Goal: Task Accomplishment & Management: Manage account settings

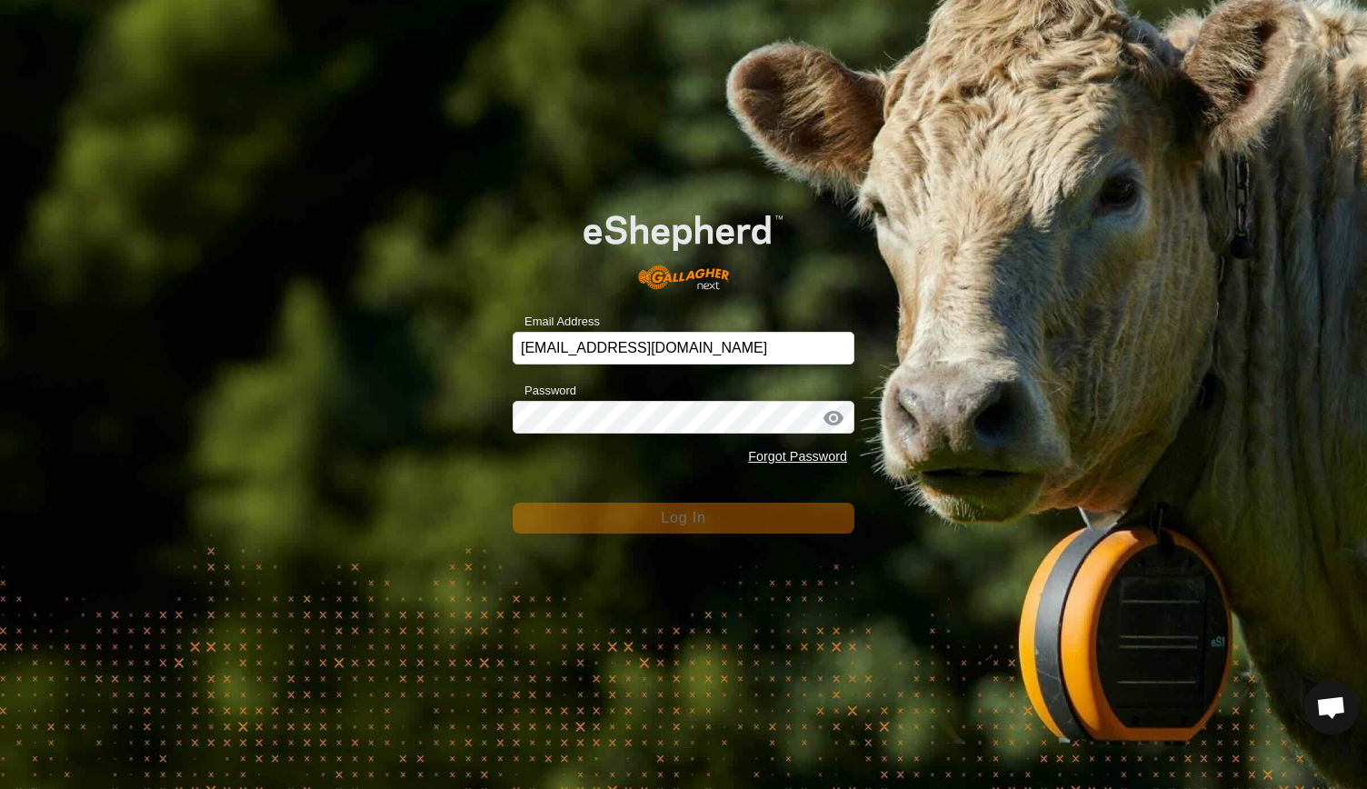
scroll to position [1449, 0]
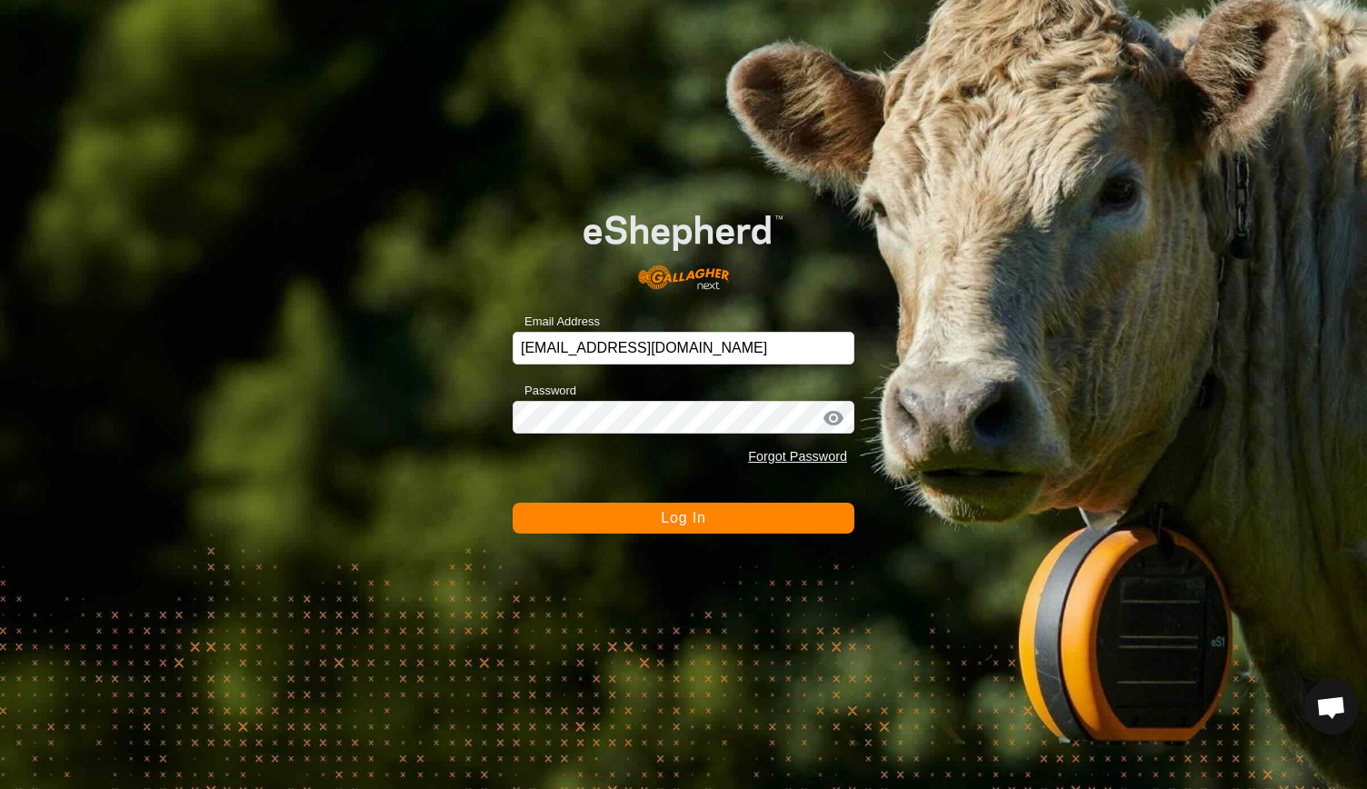
click at [667, 519] on span "Log In" at bounding box center [683, 517] width 45 height 15
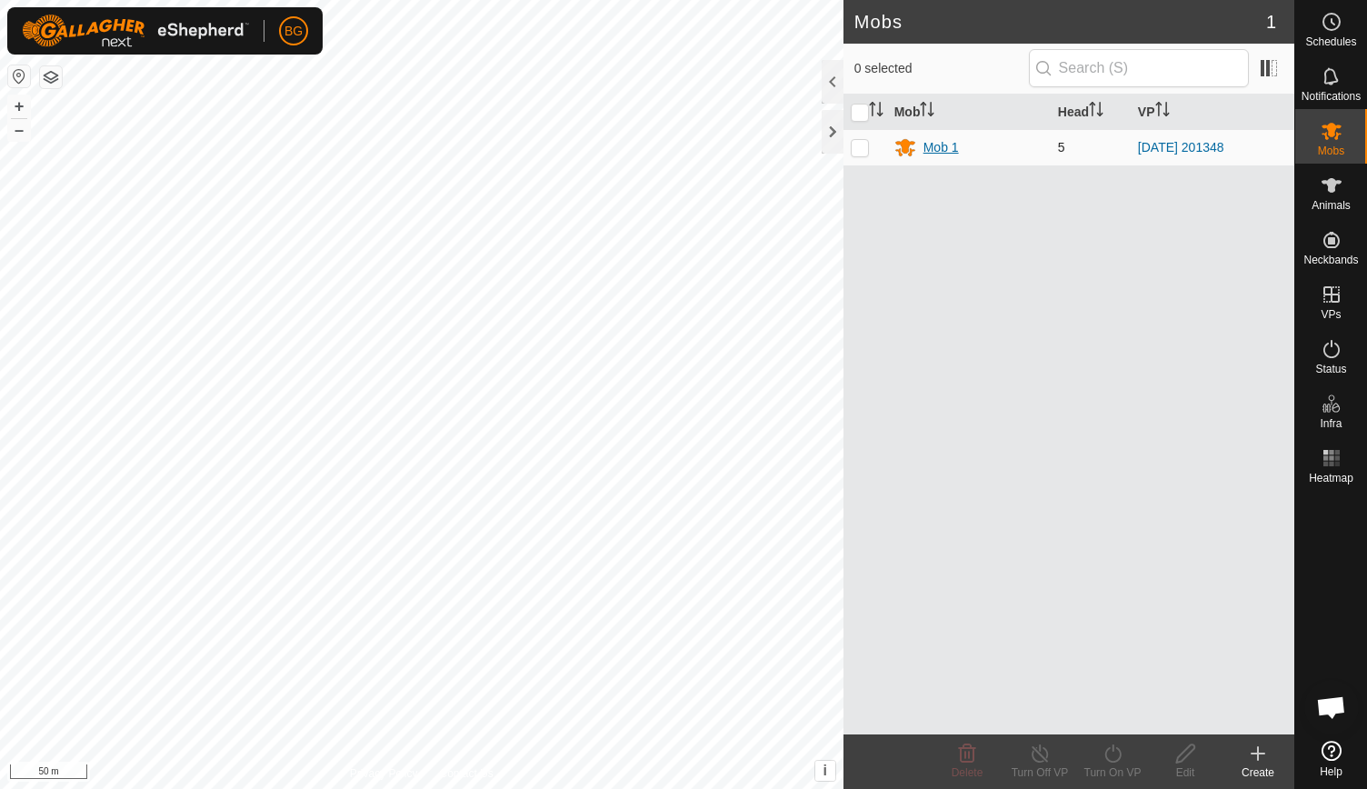
click at [936, 144] on div "Mob 1" at bounding box center [940, 147] width 35 height 19
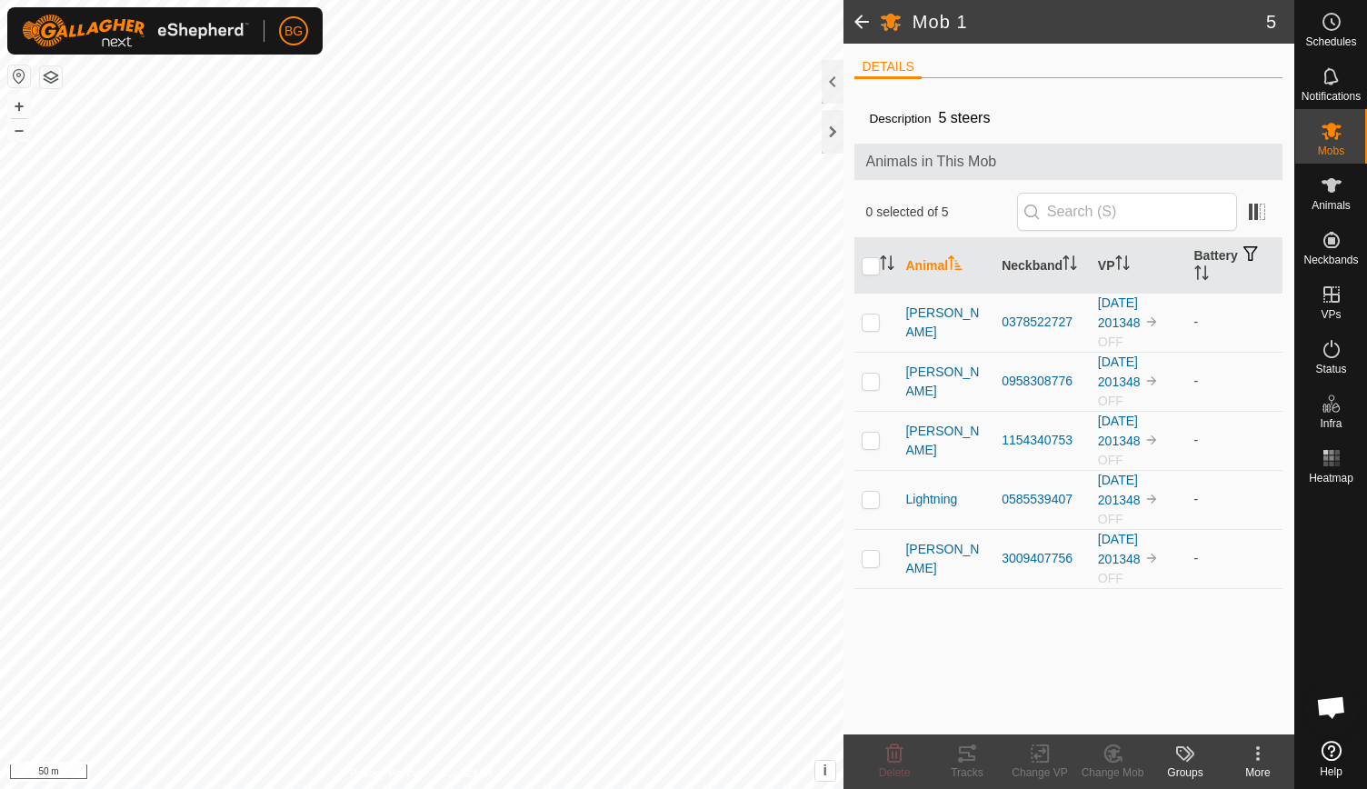
click at [936, 144] on div "Animals in This Mob" at bounding box center [1068, 162] width 428 height 36
click at [832, 127] on div at bounding box center [832, 132] width 22 height 44
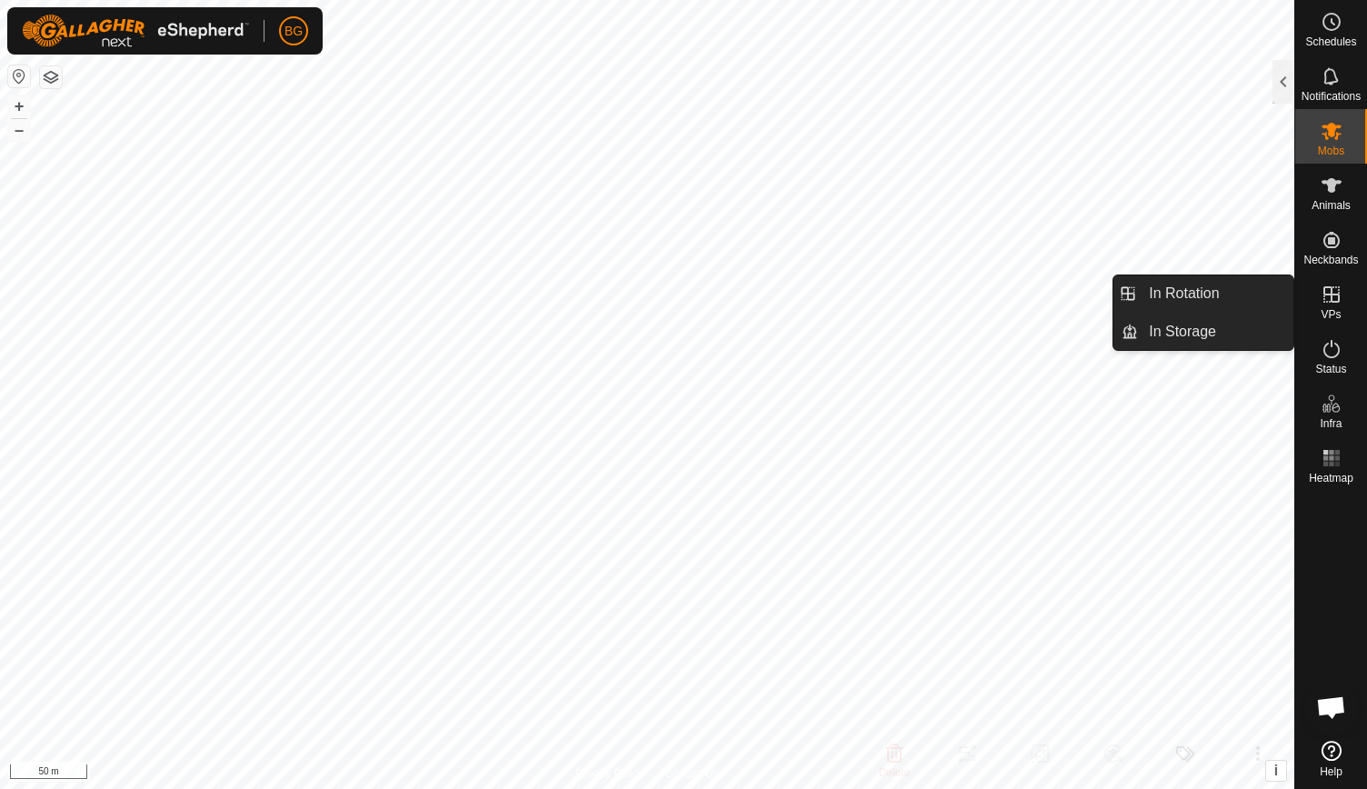
click at [1325, 299] on icon at bounding box center [1331, 294] width 22 height 22
click at [1214, 292] on link "In Rotation" at bounding box center [1215, 293] width 155 height 36
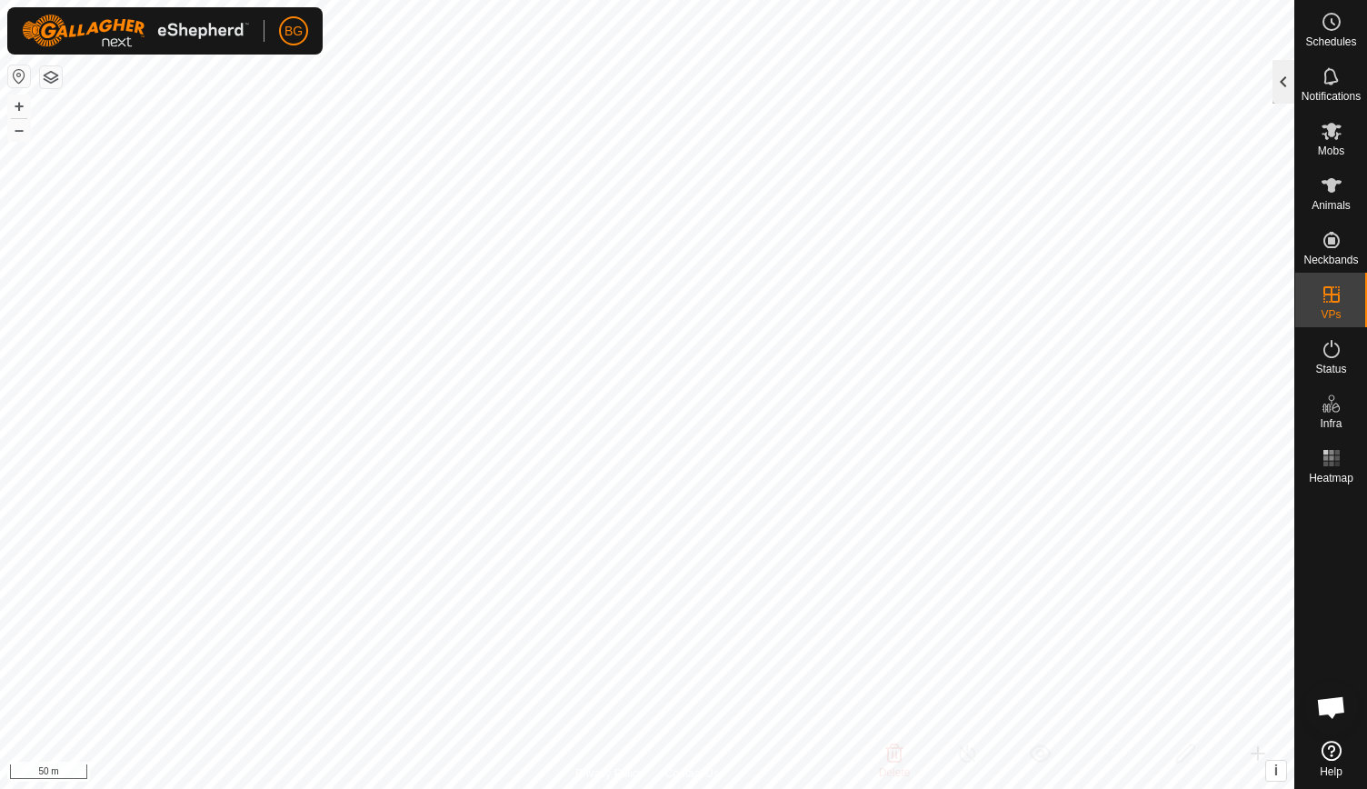
click at [1274, 79] on div at bounding box center [1283, 82] width 22 height 44
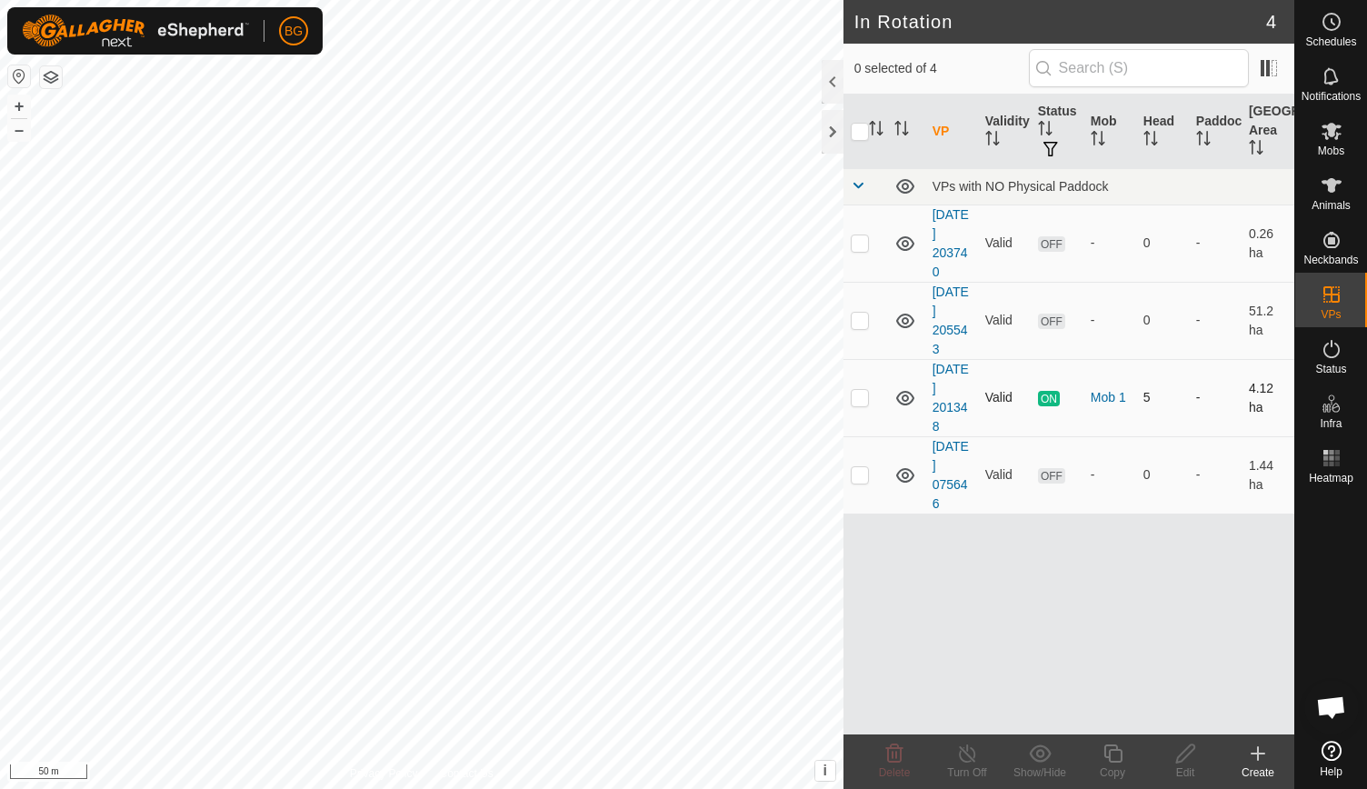
click at [860, 397] on p-checkbox at bounding box center [859, 397] width 18 height 15
checkbox input "true"
click at [963, 760] on icon at bounding box center [967, 753] width 16 height 18
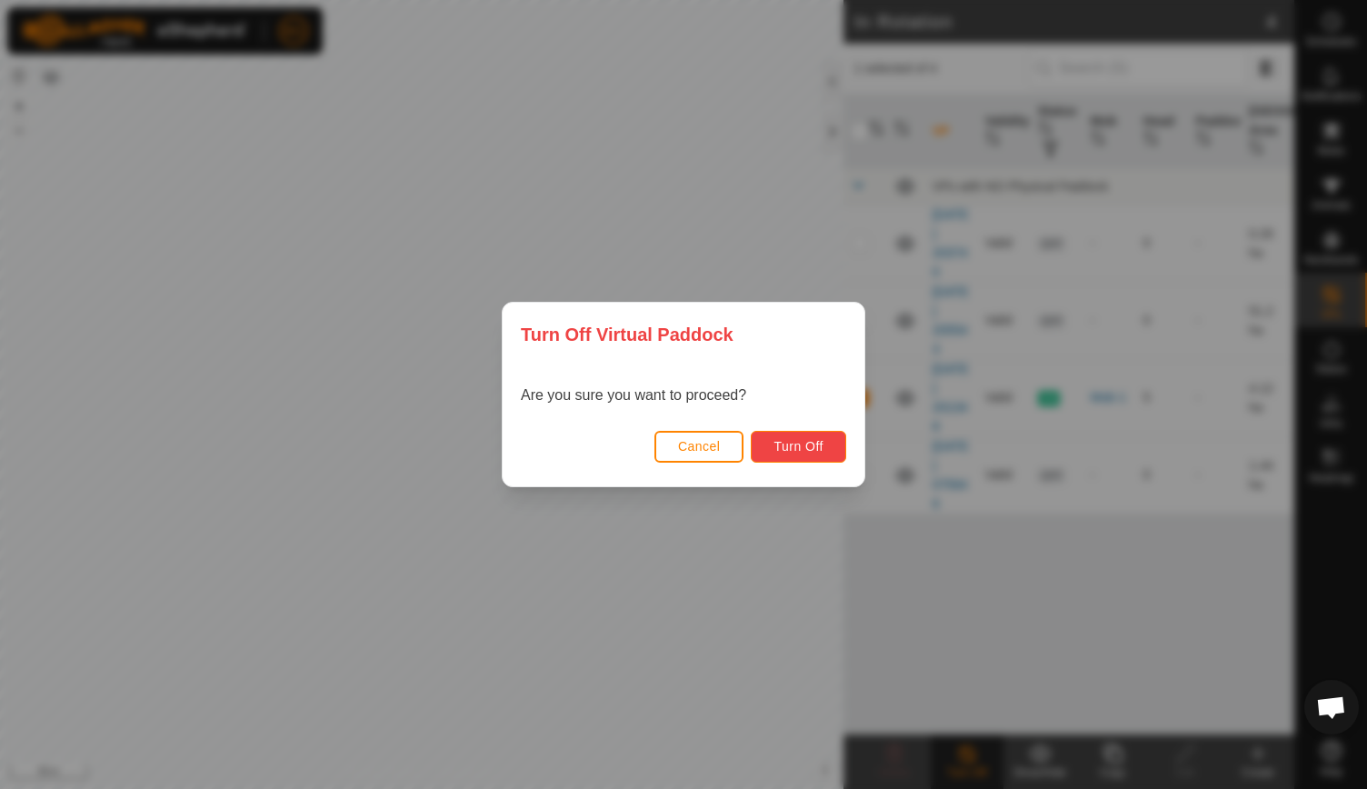
click at [803, 452] on span "Turn Off" at bounding box center [798, 446] width 50 height 15
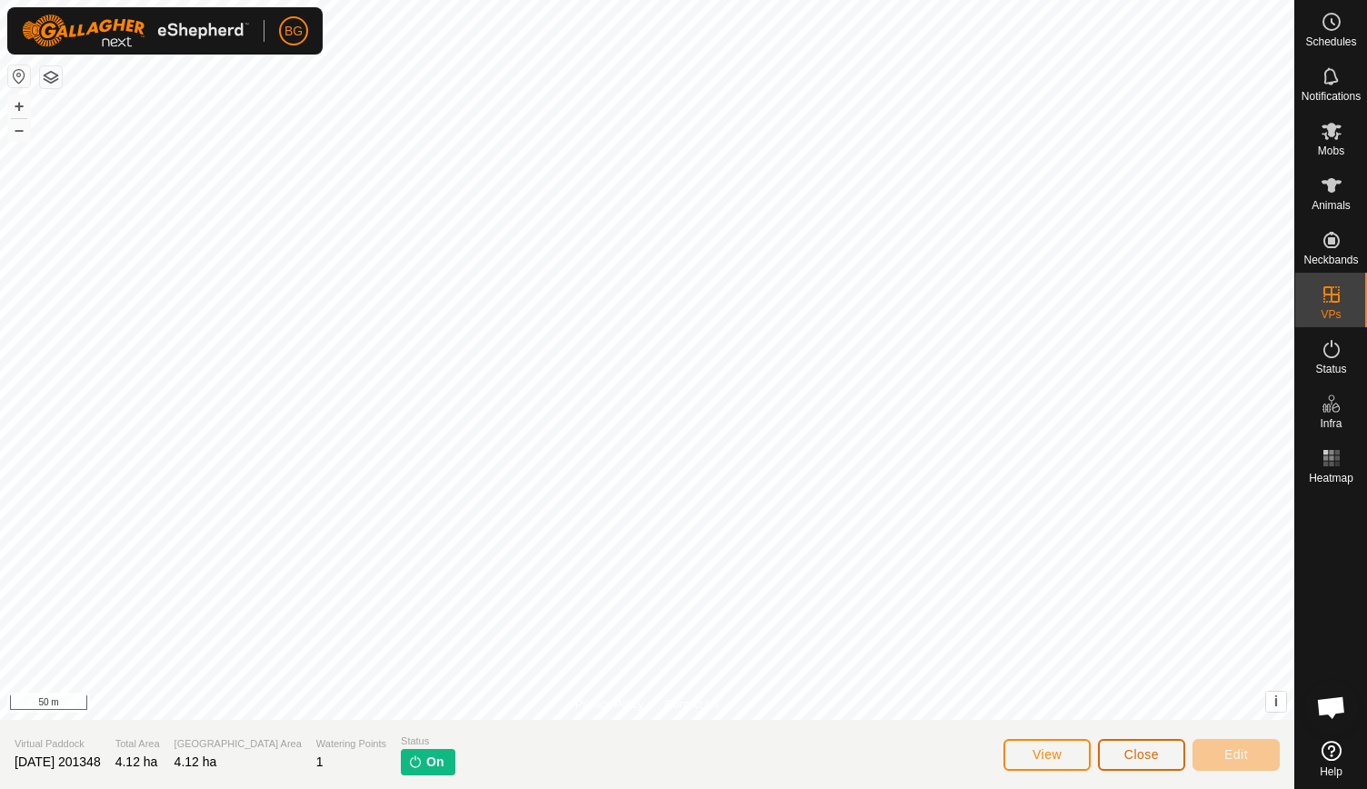
click at [1138, 750] on span "Close" at bounding box center [1141, 754] width 35 height 15
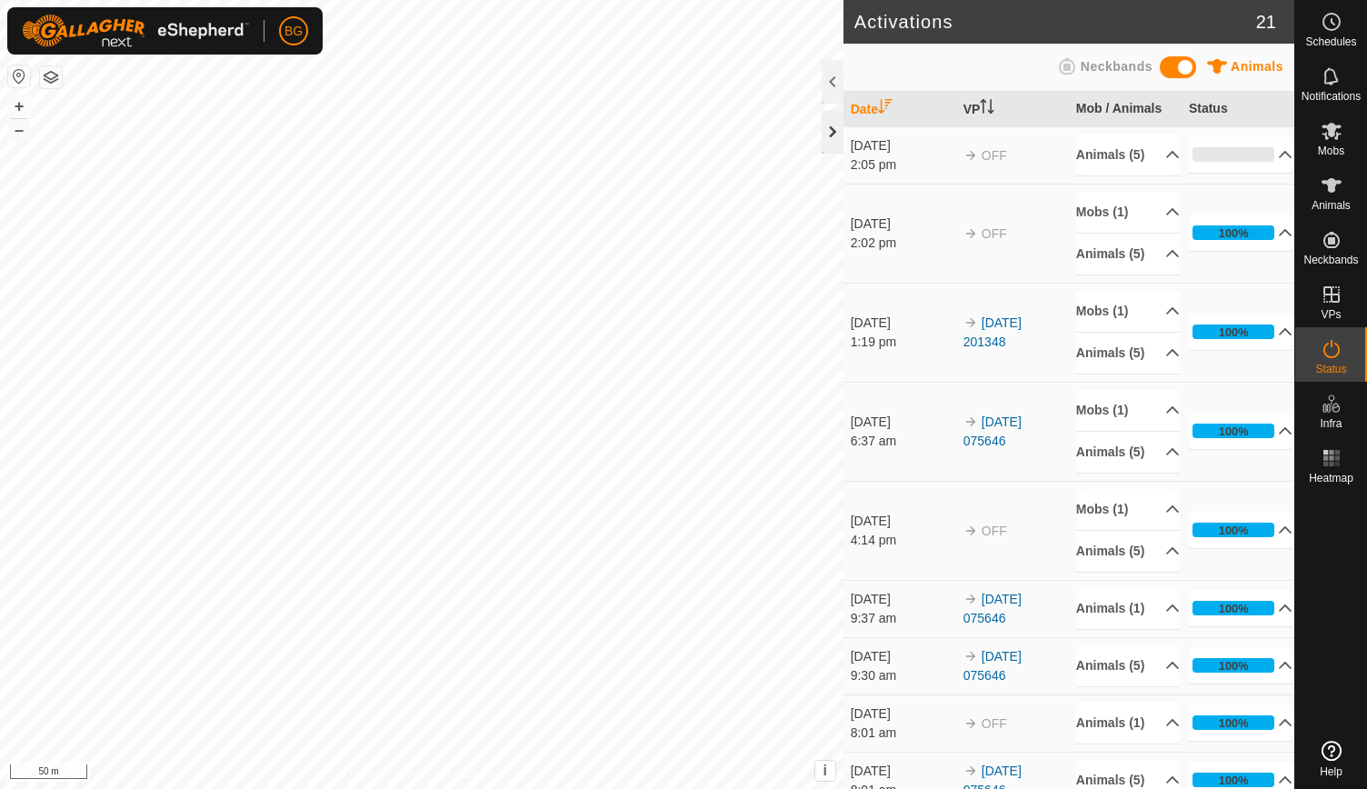
click at [832, 133] on div at bounding box center [832, 132] width 22 height 44
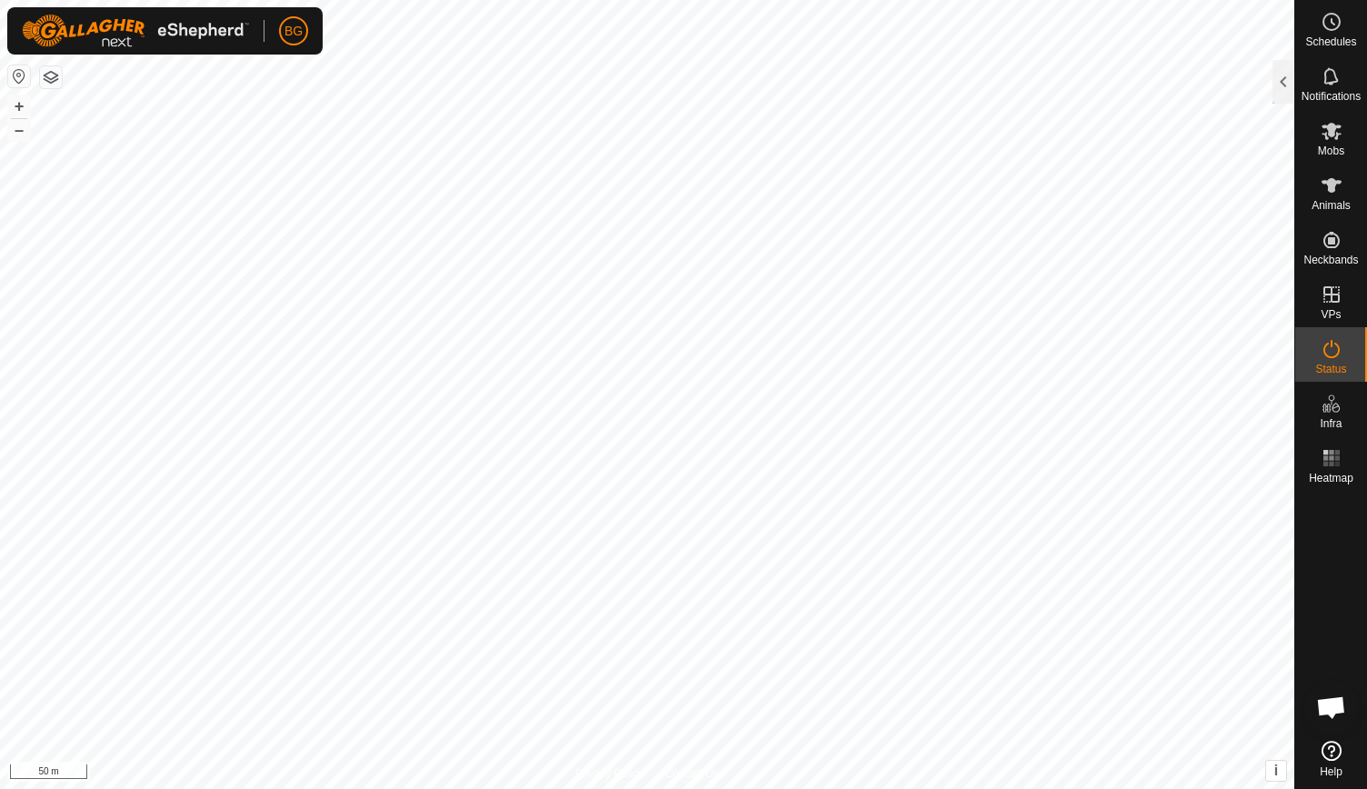
scroll to position [1449, 0]
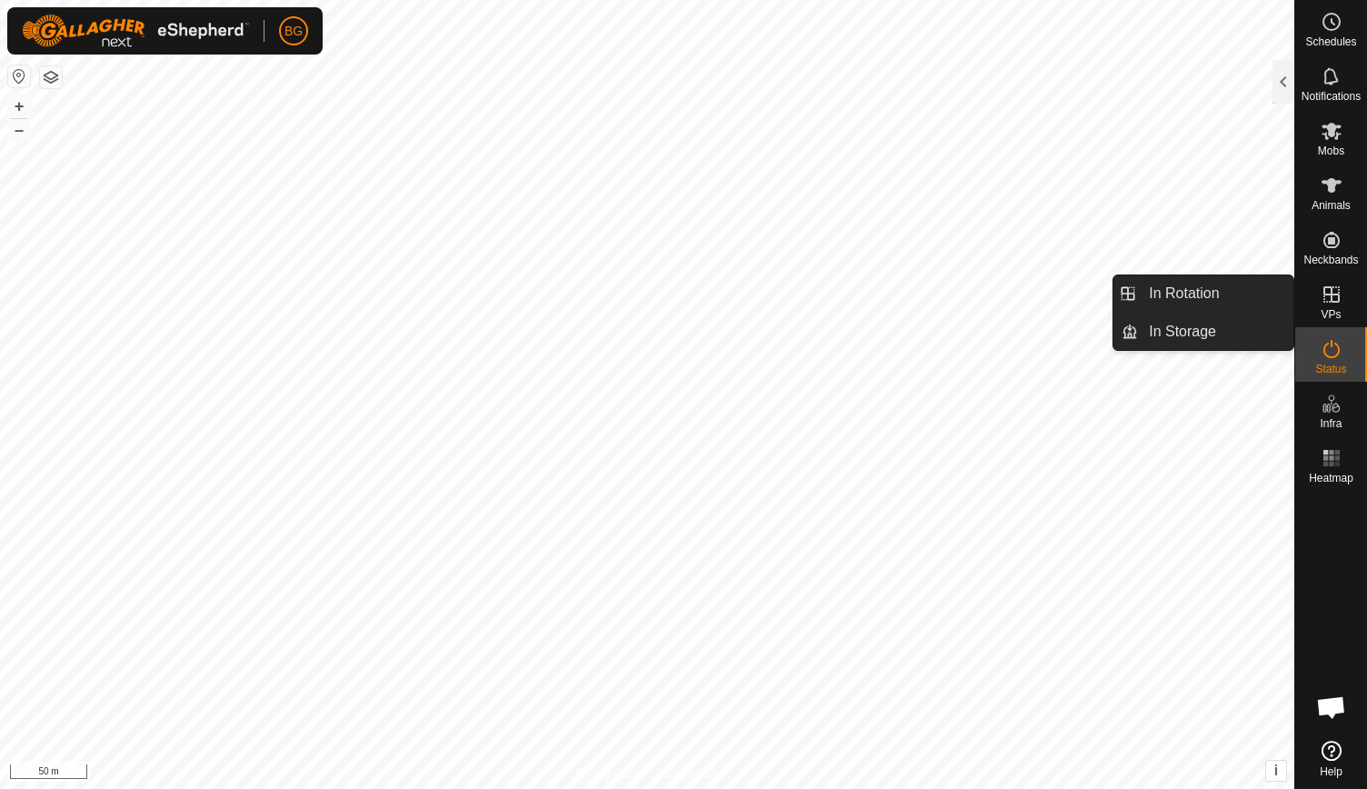
click at [1327, 299] on icon at bounding box center [1331, 294] width 22 height 22
click at [1215, 288] on link "In Rotation" at bounding box center [1215, 293] width 155 height 36
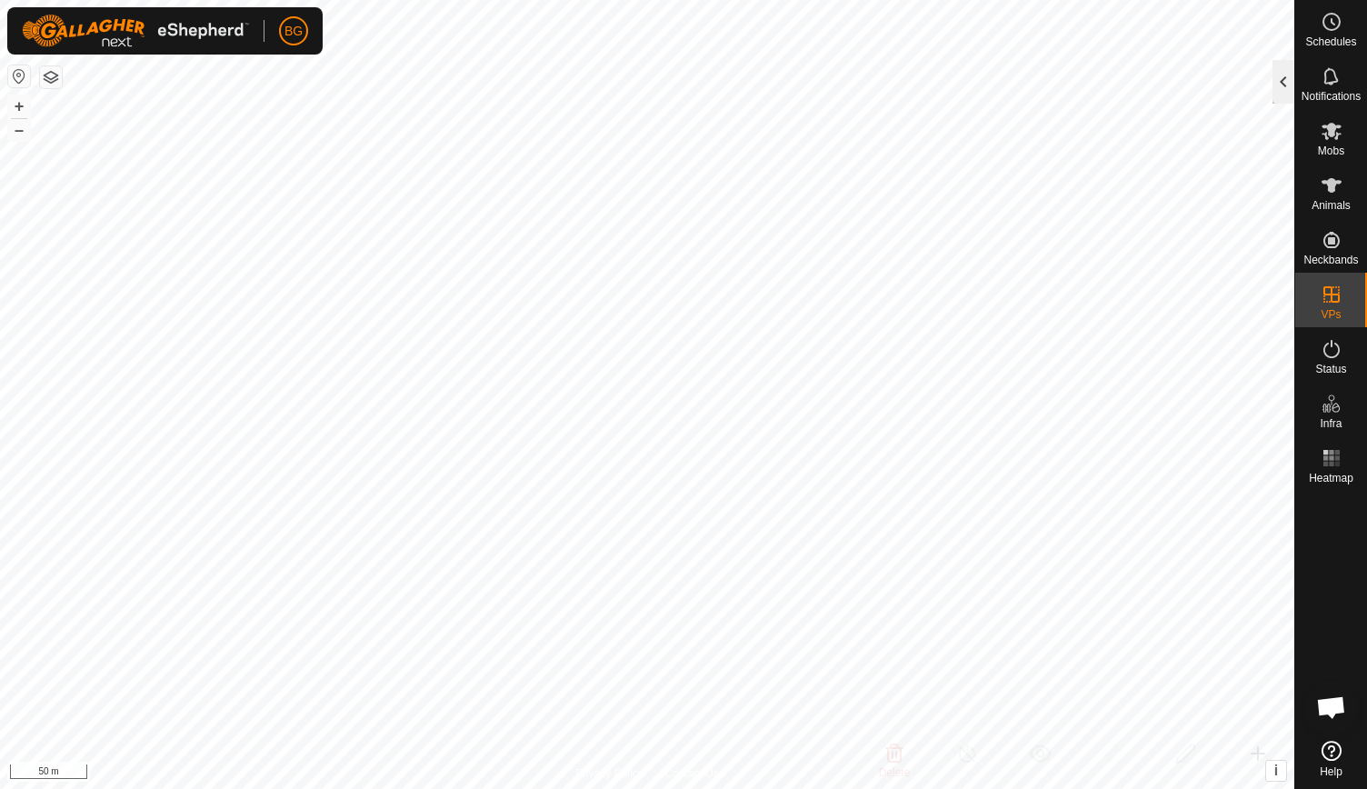
click at [1279, 86] on div at bounding box center [1283, 82] width 22 height 44
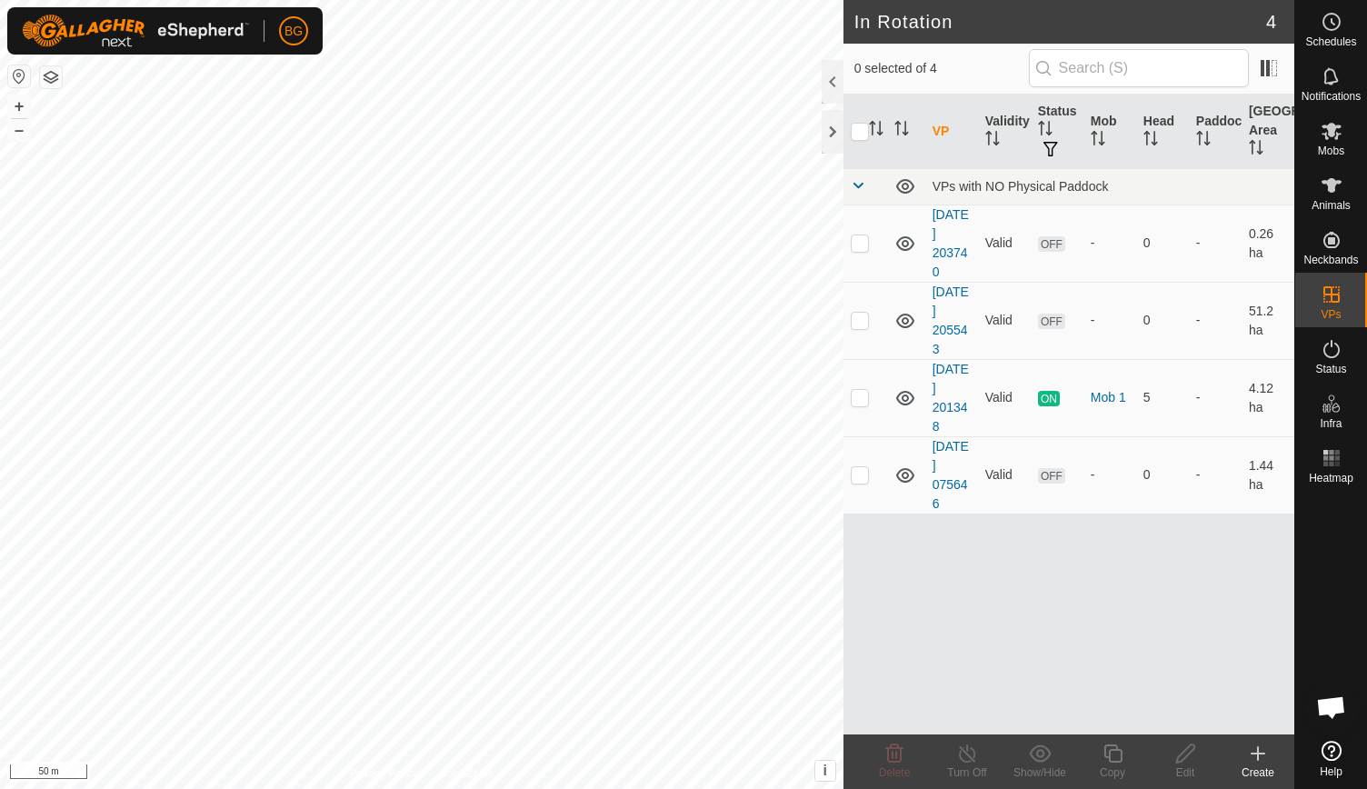
click at [1256, 756] on icon at bounding box center [1258, 753] width 22 height 22
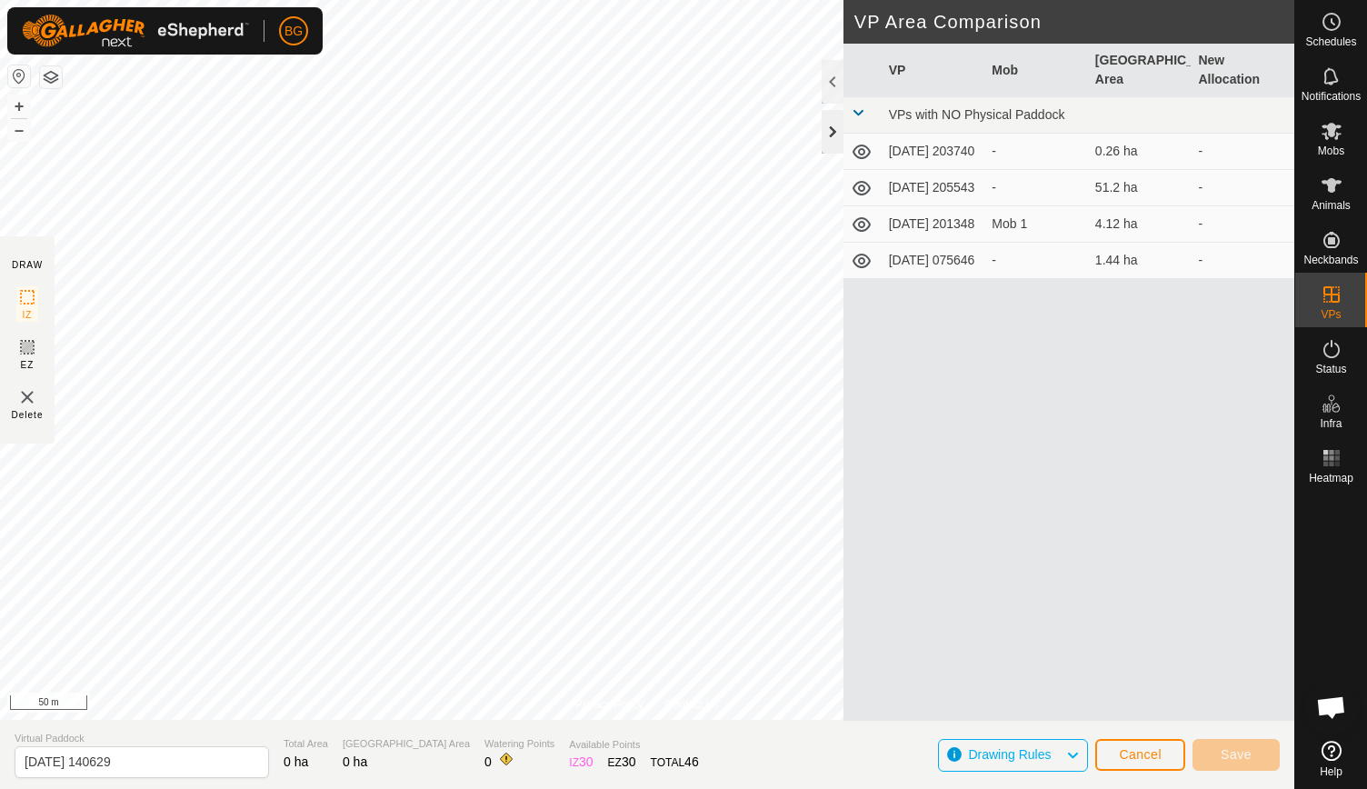
click at [837, 126] on div at bounding box center [832, 132] width 22 height 44
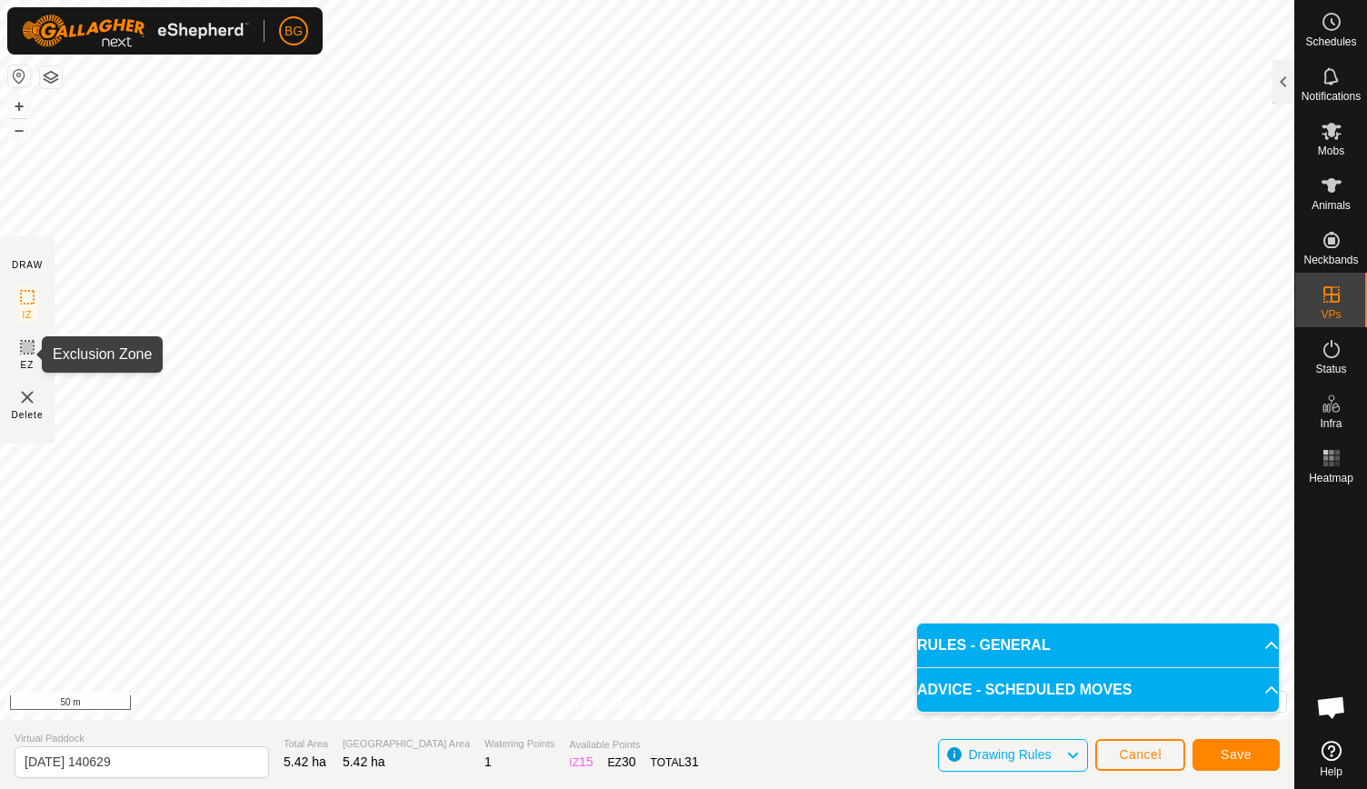
click at [21, 346] on icon at bounding box center [27, 347] width 22 height 22
click at [1234, 760] on span "Save" at bounding box center [1235, 754] width 31 height 15
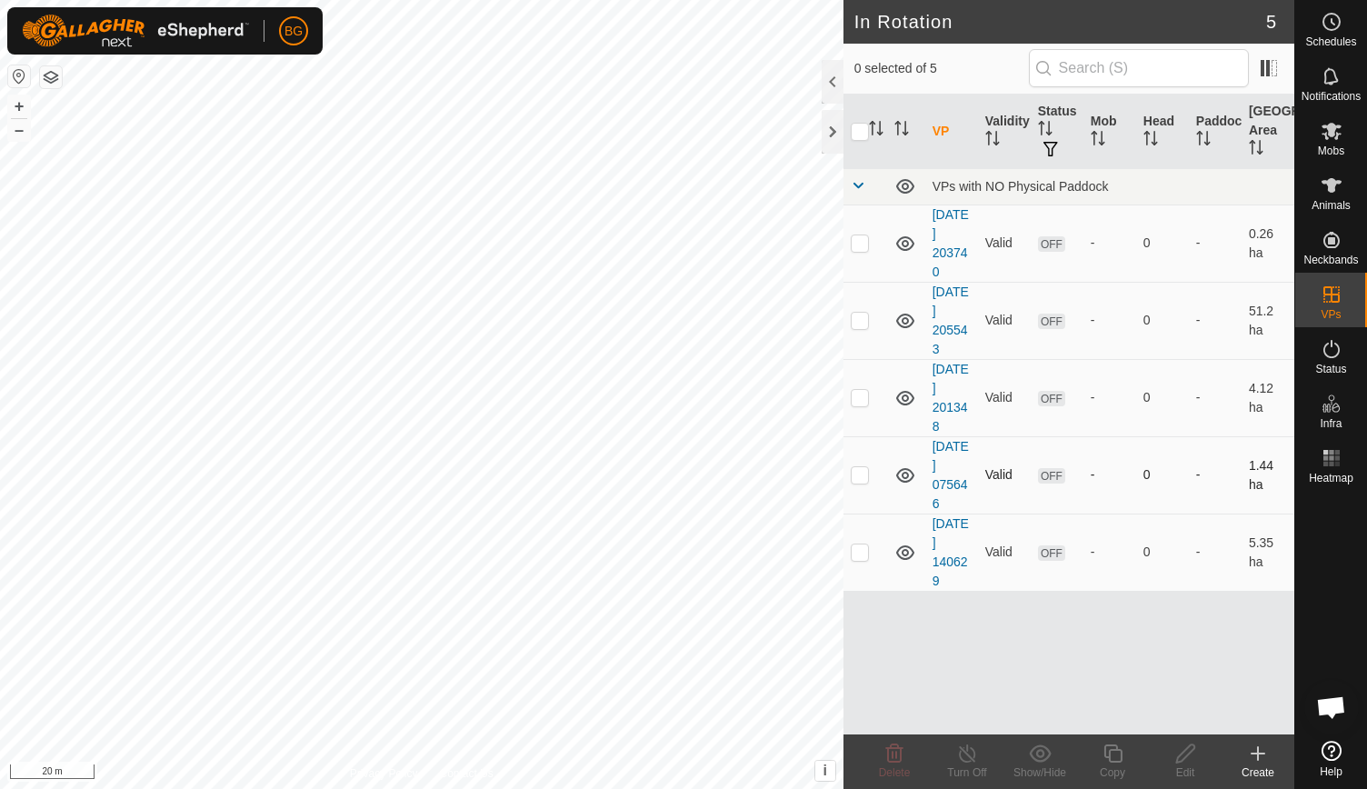
click at [856, 473] on p-checkbox at bounding box center [859, 474] width 18 height 15
checkbox input "true"
click at [857, 393] on p-checkbox at bounding box center [859, 397] width 18 height 15
checkbox input "false"
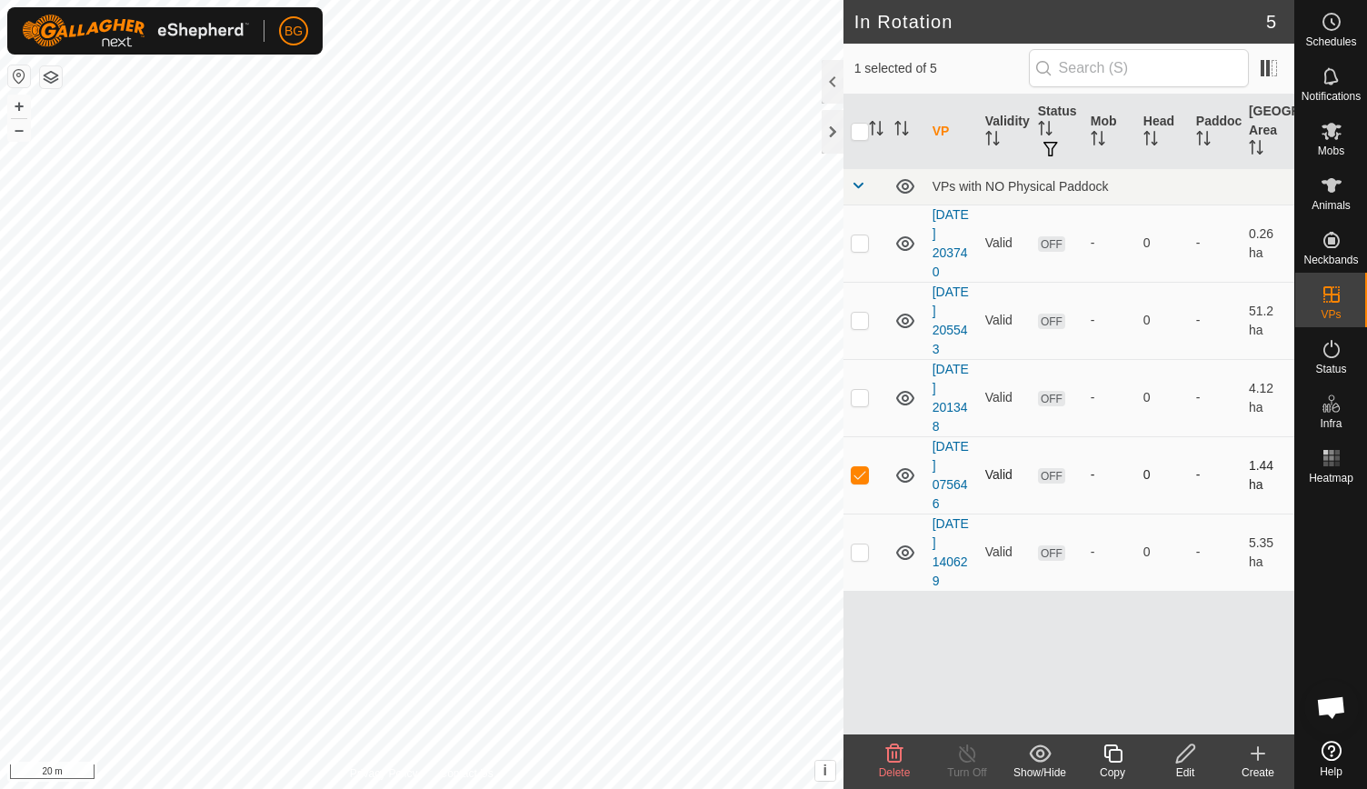
click at [855, 472] on p-checkbox at bounding box center [859, 474] width 18 height 15
checkbox input "false"
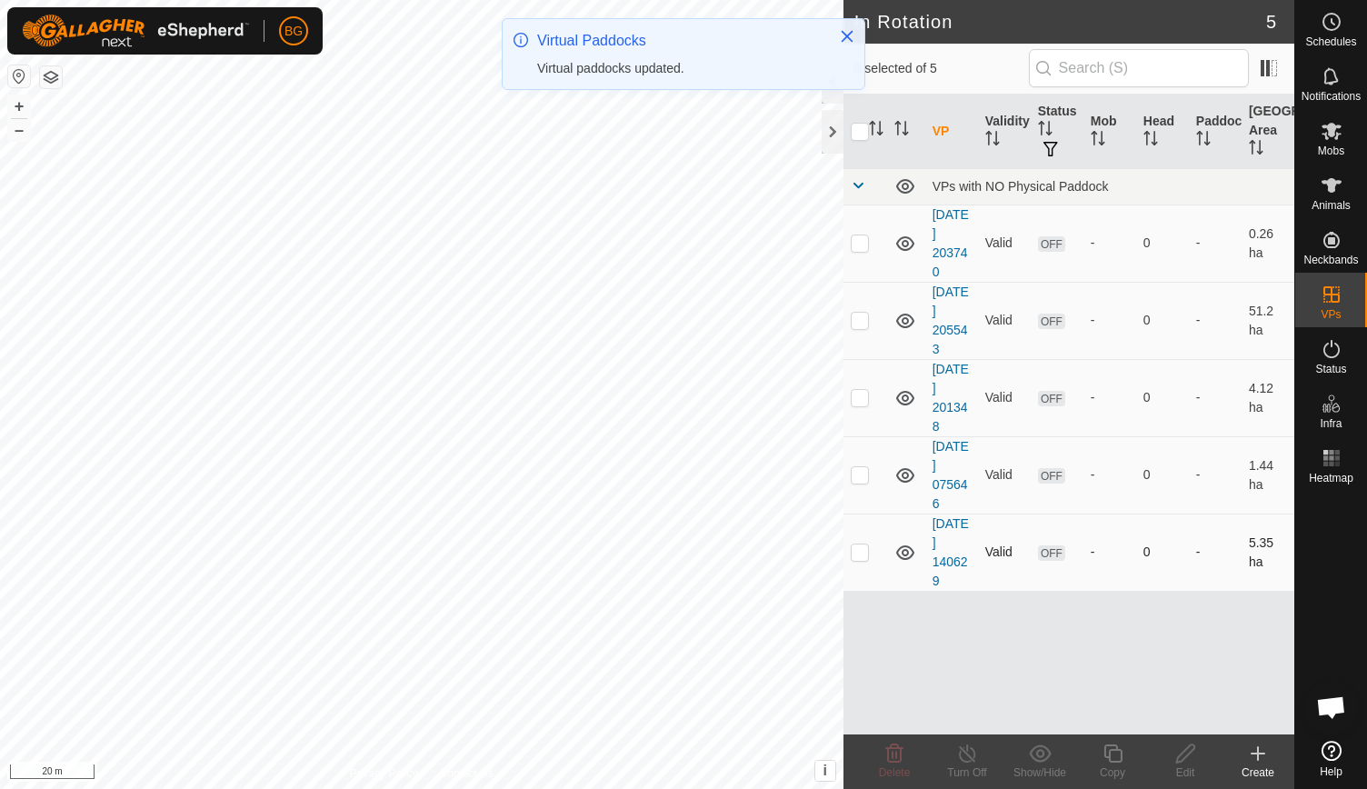
click at [858, 553] on p-checkbox at bounding box center [859, 551] width 18 height 15
checkbox input "true"
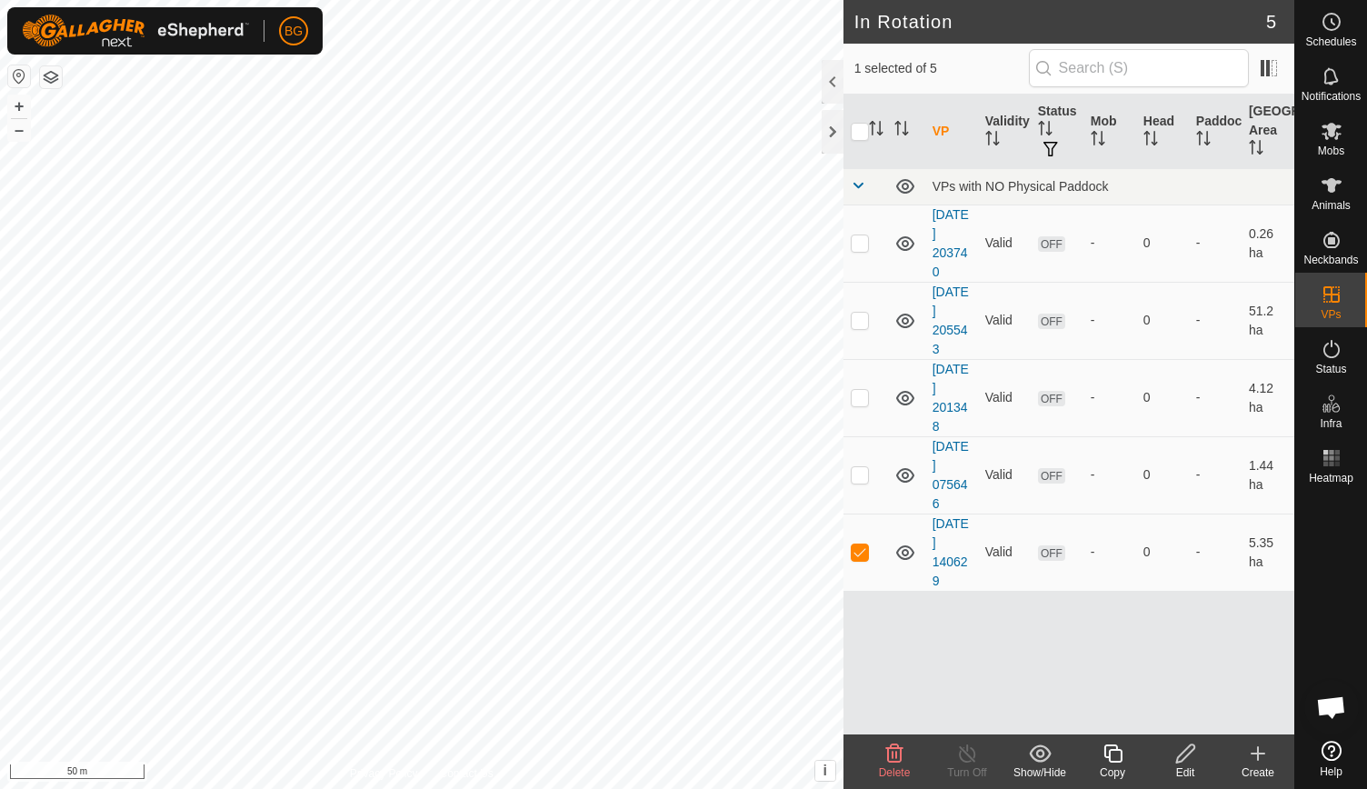
click at [1183, 760] on icon at bounding box center [1185, 753] width 23 height 22
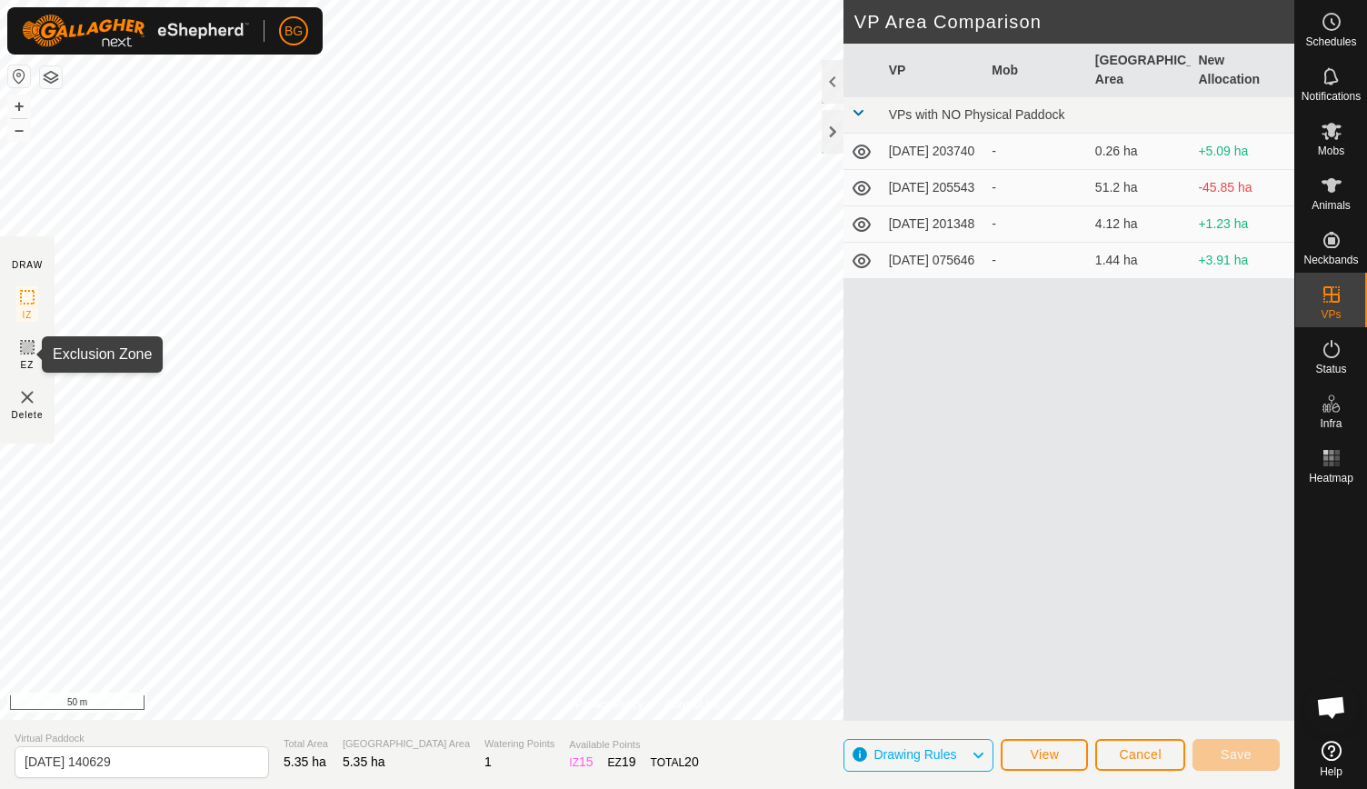
click at [27, 351] on icon at bounding box center [27, 347] width 22 height 22
click at [25, 345] on icon at bounding box center [27, 347] width 22 height 22
click at [830, 130] on div at bounding box center [832, 132] width 22 height 44
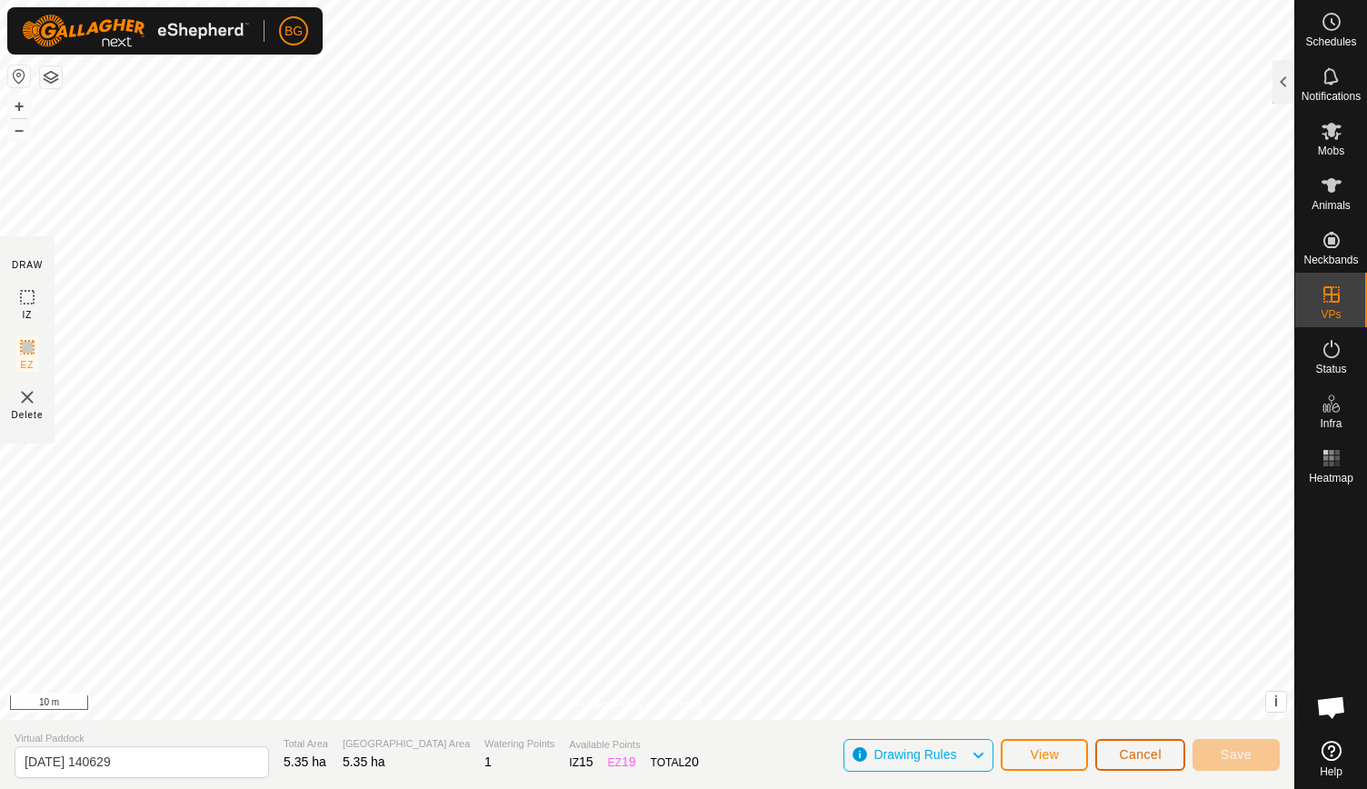
click at [1141, 756] on span "Cancel" at bounding box center [1139, 754] width 43 height 15
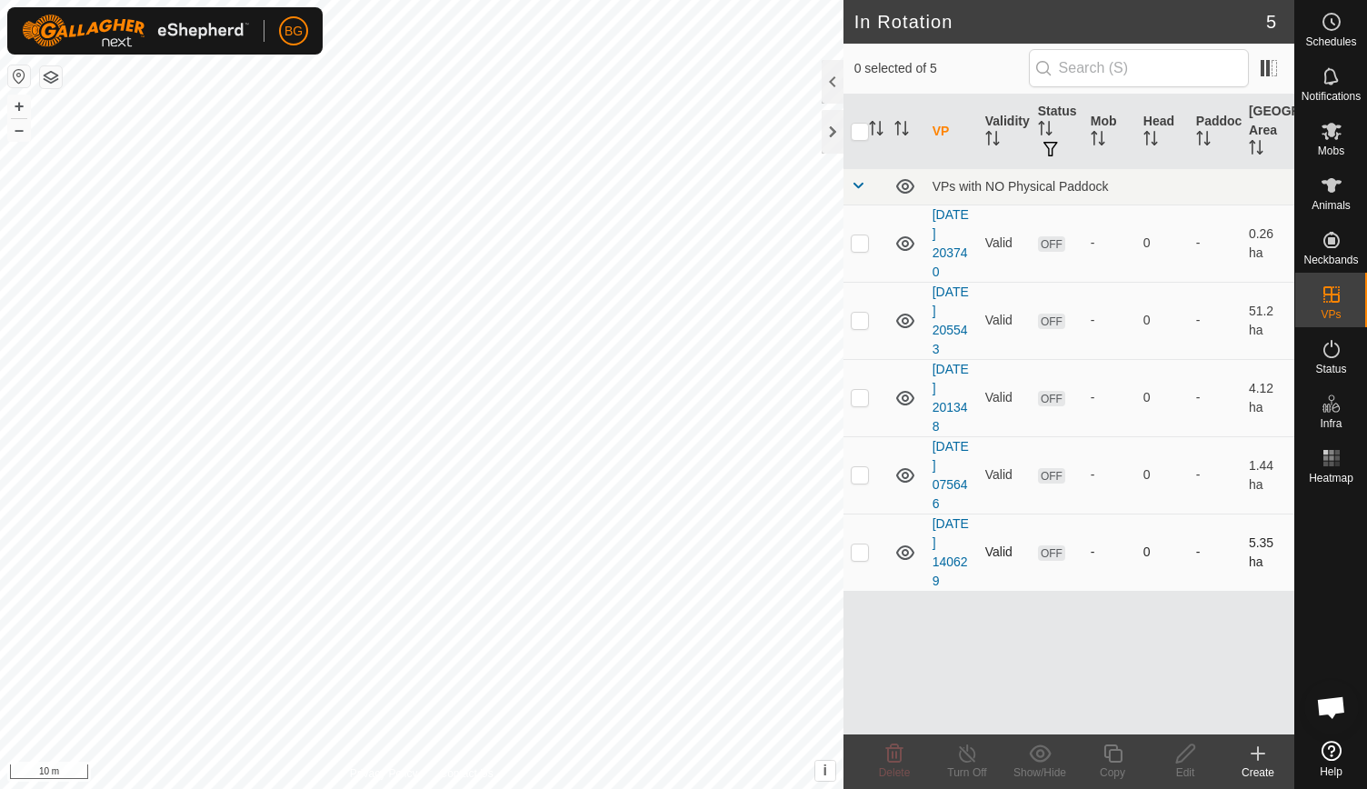
click at [947, 530] on td "2025-09-03 140629" at bounding box center [951, 551] width 53 height 77
click at [943, 542] on link "2025-09-03 140629" at bounding box center [950, 552] width 36 height 72
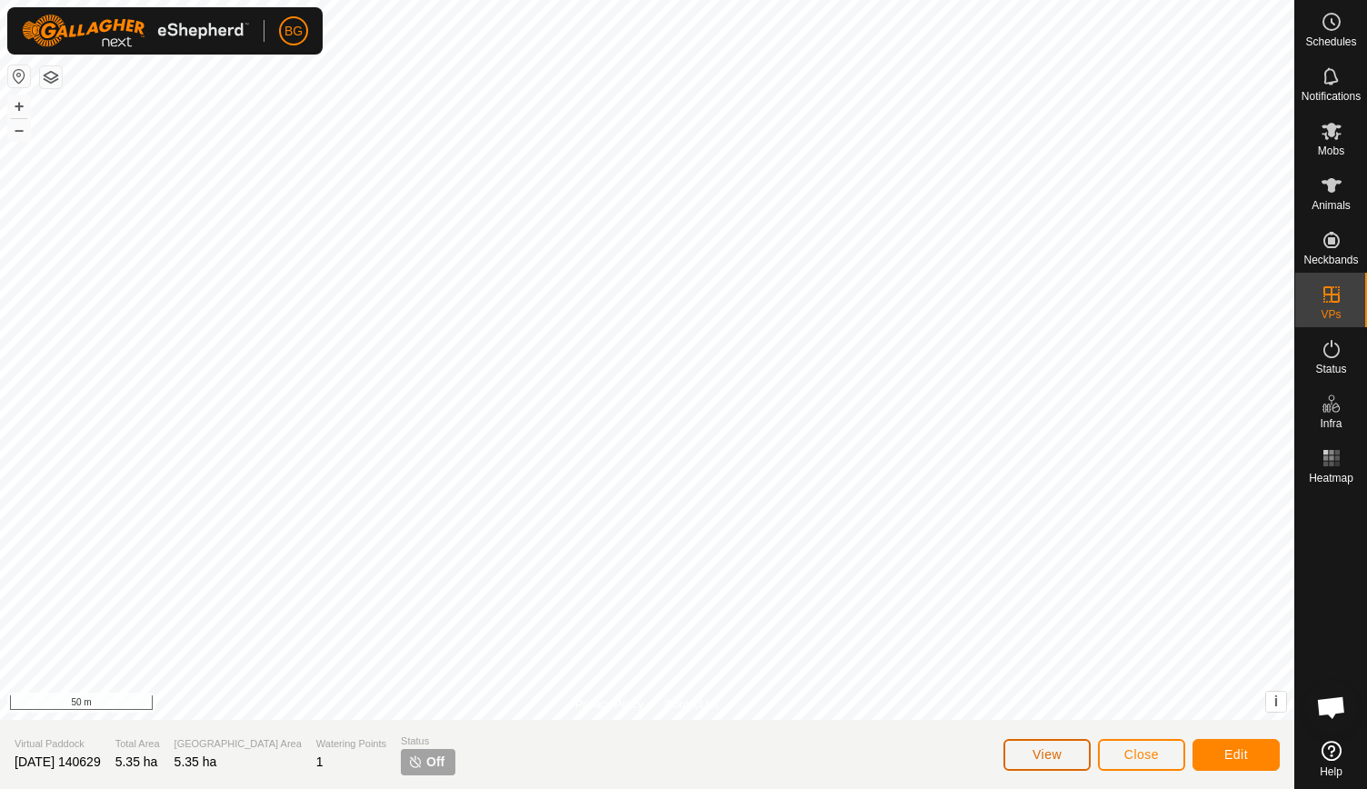
click at [1063, 757] on button "View" at bounding box center [1046, 755] width 87 height 32
click at [1221, 750] on button "Edit" at bounding box center [1235, 755] width 87 height 32
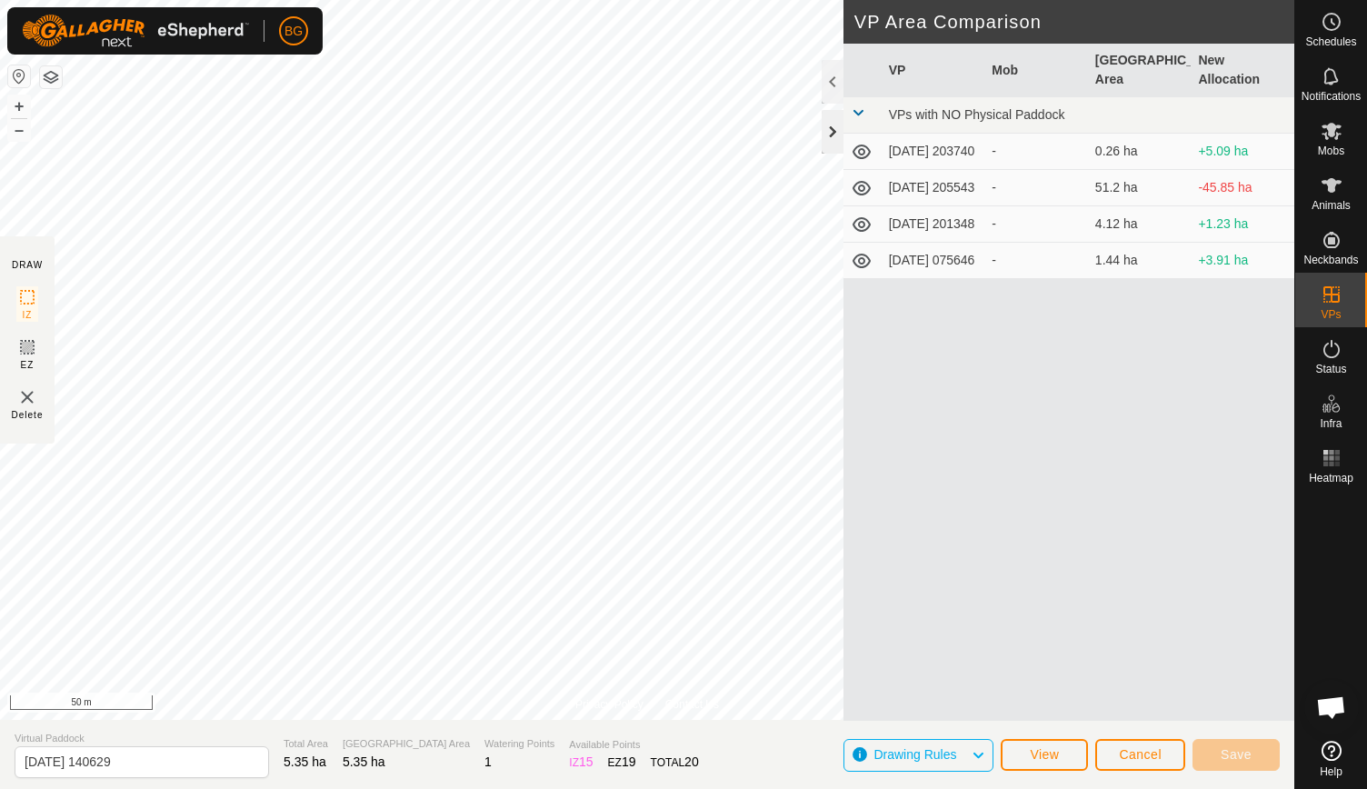
click at [835, 126] on div at bounding box center [832, 132] width 22 height 44
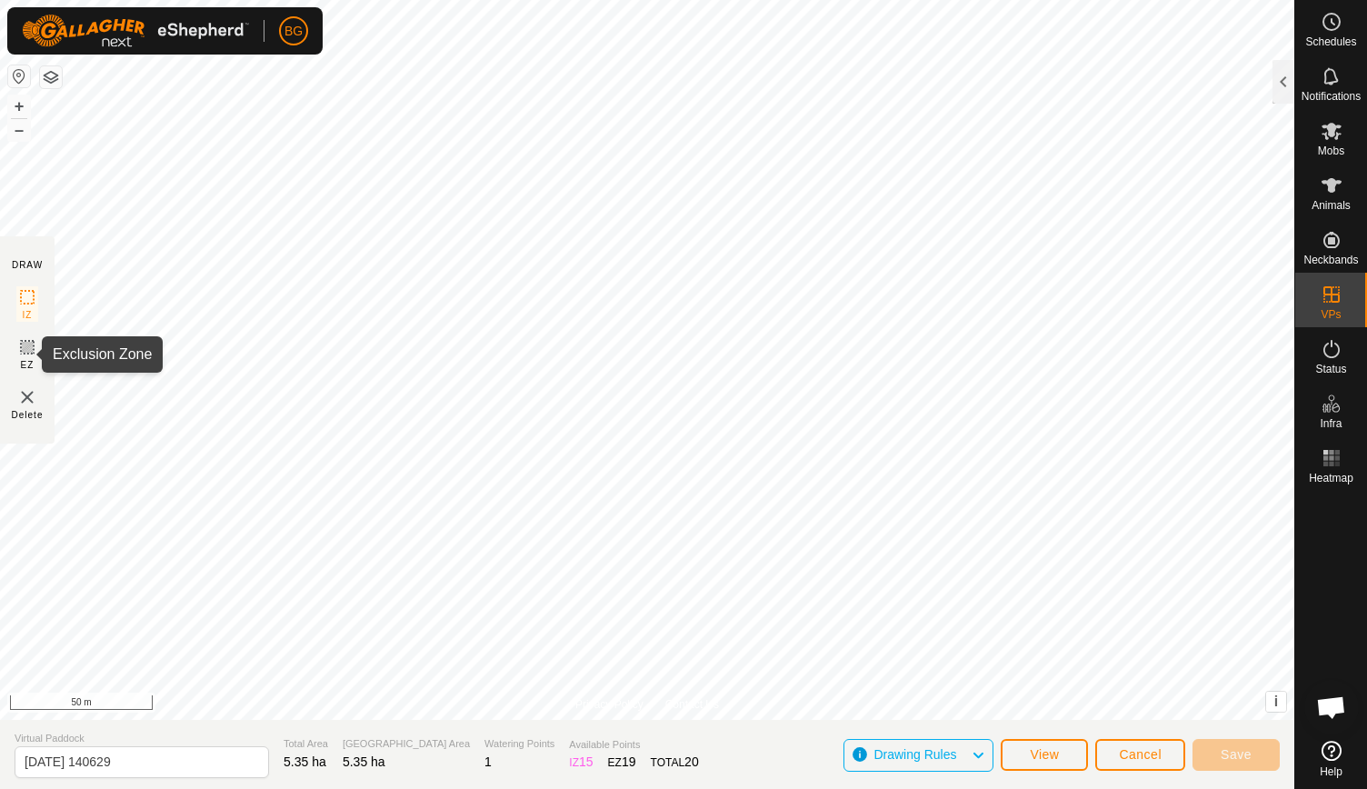
click at [24, 346] on icon at bounding box center [27, 347] width 11 height 11
click at [30, 395] on img at bounding box center [27, 397] width 22 height 22
click at [1140, 756] on span "Cancel" at bounding box center [1139, 754] width 43 height 15
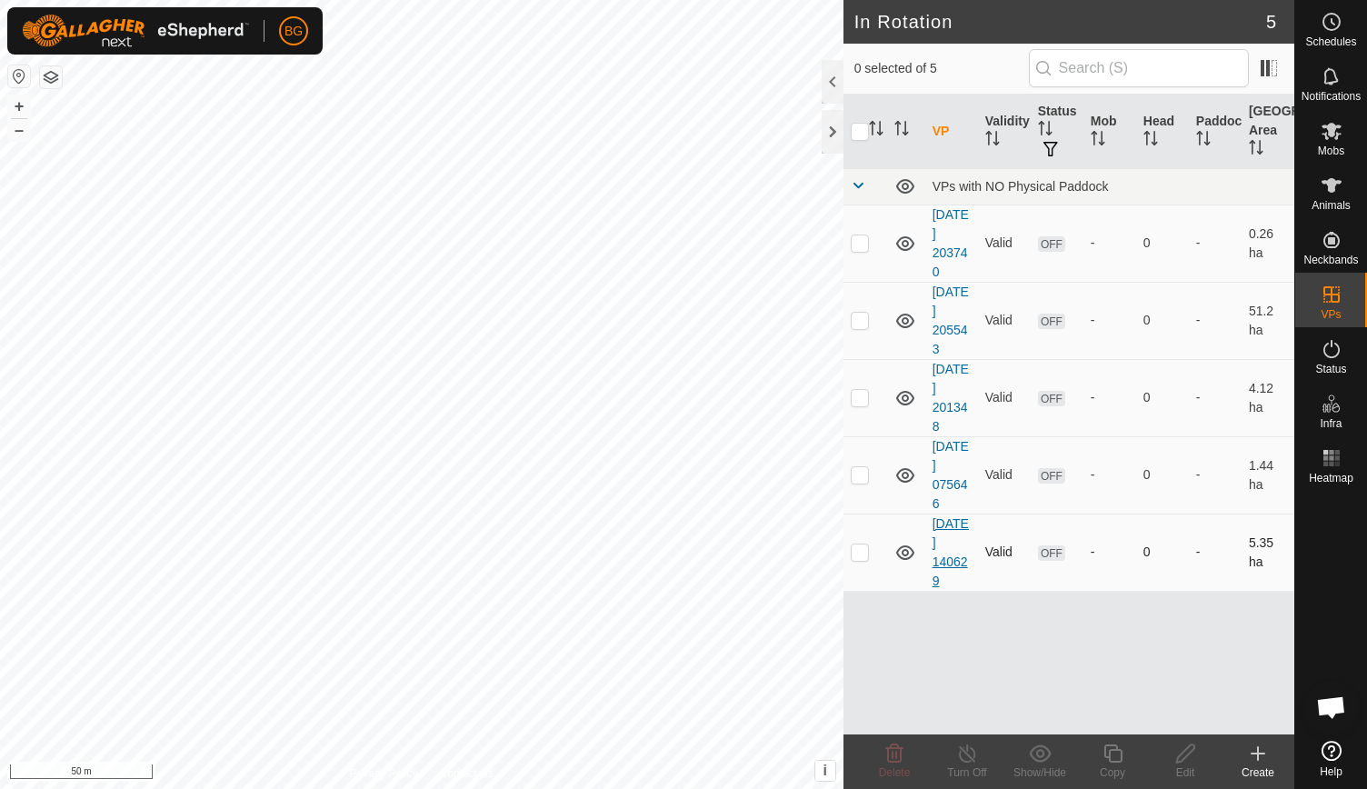
click at [947, 535] on link "2025-09-03 140629" at bounding box center [950, 552] width 36 height 72
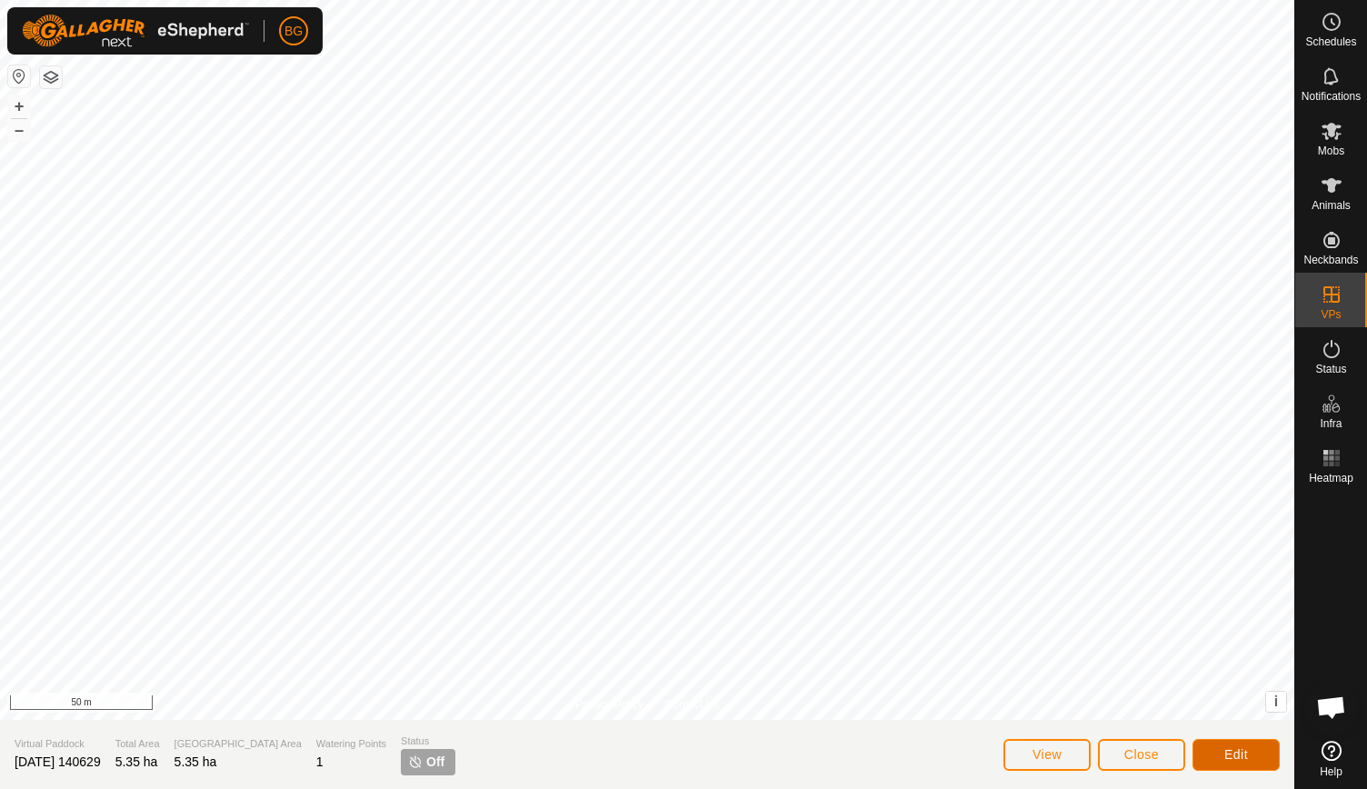
click at [1237, 753] on span "Edit" at bounding box center [1236, 754] width 24 height 15
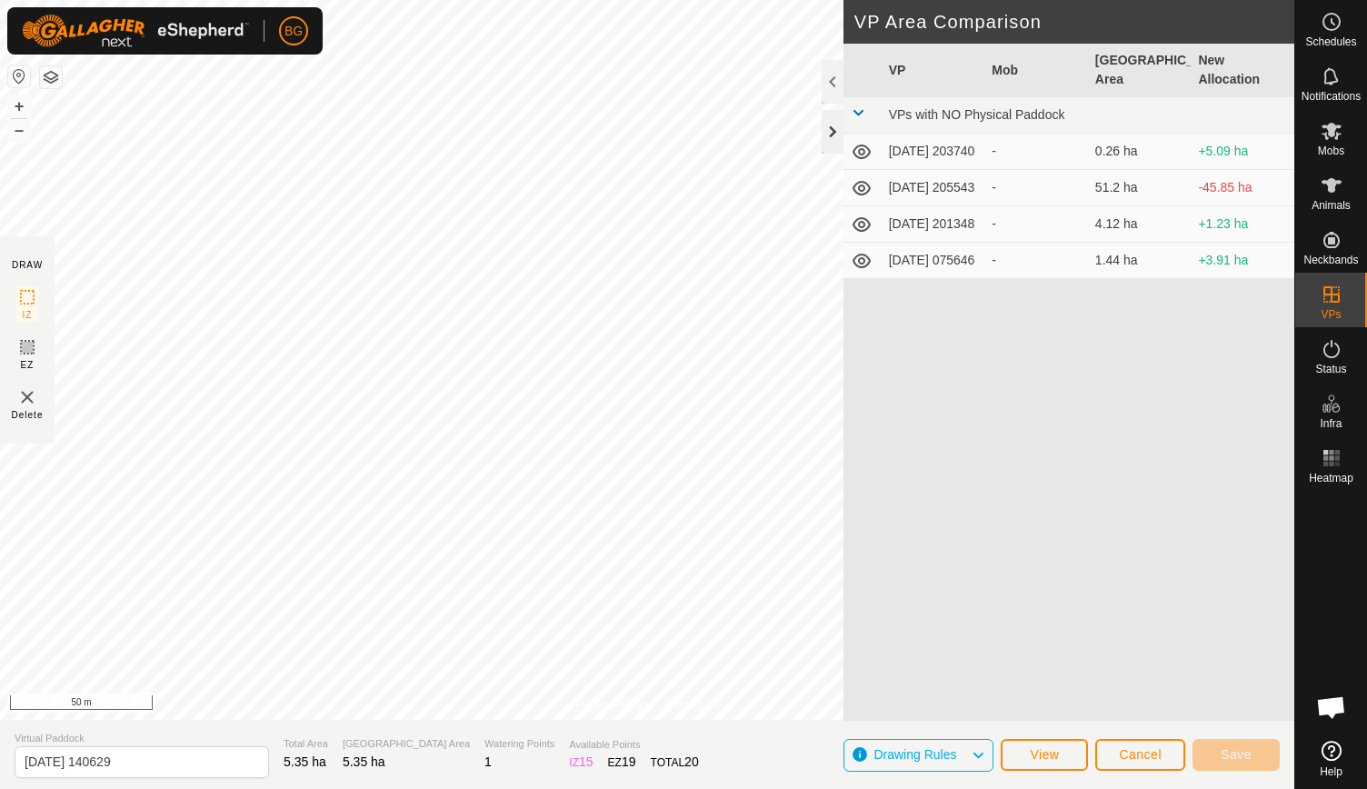
click at [830, 122] on div at bounding box center [832, 132] width 22 height 44
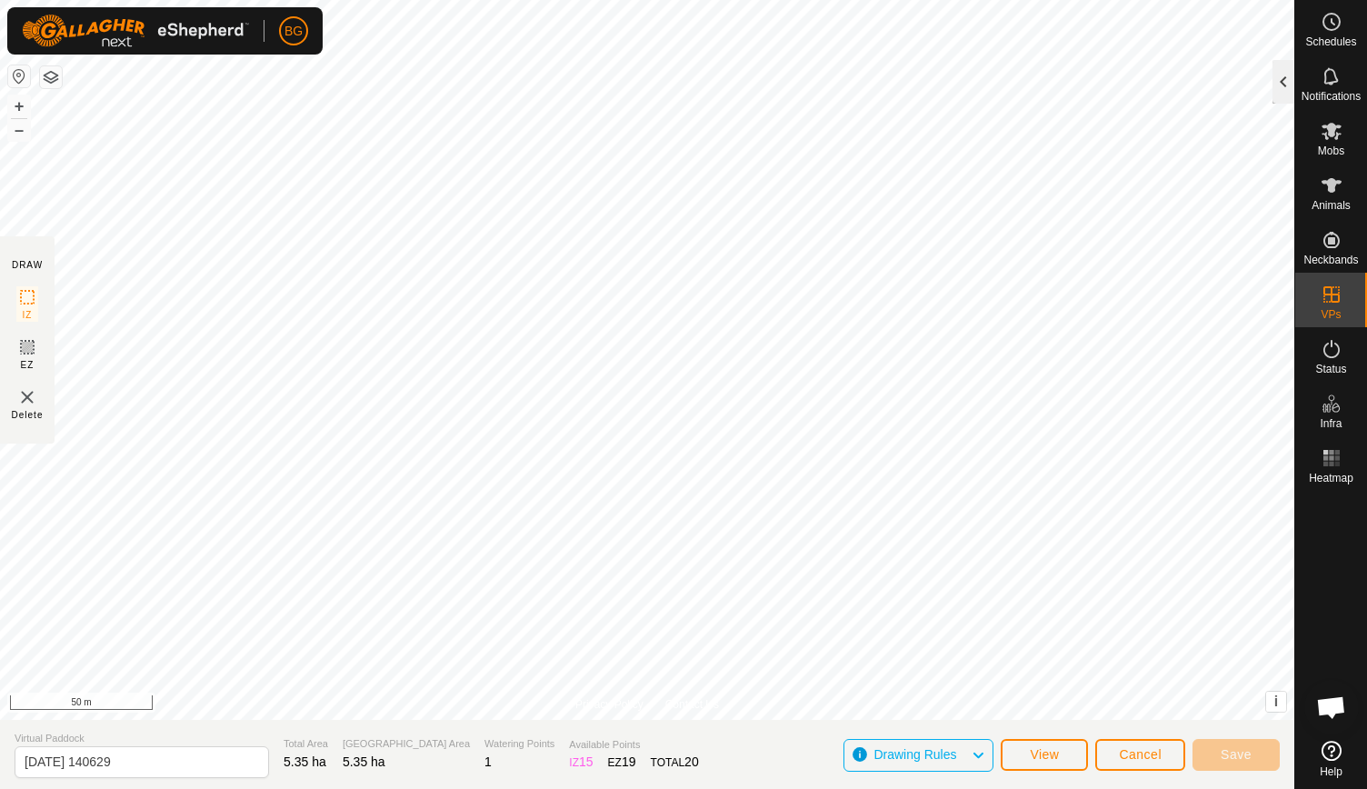
click at [1285, 77] on div at bounding box center [1283, 82] width 22 height 44
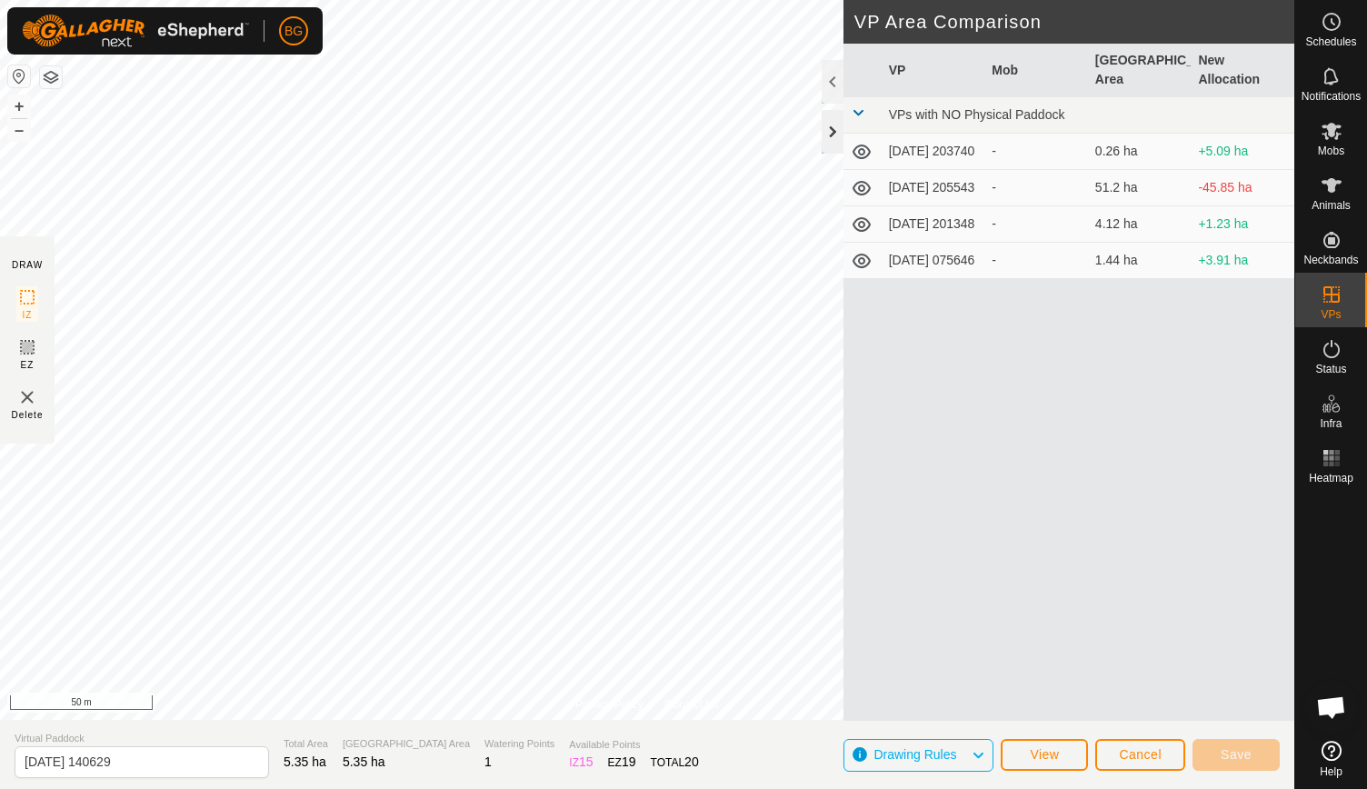
click at [835, 139] on div at bounding box center [832, 132] width 22 height 44
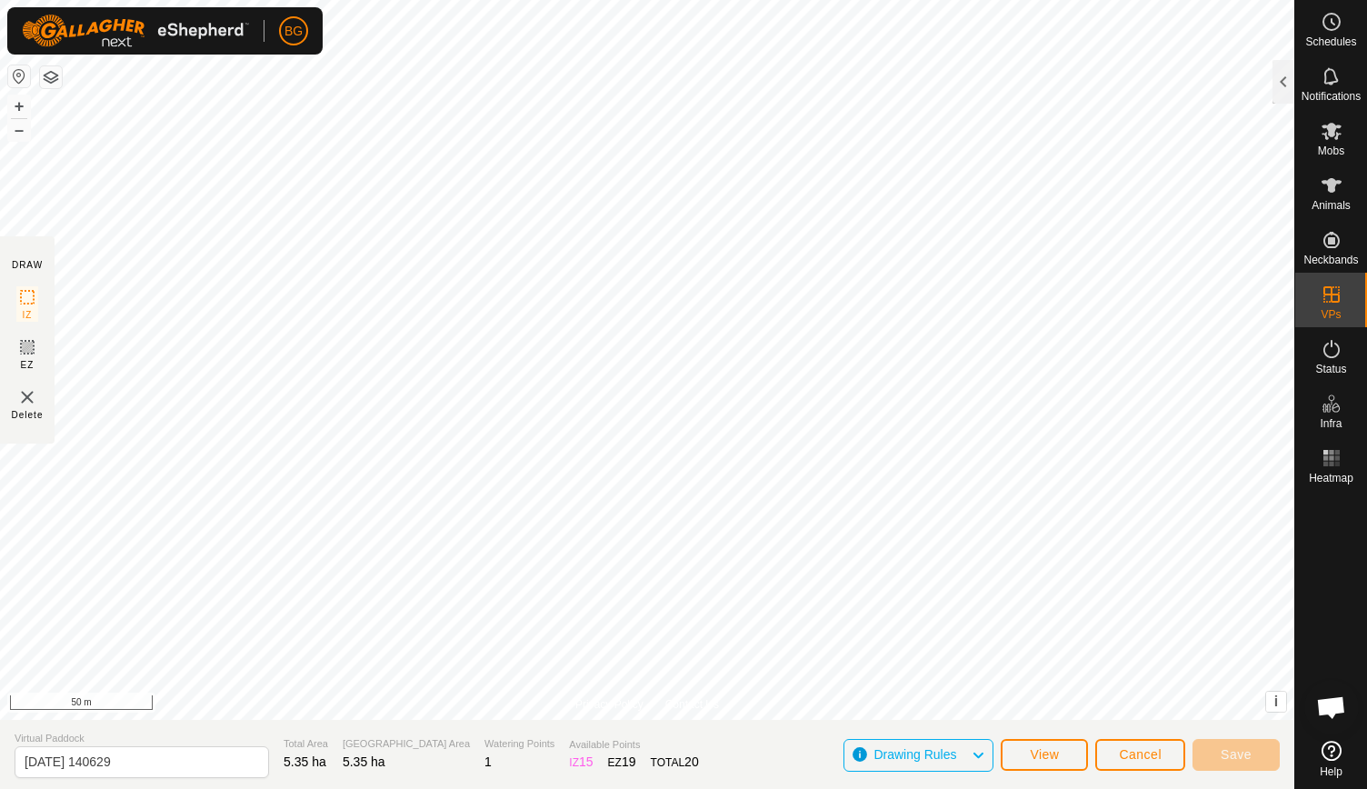
click at [24, 395] on img at bounding box center [27, 397] width 22 height 22
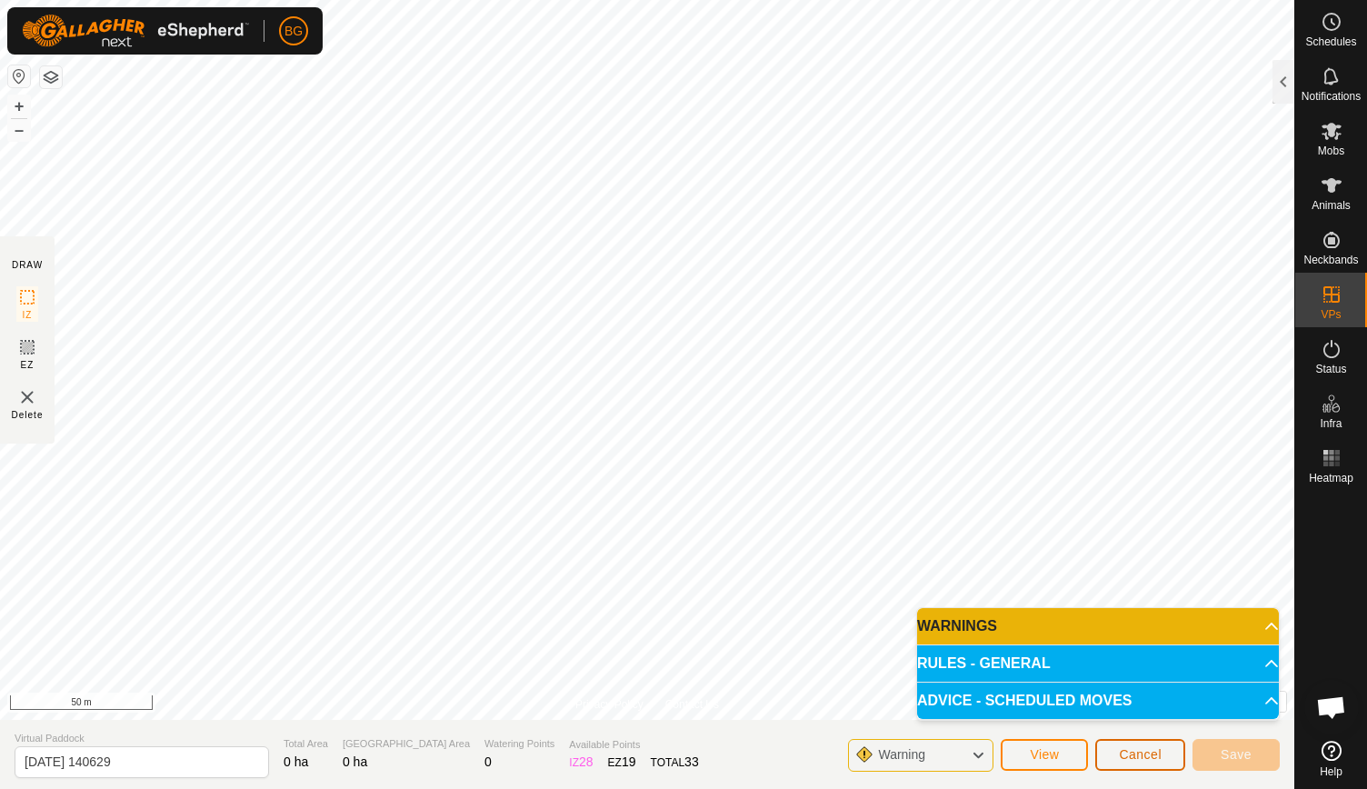
click at [1142, 757] on span "Cancel" at bounding box center [1139, 754] width 43 height 15
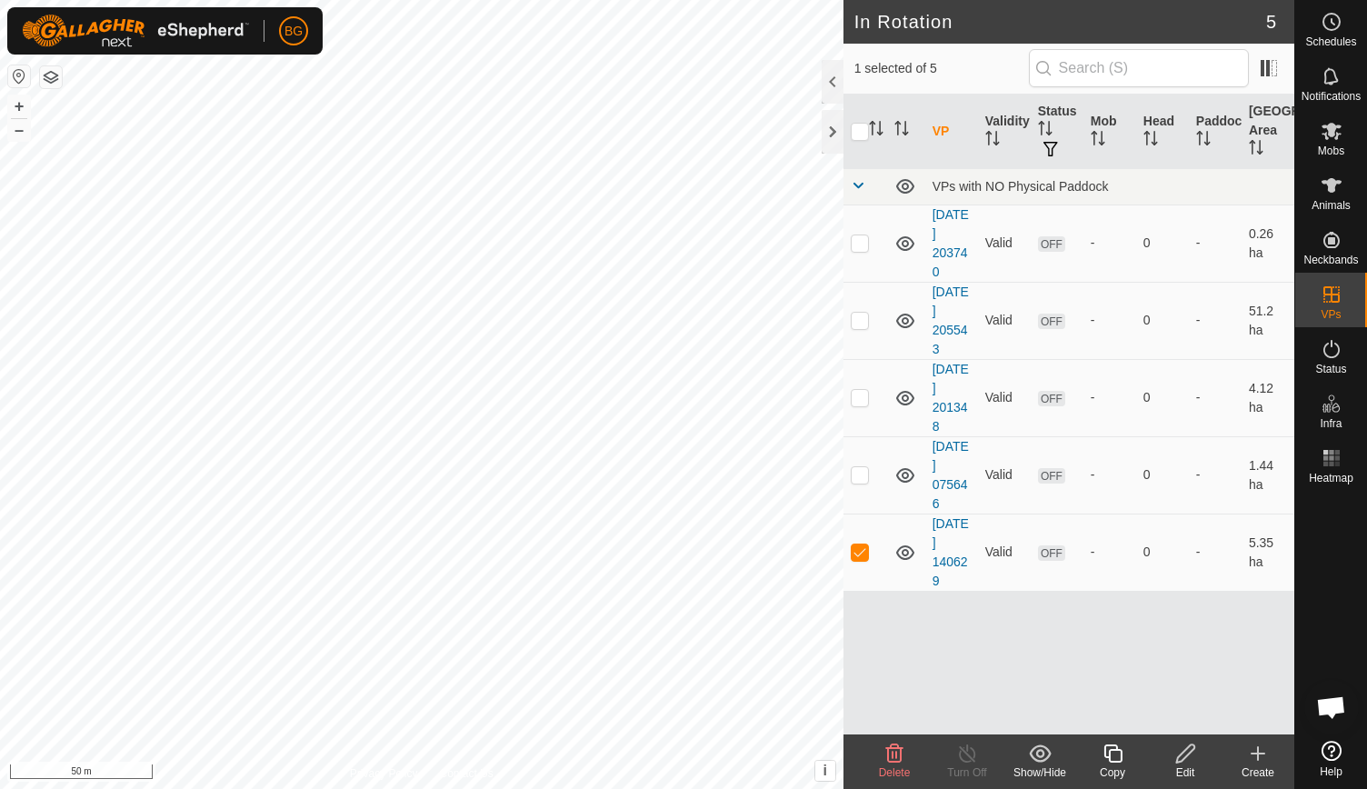
click at [895, 750] on icon at bounding box center [894, 753] width 17 height 18
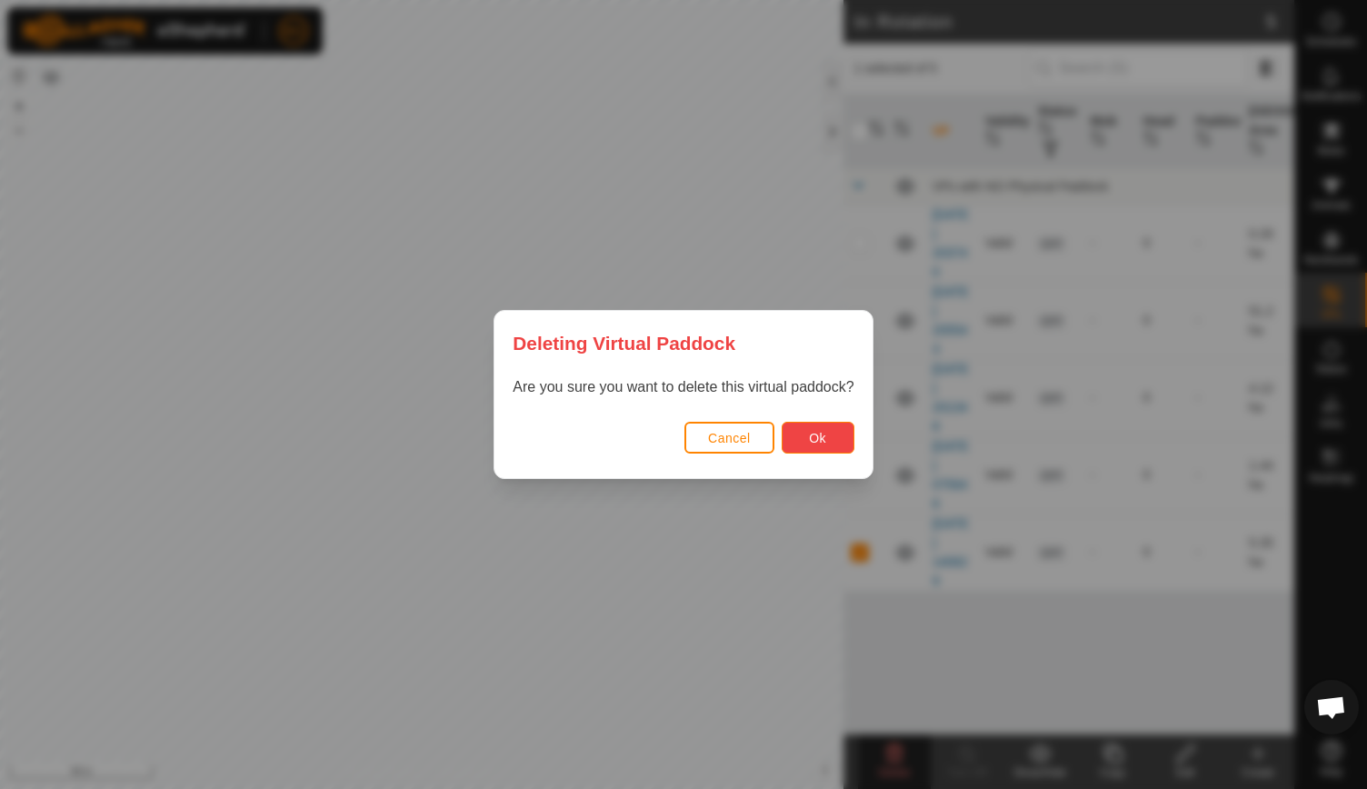
click at [820, 440] on span "Ok" at bounding box center [817, 438] width 17 height 15
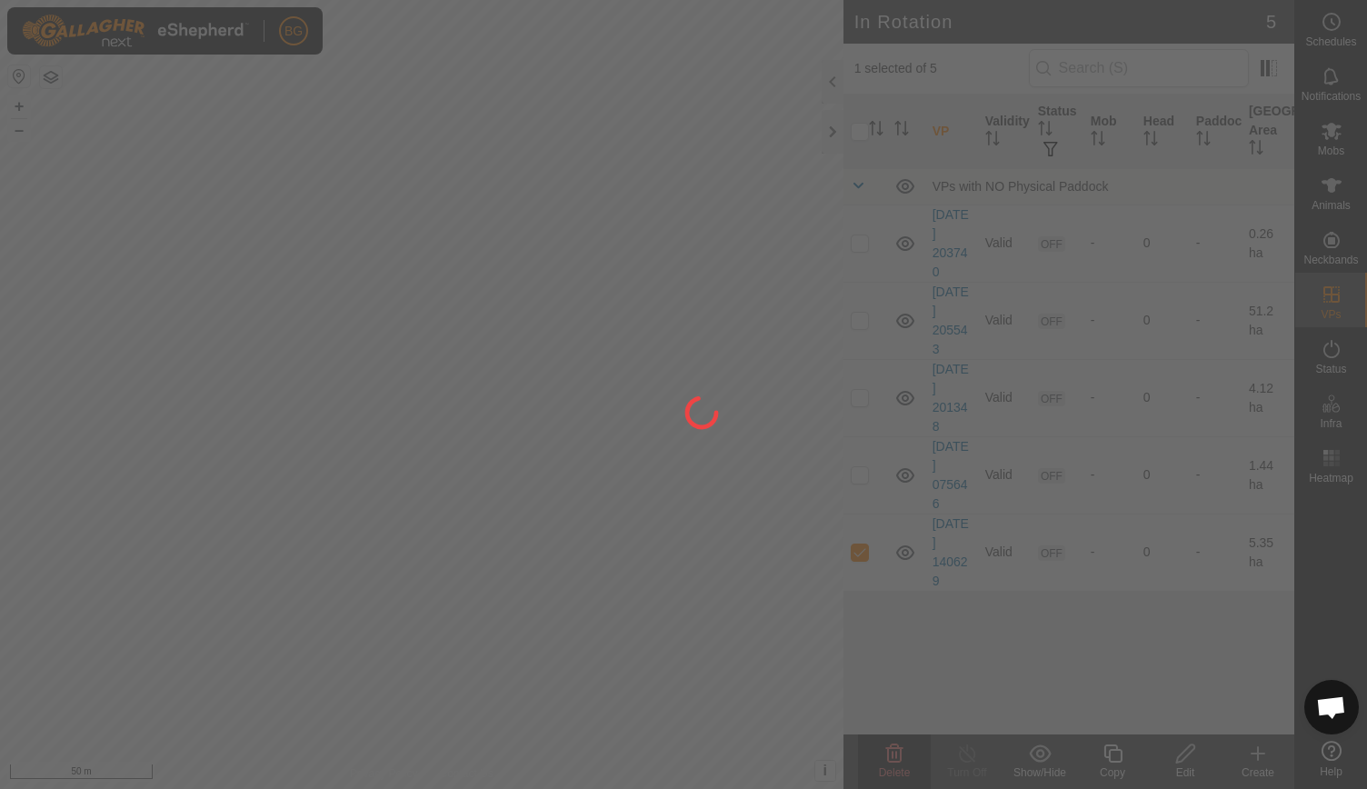
checkbox input "false"
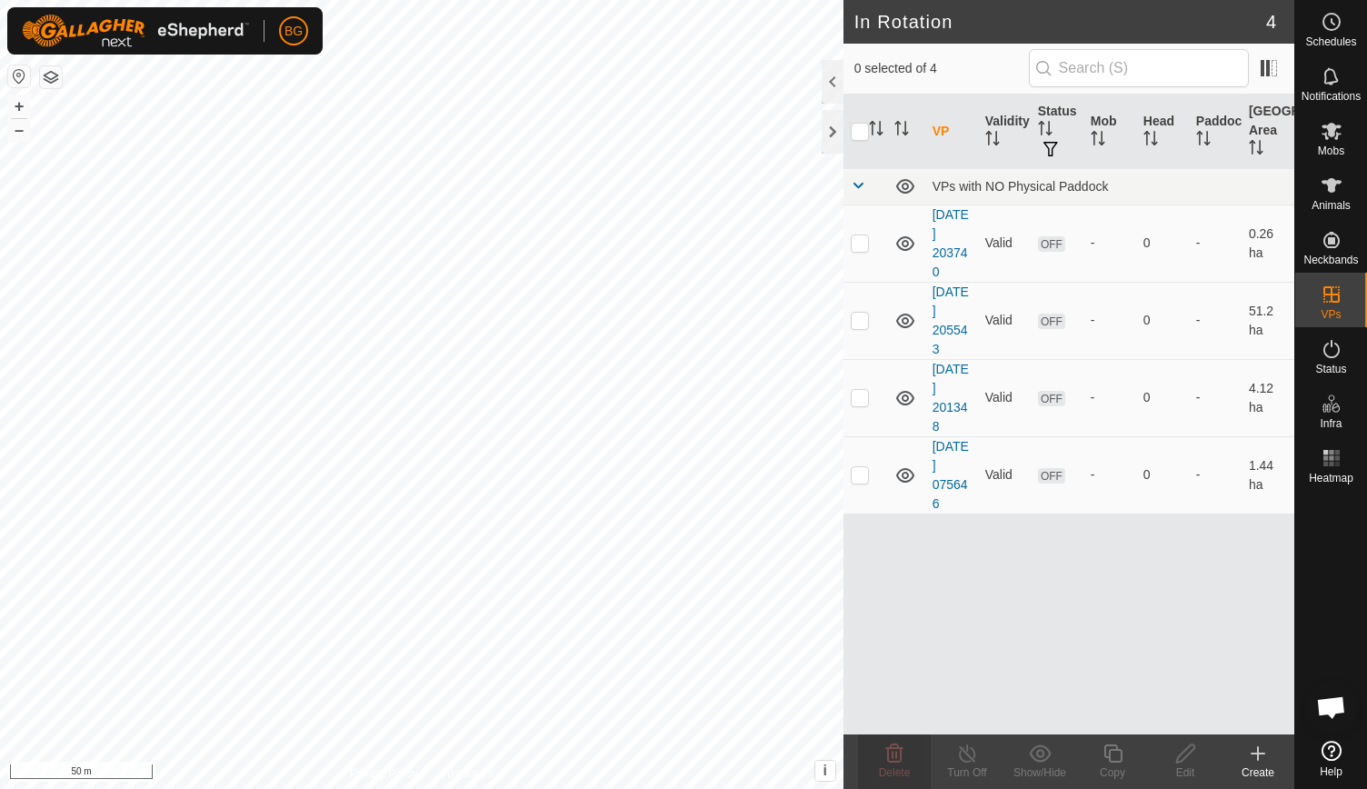
checkbox input "true"
click at [1183, 762] on icon at bounding box center [1185, 753] width 23 height 22
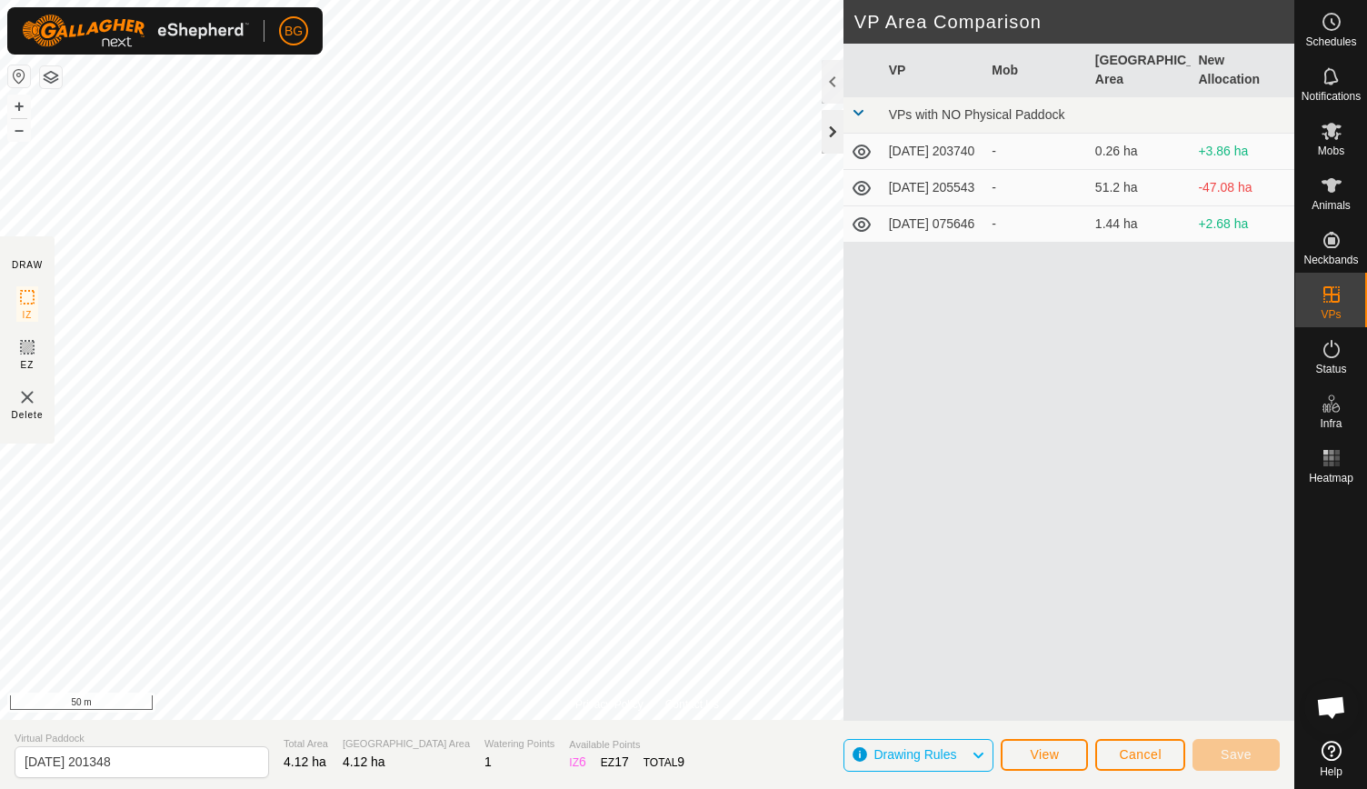
click at [830, 131] on div at bounding box center [832, 132] width 22 height 44
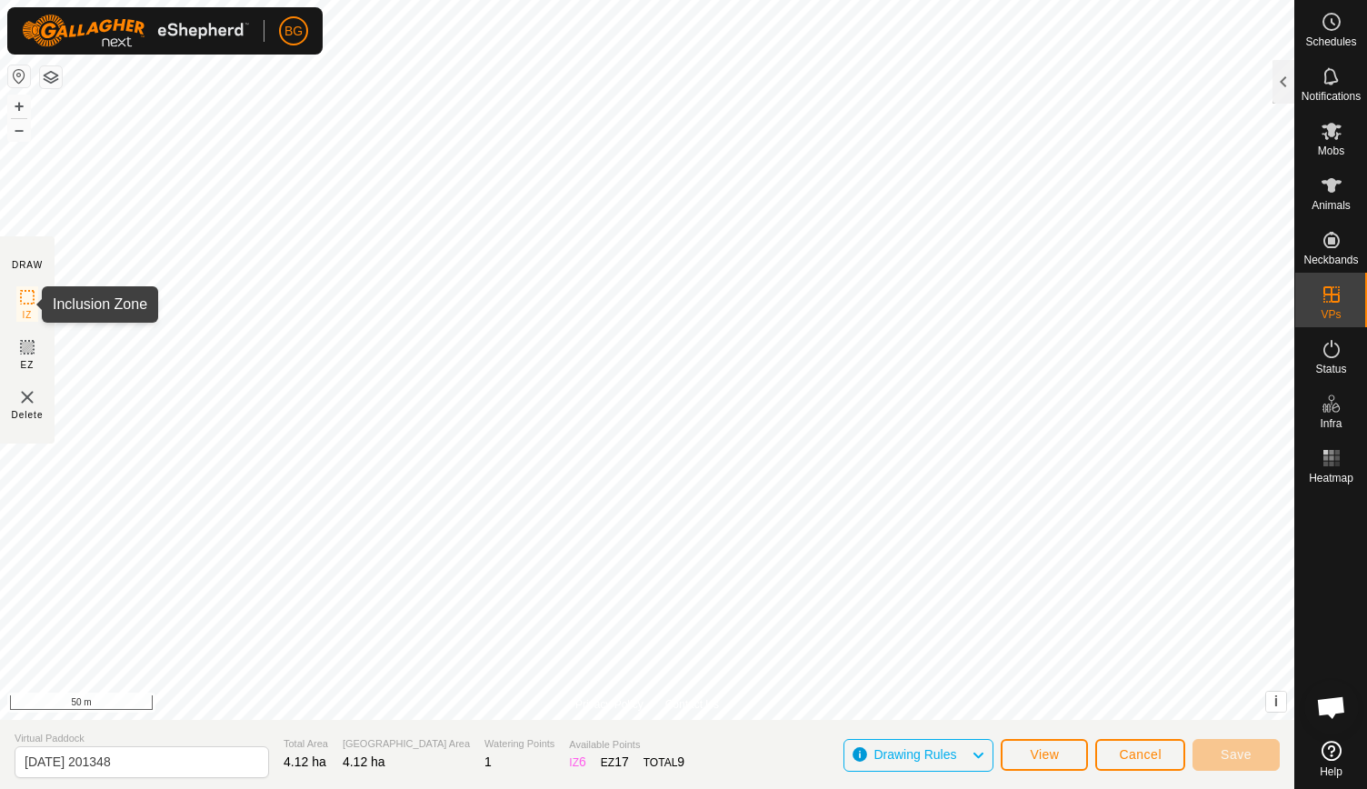
click at [31, 298] on icon at bounding box center [27, 297] width 22 height 22
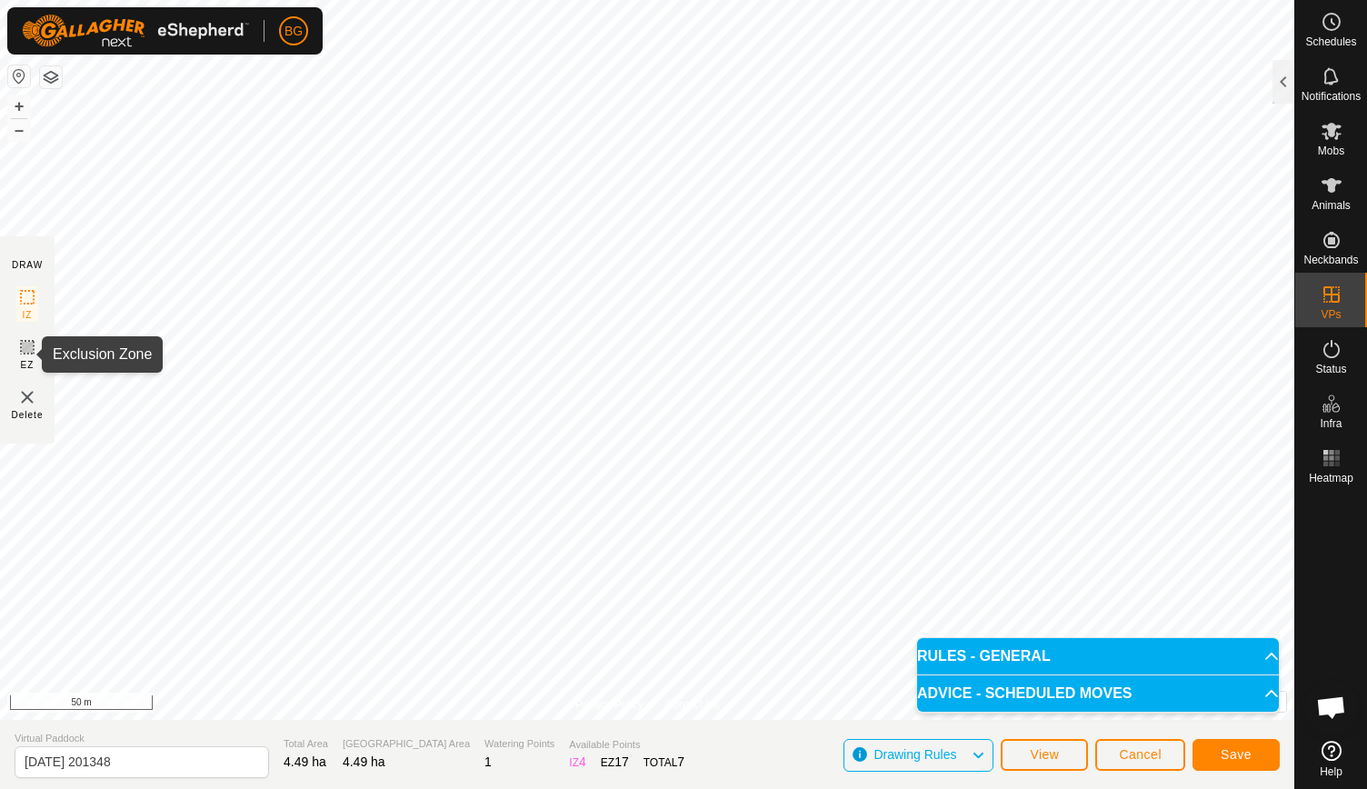
click at [25, 348] on icon at bounding box center [27, 347] width 11 height 11
click at [21, 394] on img at bounding box center [27, 397] width 22 height 22
click at [27, 354] on rect at bounding box center [27, 347] width 15 height 15
click at [1247, 742] on button "Save" at bounding box center [1235, 755] width 87 height 32
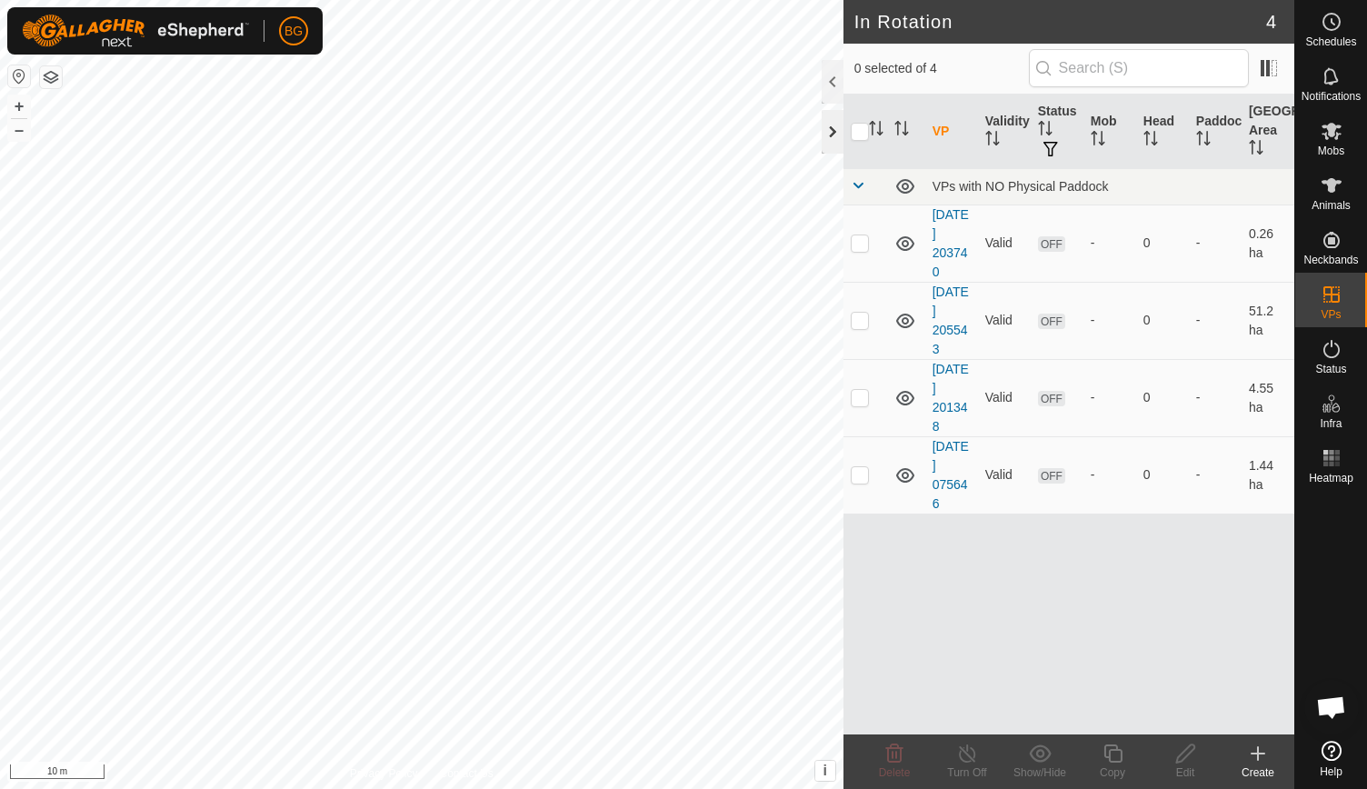
click at [828, 132] on div at bounding box center [832, 132] width 22 height 44
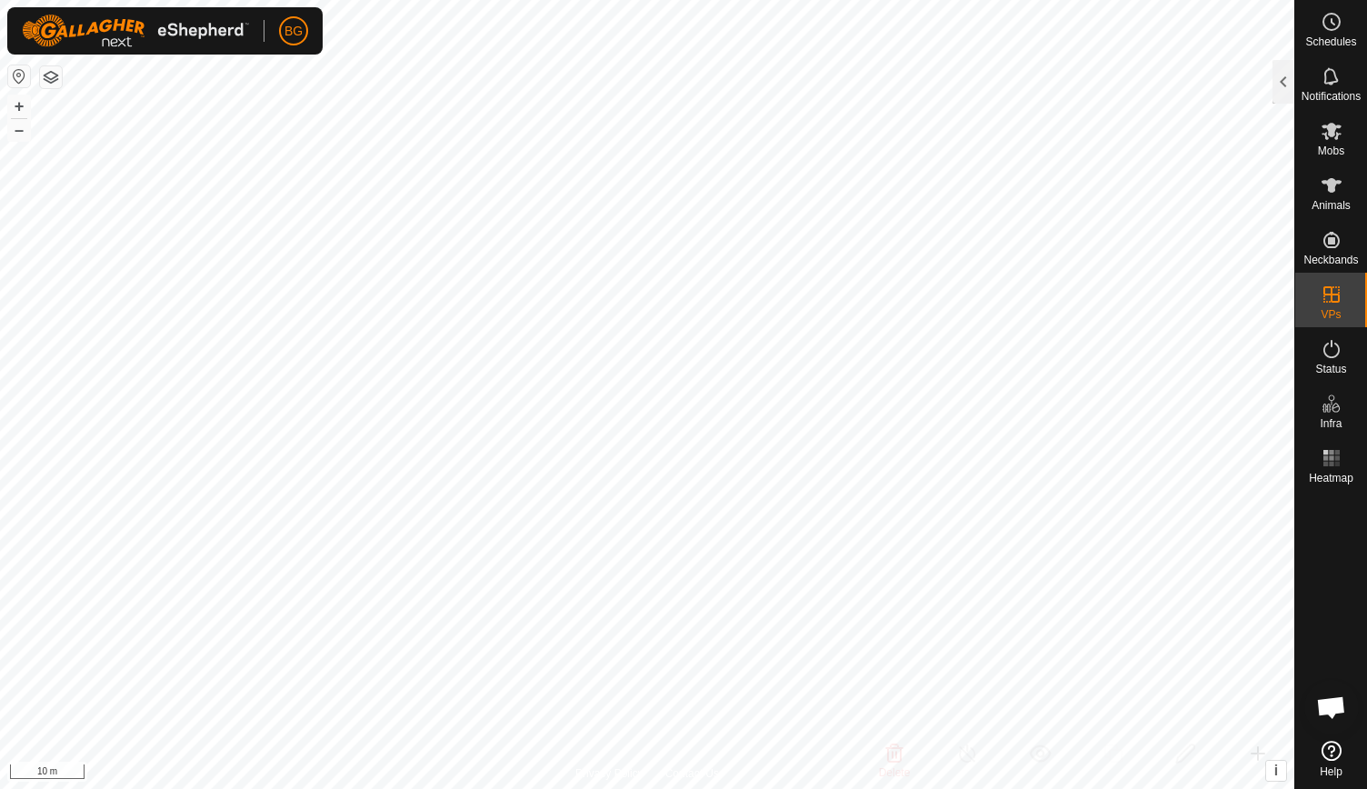
checkbox input "true"
checkbox input "false"
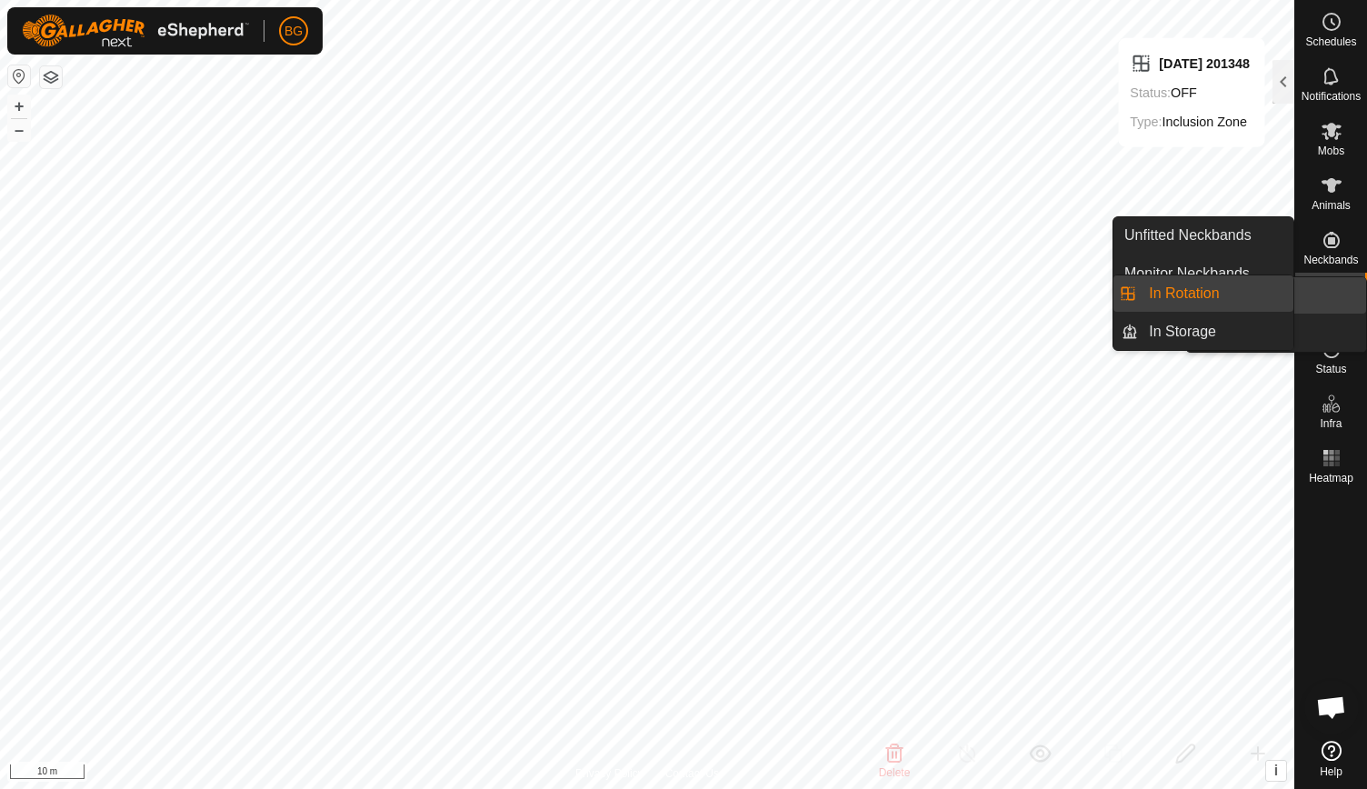
click at [1332, 299] on icon at bounding box center [1331, 294] width 22 height 22
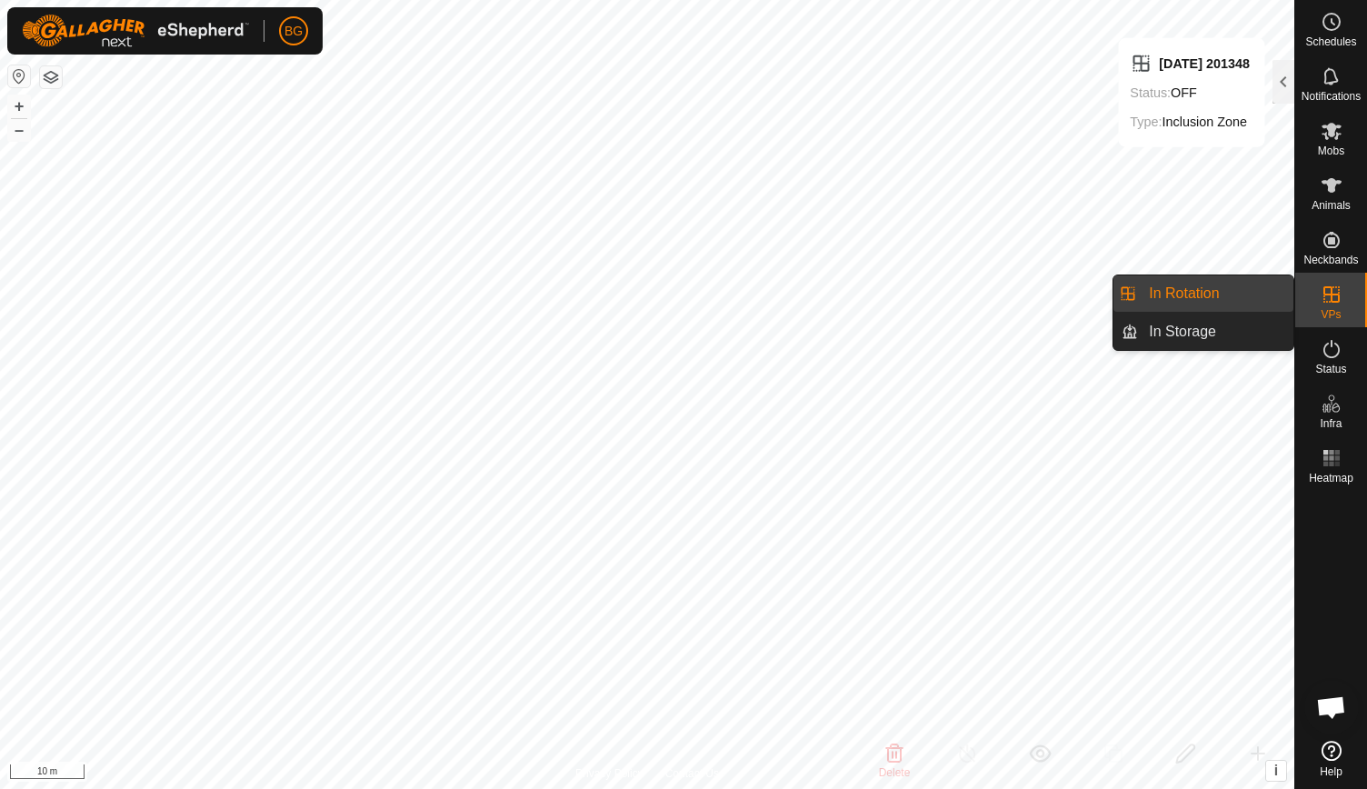
click at [1218, 289] on link "In Rotation" at bounding box center [1215, 293] width 155 height 36
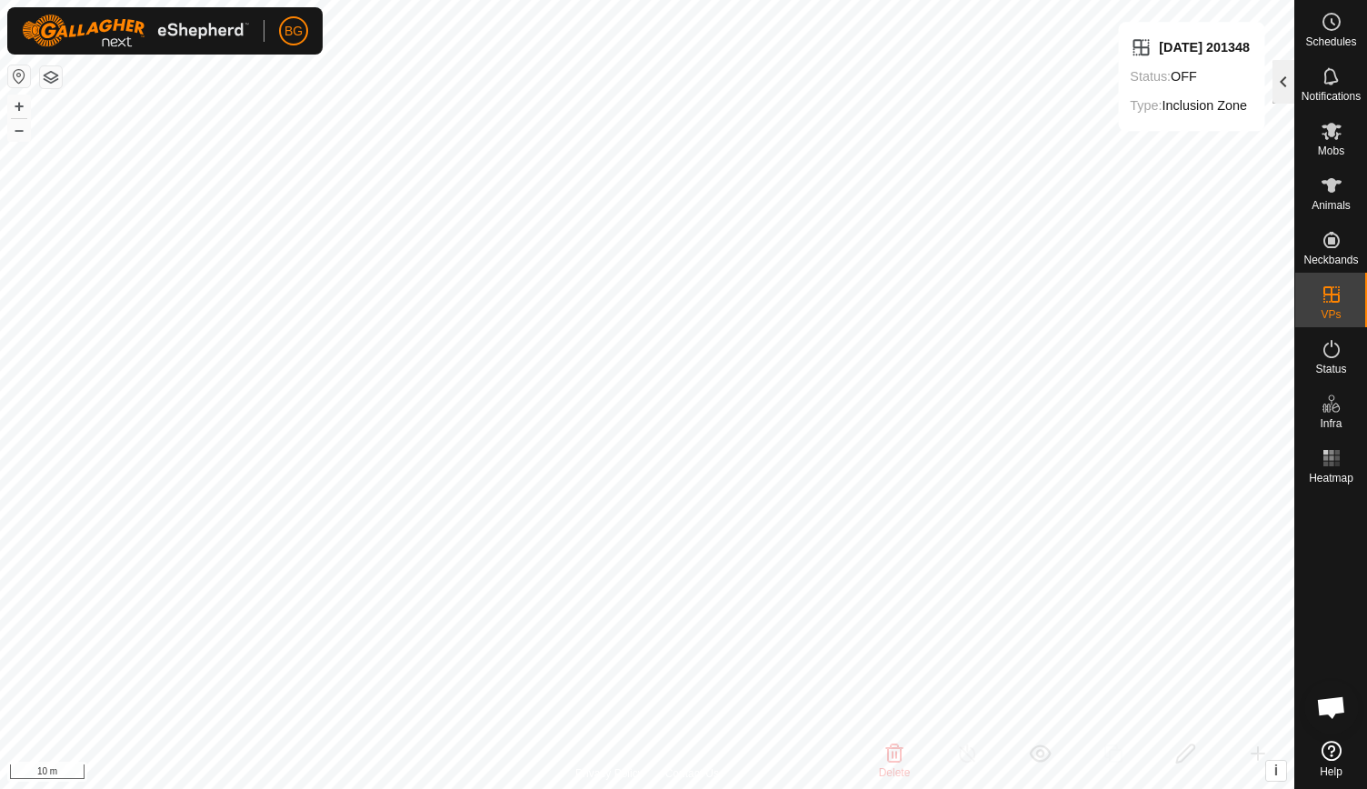
click at [1284, 82] on div at bounding box center [1283, 82] width 22 height 44
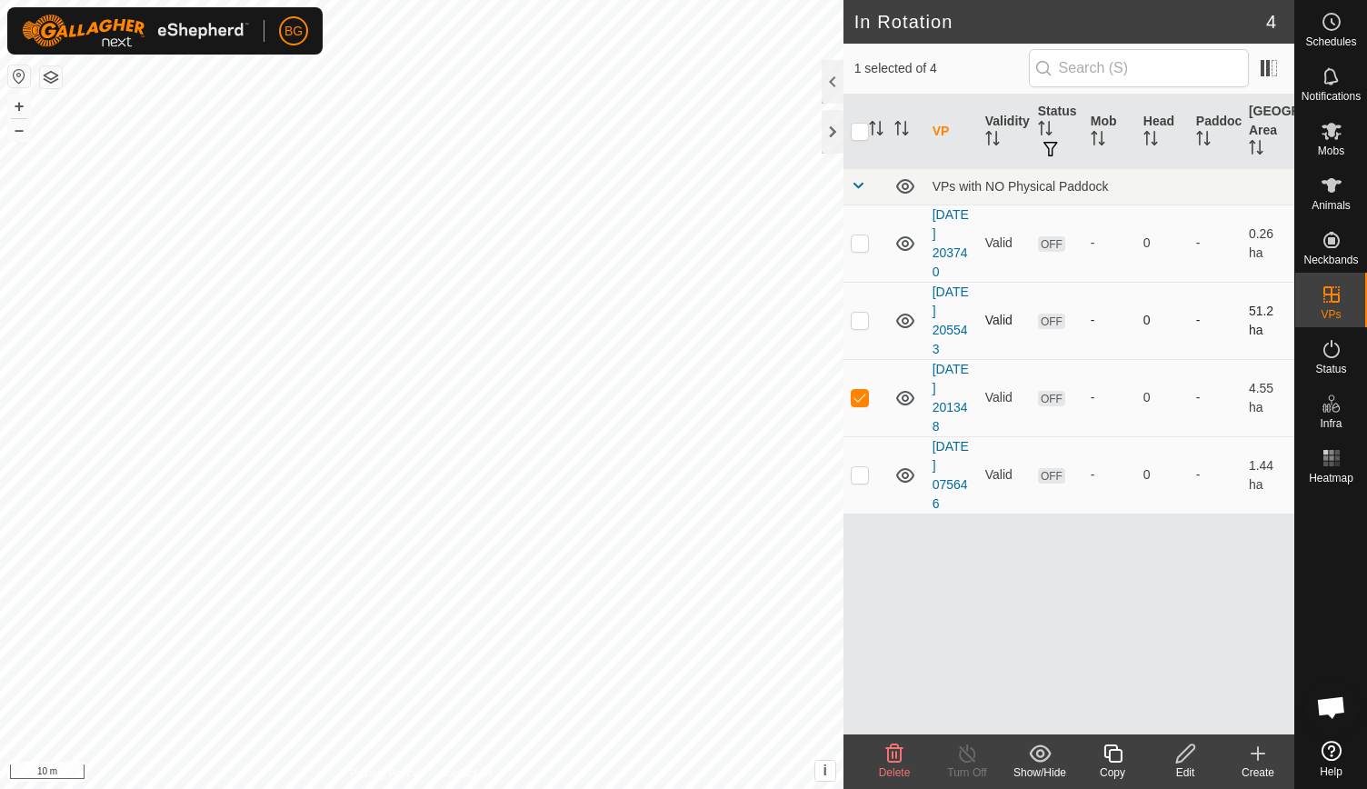
click at [855, 317] on p-checkbox at bounding box center [859, 320] width 18 height 15
checkbox input "false"
click at [855, 395] on p-checkbox at bounding box center [859, 397] width 18 height 15
checkbox input "false"
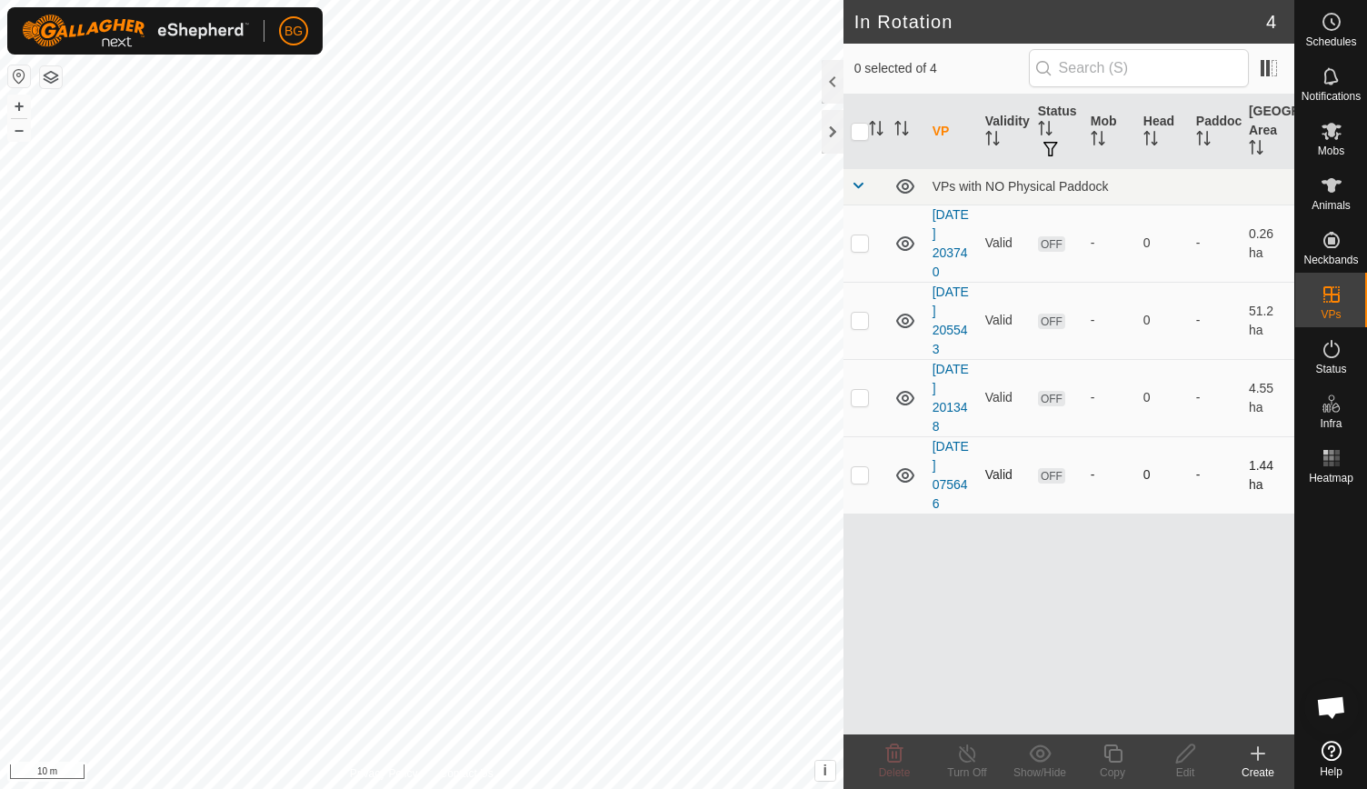
click at [864, 474] on p-checkbox at bounding box center [859, 474] width 18 height 15
checkbox input "true"
click at [894, 762] on icon at bounding box center [894, 753] width 22 height 22
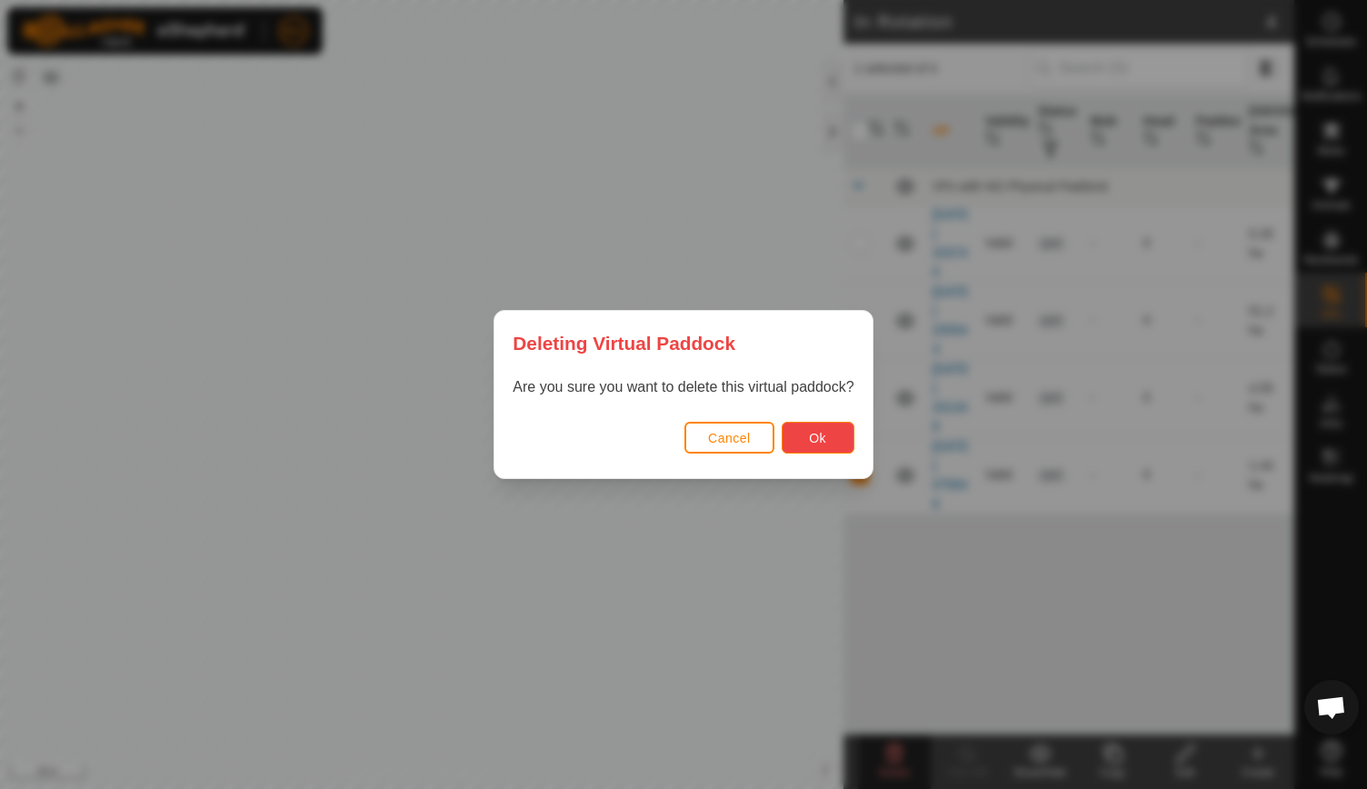
click at [835, 441] on button "Ok" at bounding box center [817, 438] width 73 height 32
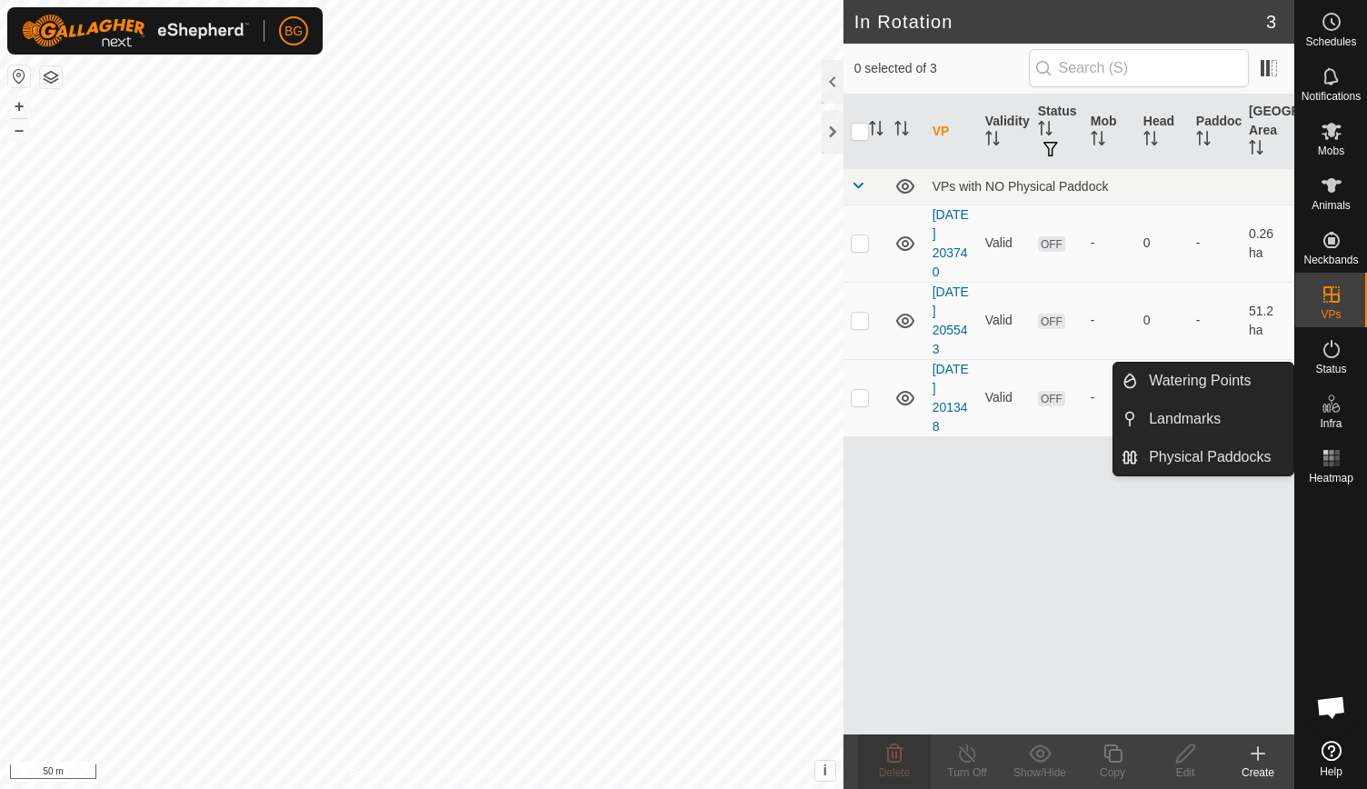
click at [1332, 711] on span "Open chat" at bounding box center [1331, 708] width 30 height 25
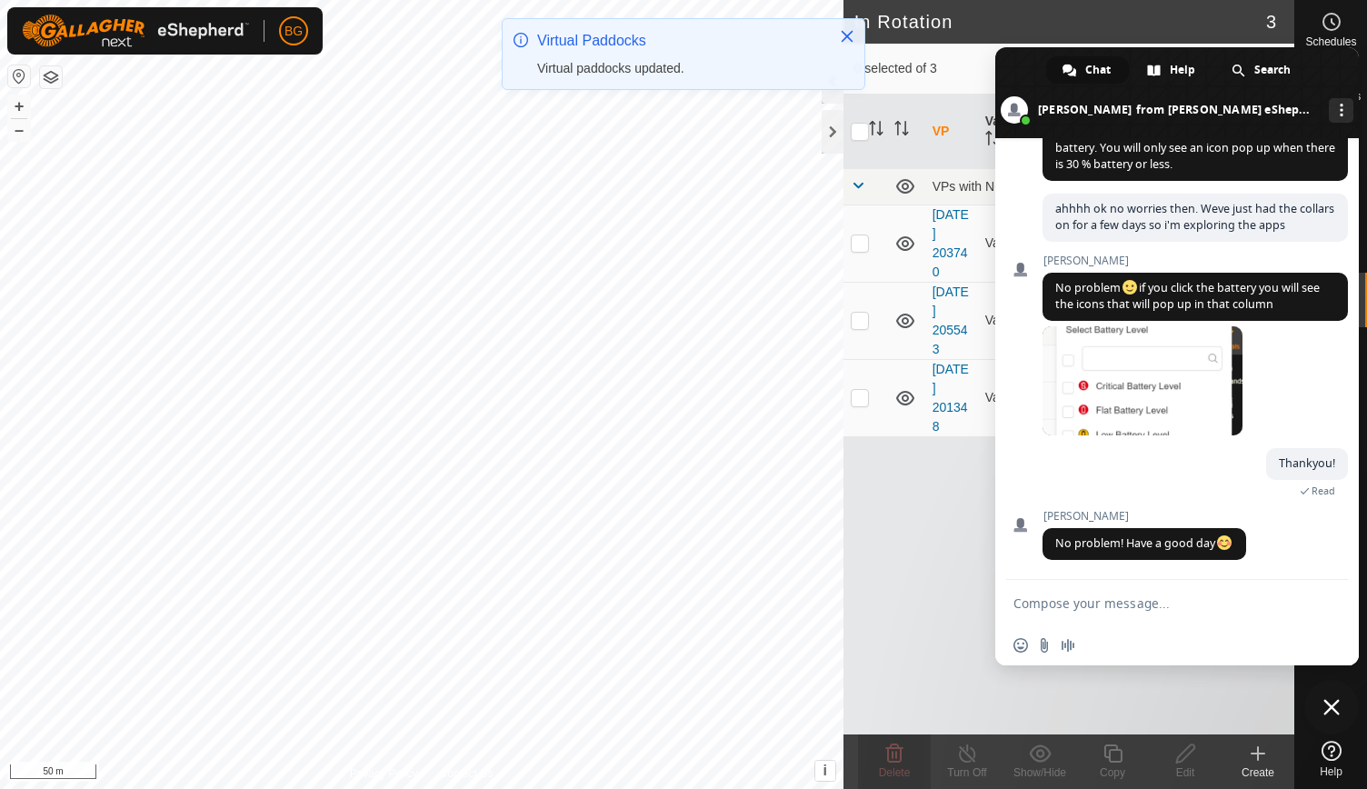
click at [1099, 597] on textarea "Compose your message..." at bounding box center [1158, 602] width 291 height 45
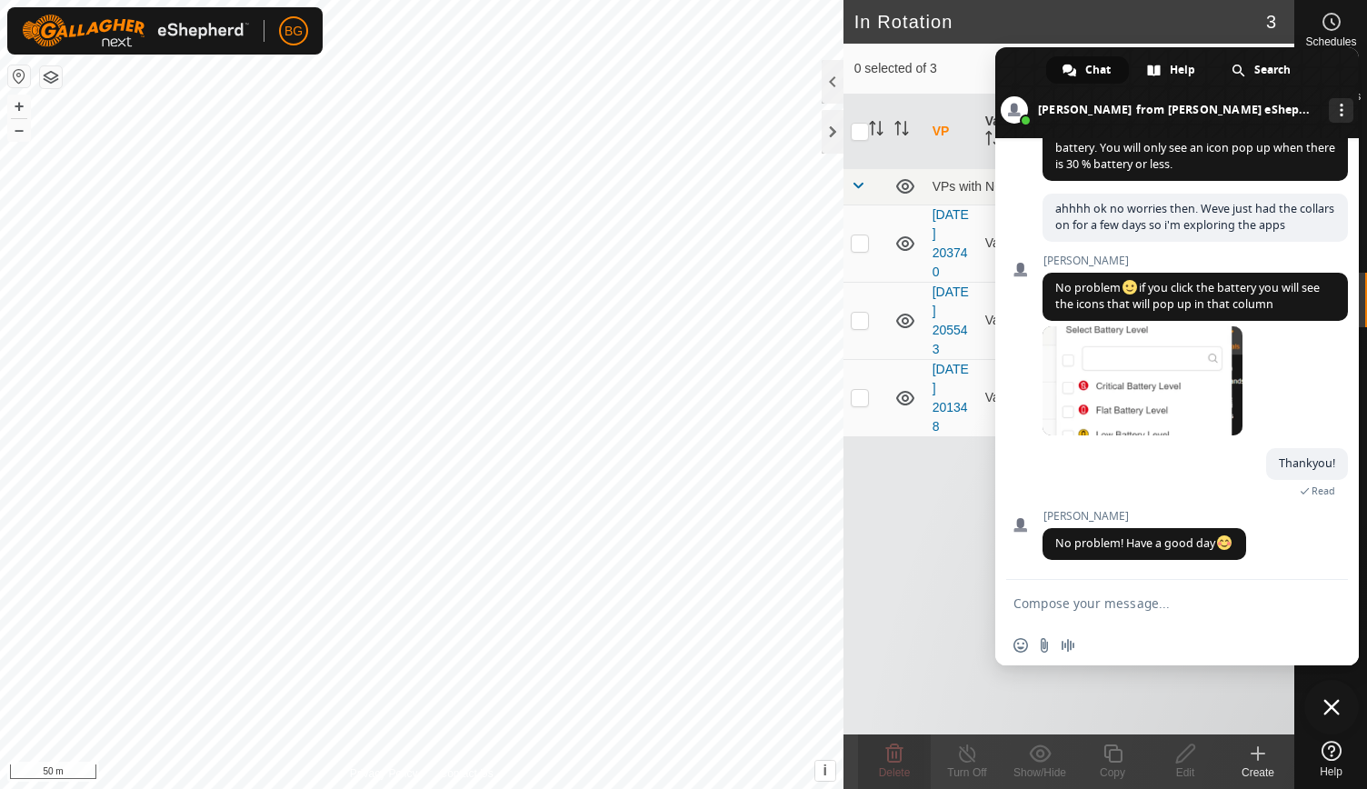
click at [1088, 72] on span "Chat" at bounding box center [1097, 69] width 25 height 27
click at [1267, 68] on span "Search" at bounding box center [1272, 69] width 36 height 27
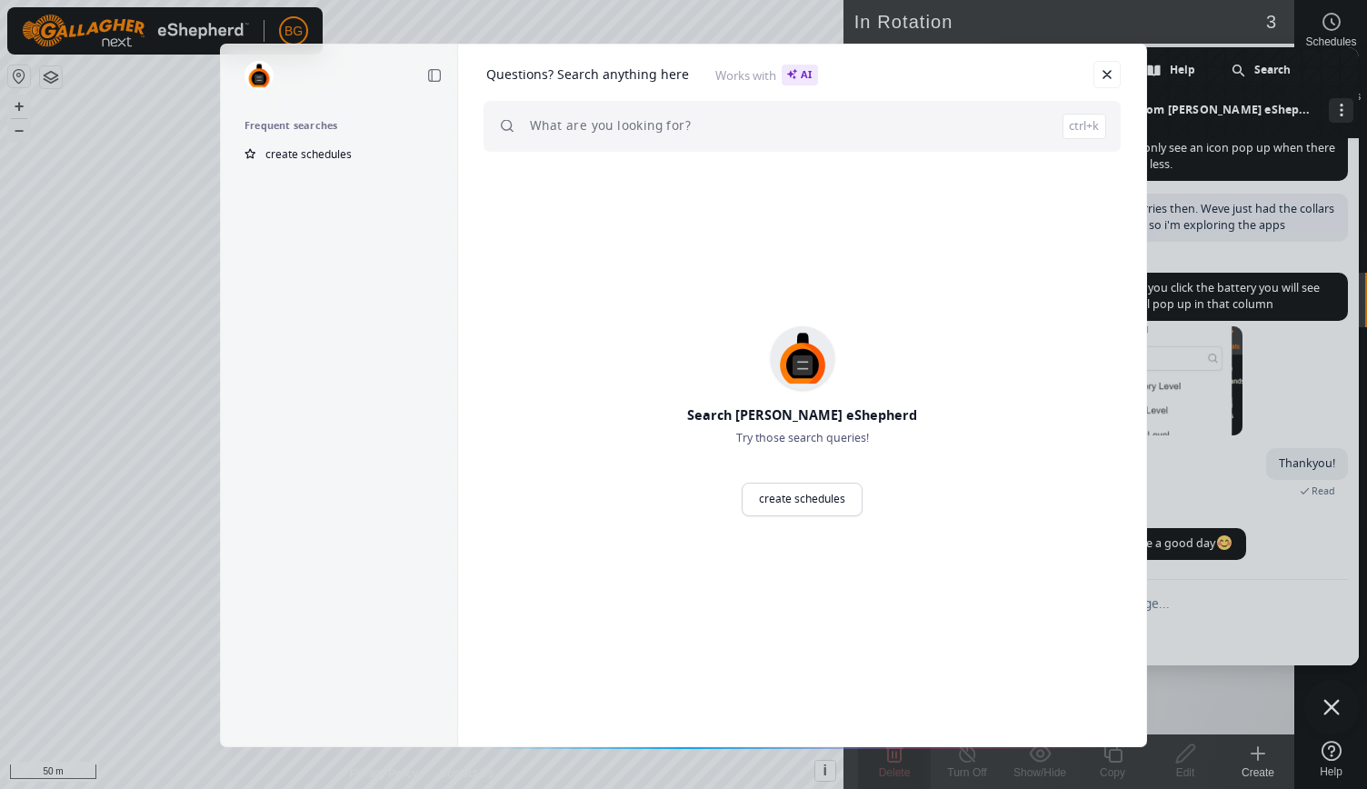
click at [747, 128] on input "search" at bounding box center [818, 126] width 576 height 51
type input "creating additional exclusion zones"
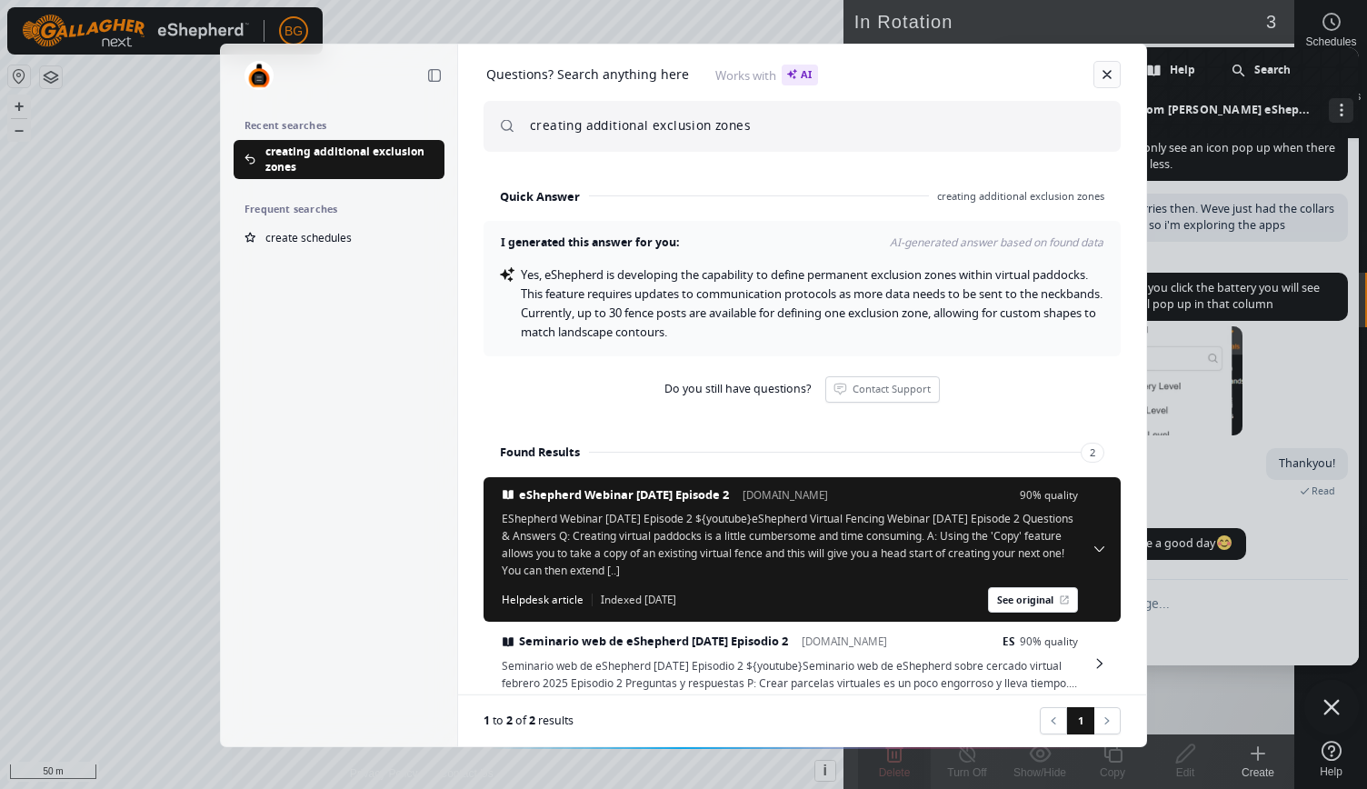
click at [1102, 81] on link at bounding box center [1106, 74] width 27 height 27
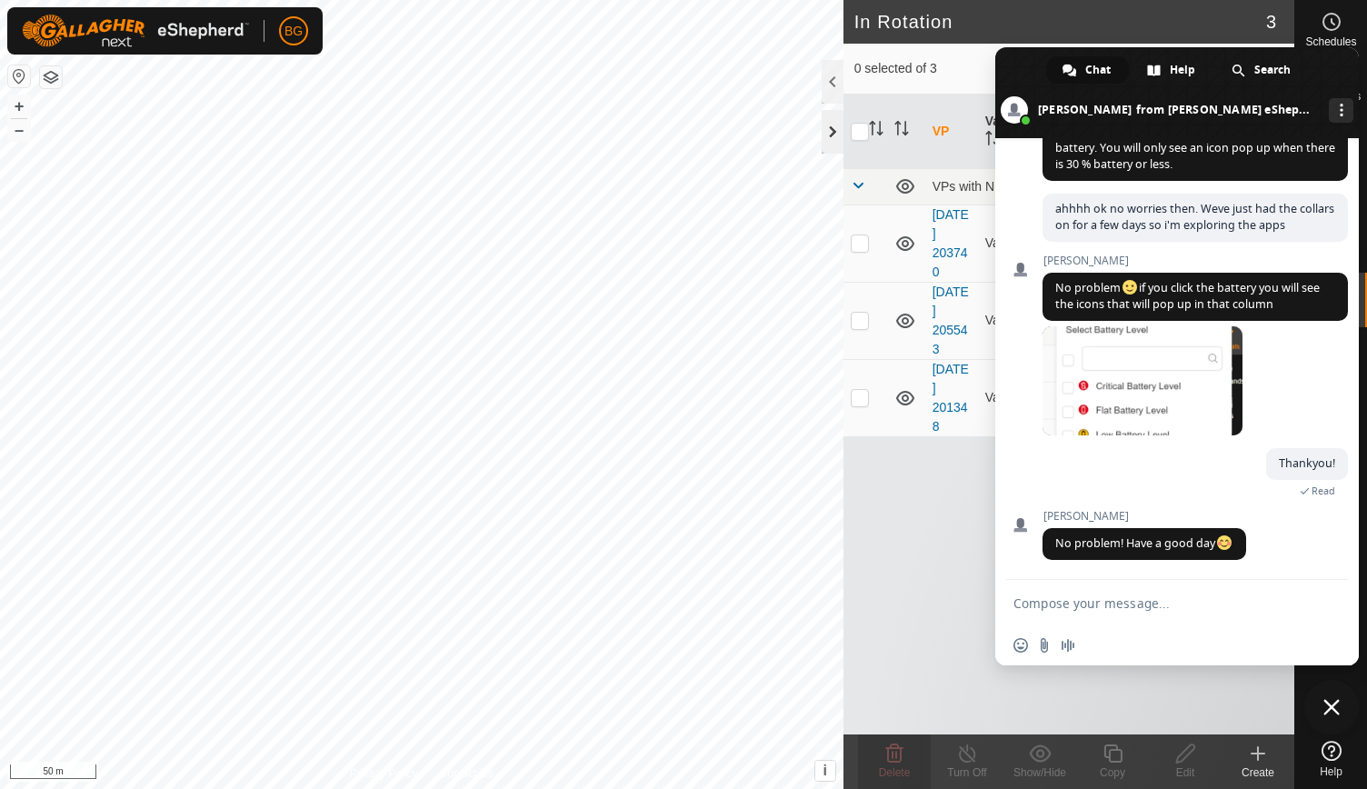
click at [827, 123] on div at bounding box center [832, 132] width 22 height 44
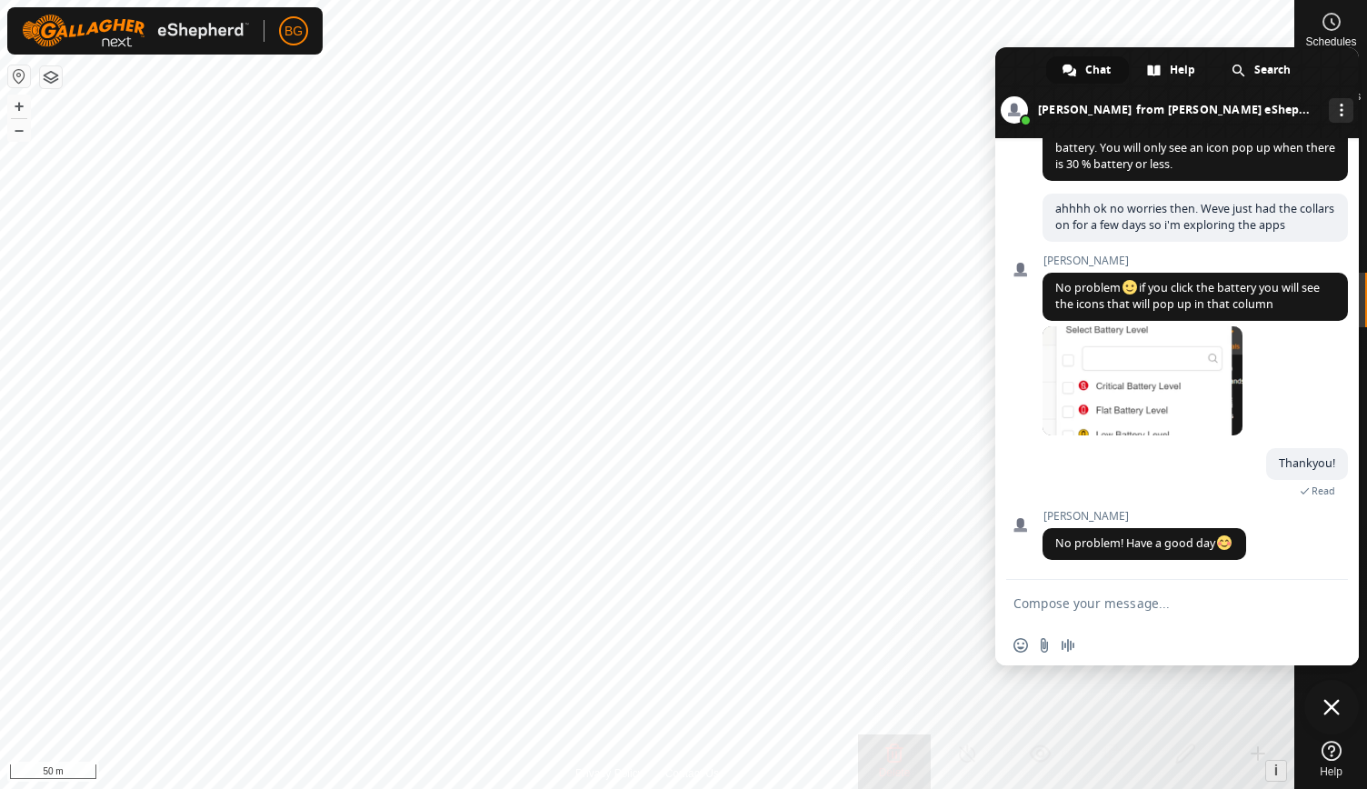
click at [1100, 605] on textarea "Compose your message..." at bounding box center [1158, 602] width 291 height 45
type textarea "hi"
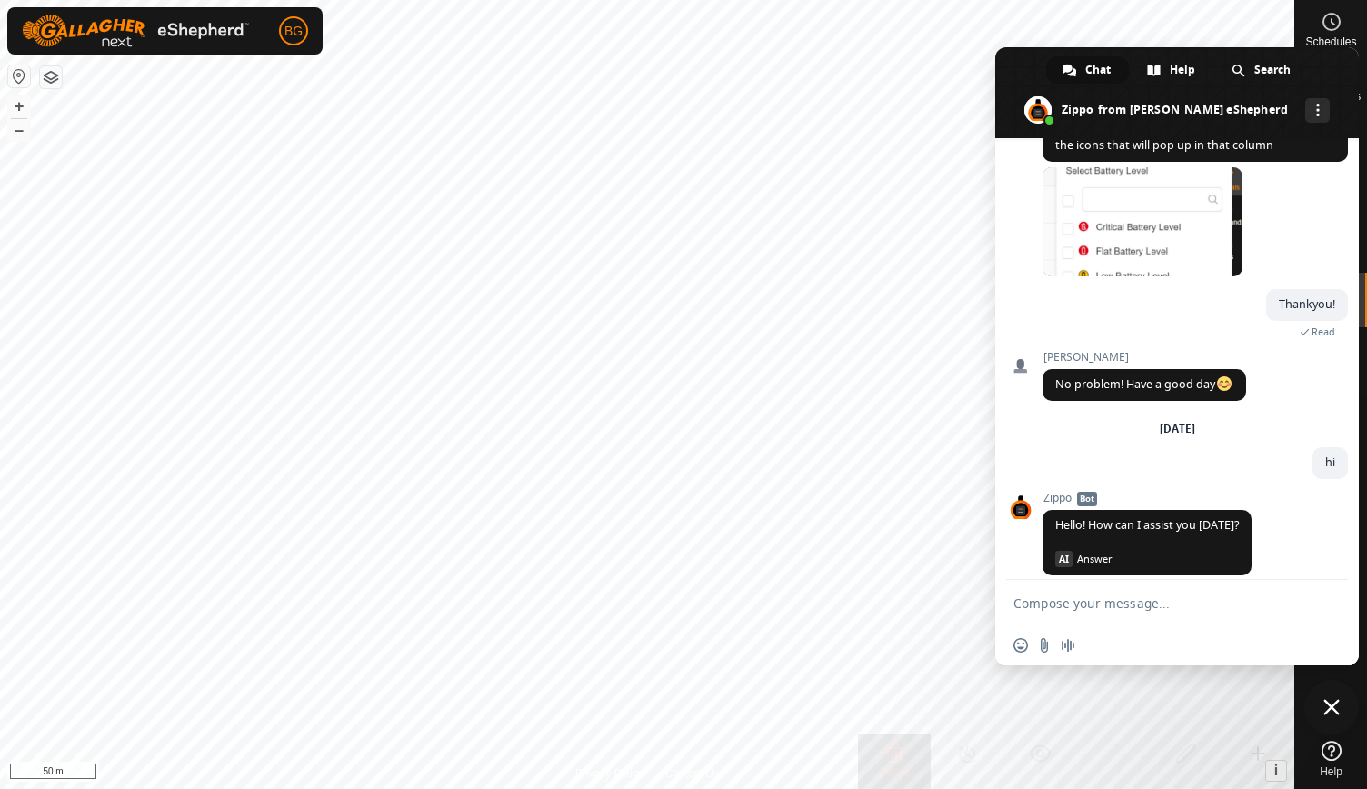
scroll to position [1625, 0]
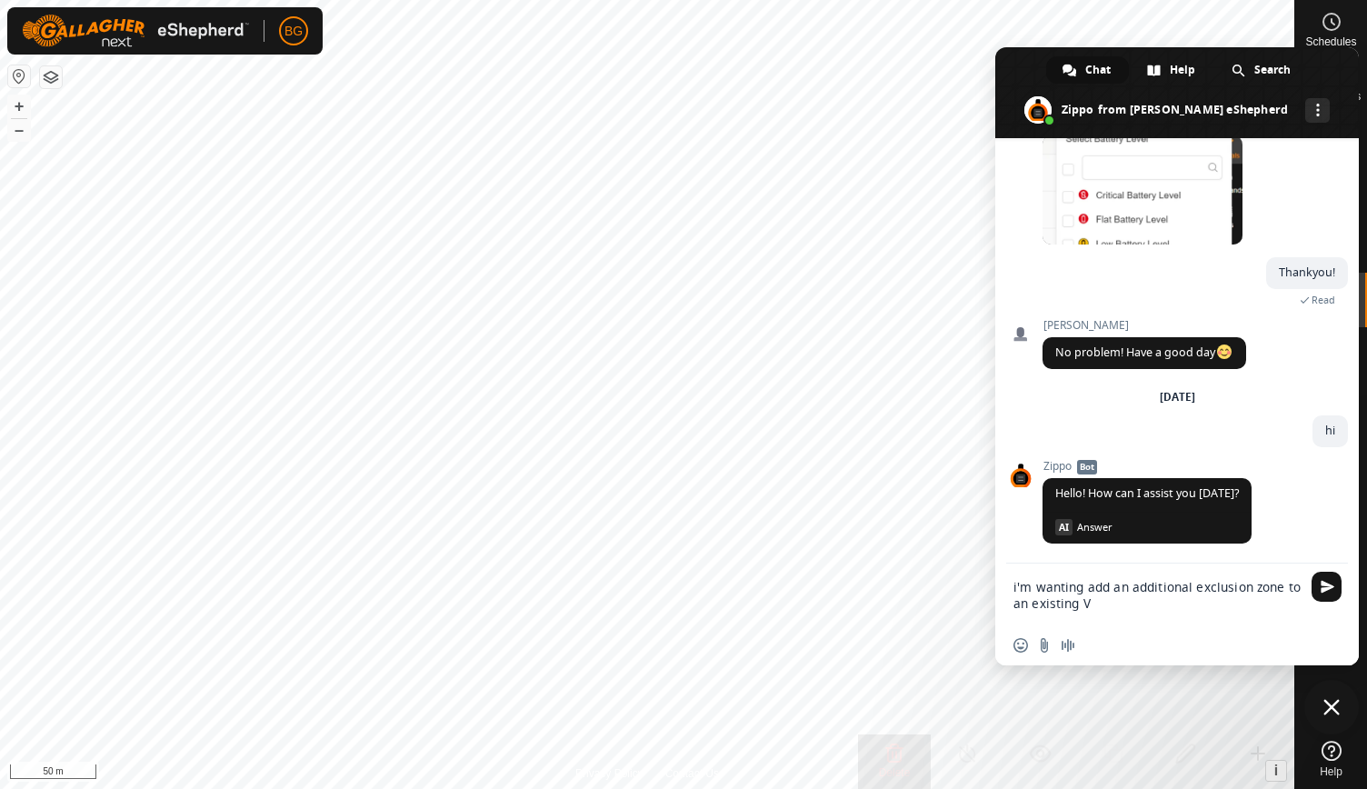
type textarea "i'm wanting add an additional exclusion zone to an existing VP"
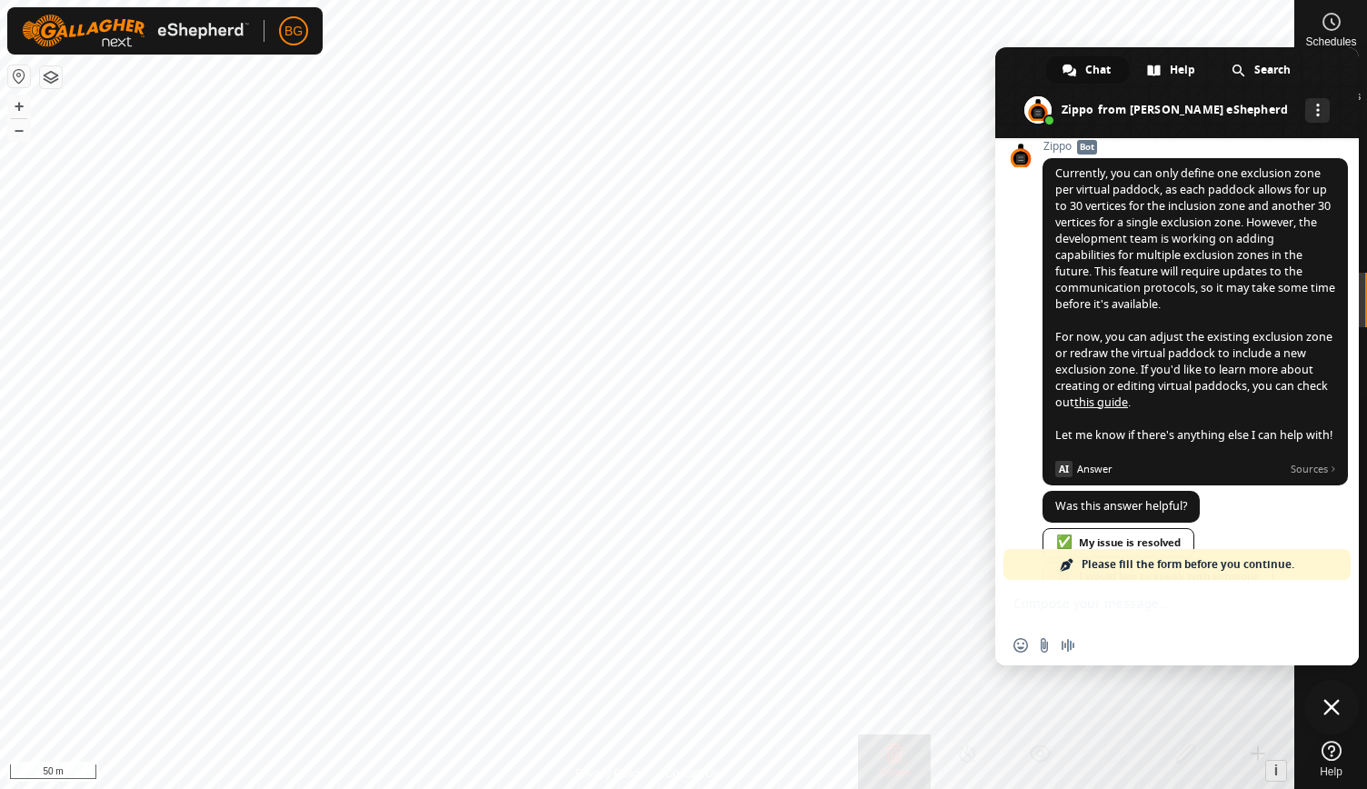
scroll to position [2080, 0]
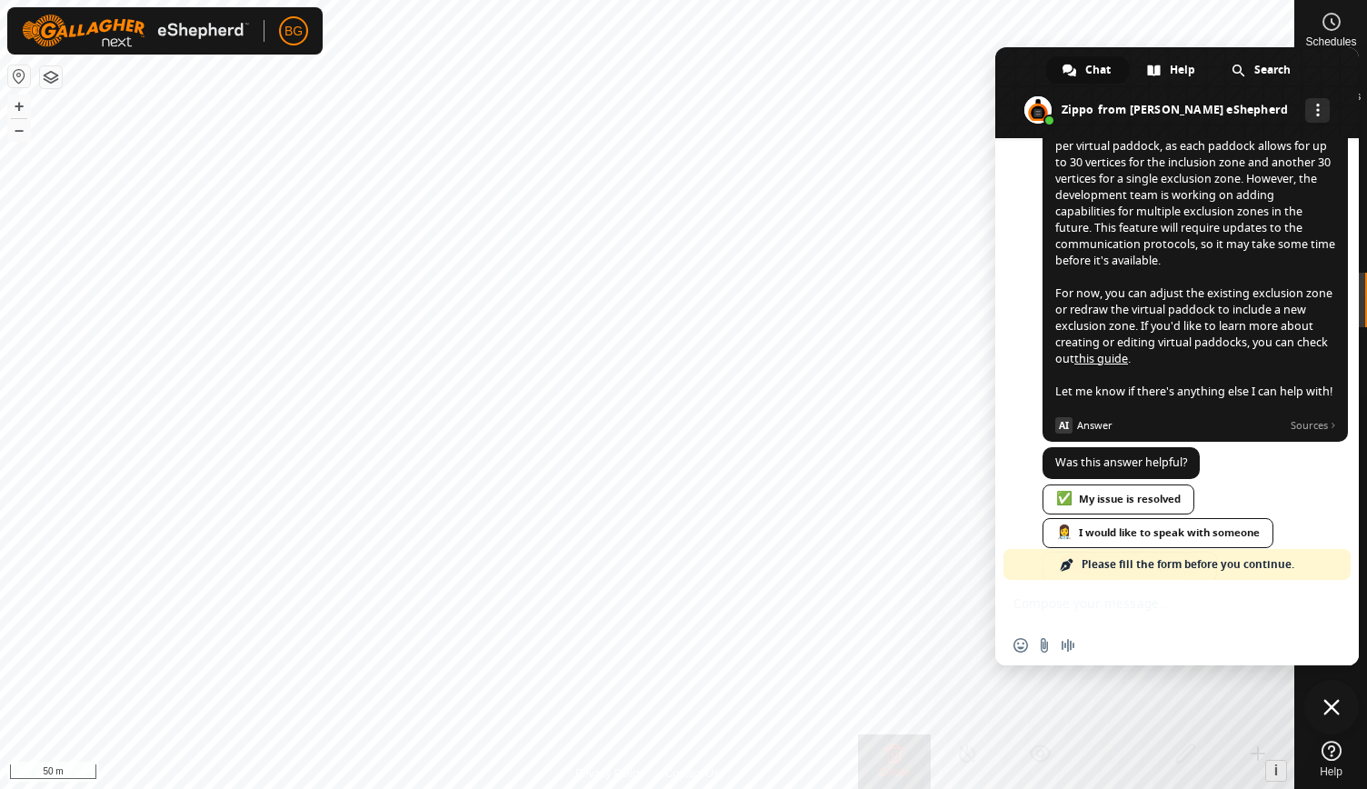
checkbox input "true"
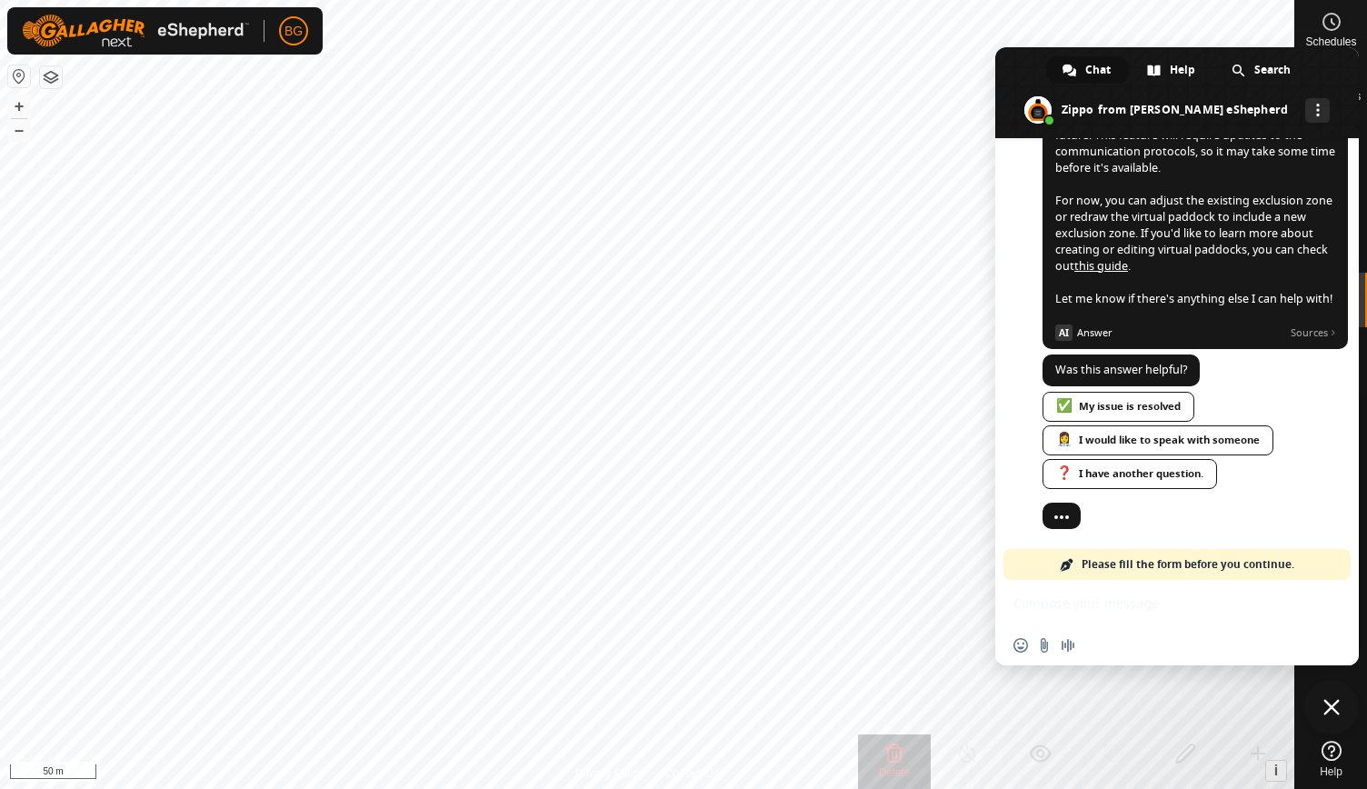
click at [1328, 711] on span "Close chat" at bounding box center [1331, 707] width 16 height 16
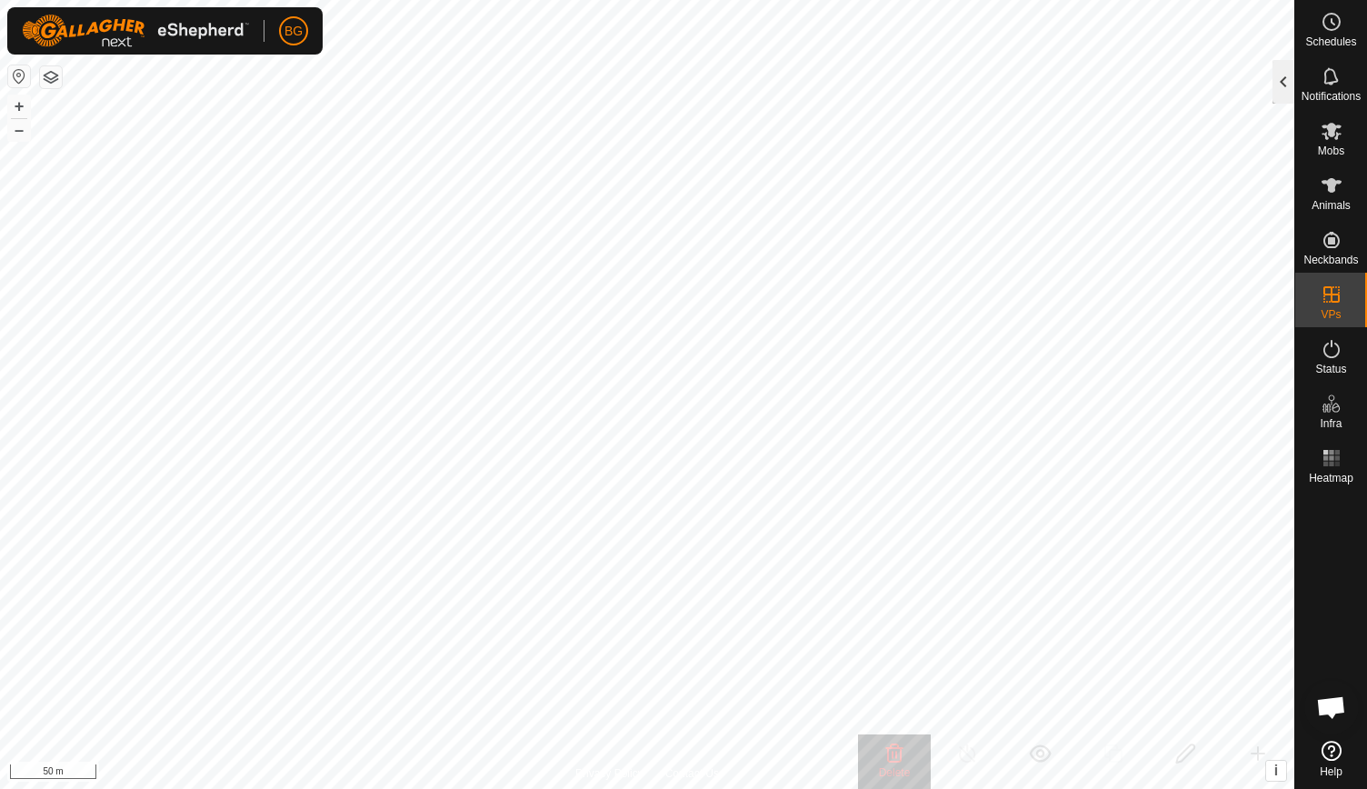
click at [1280, 90] on div at bounding box center [1283, 82] width 22 height 44
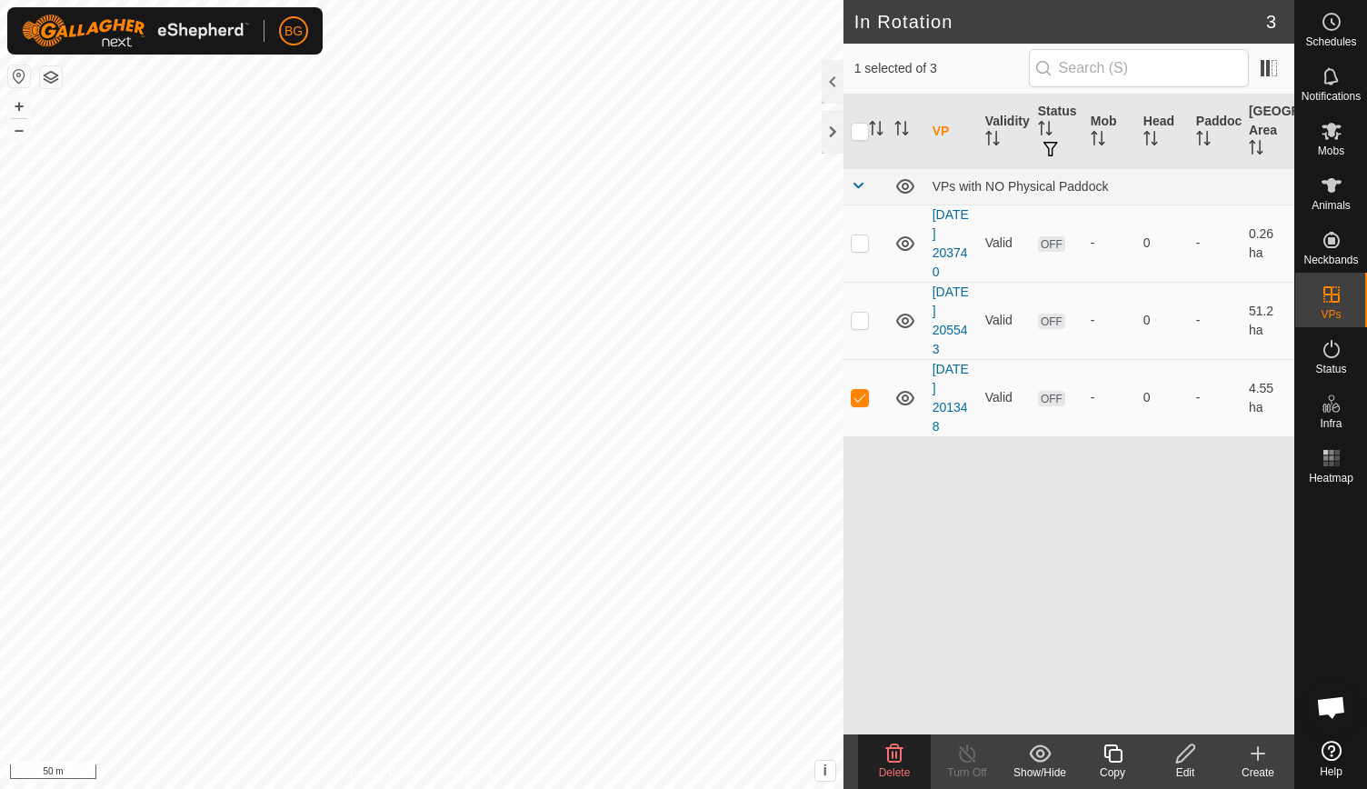
click at [1190, 756] on icon at bounding box center [1185, 753] width 23 height 22
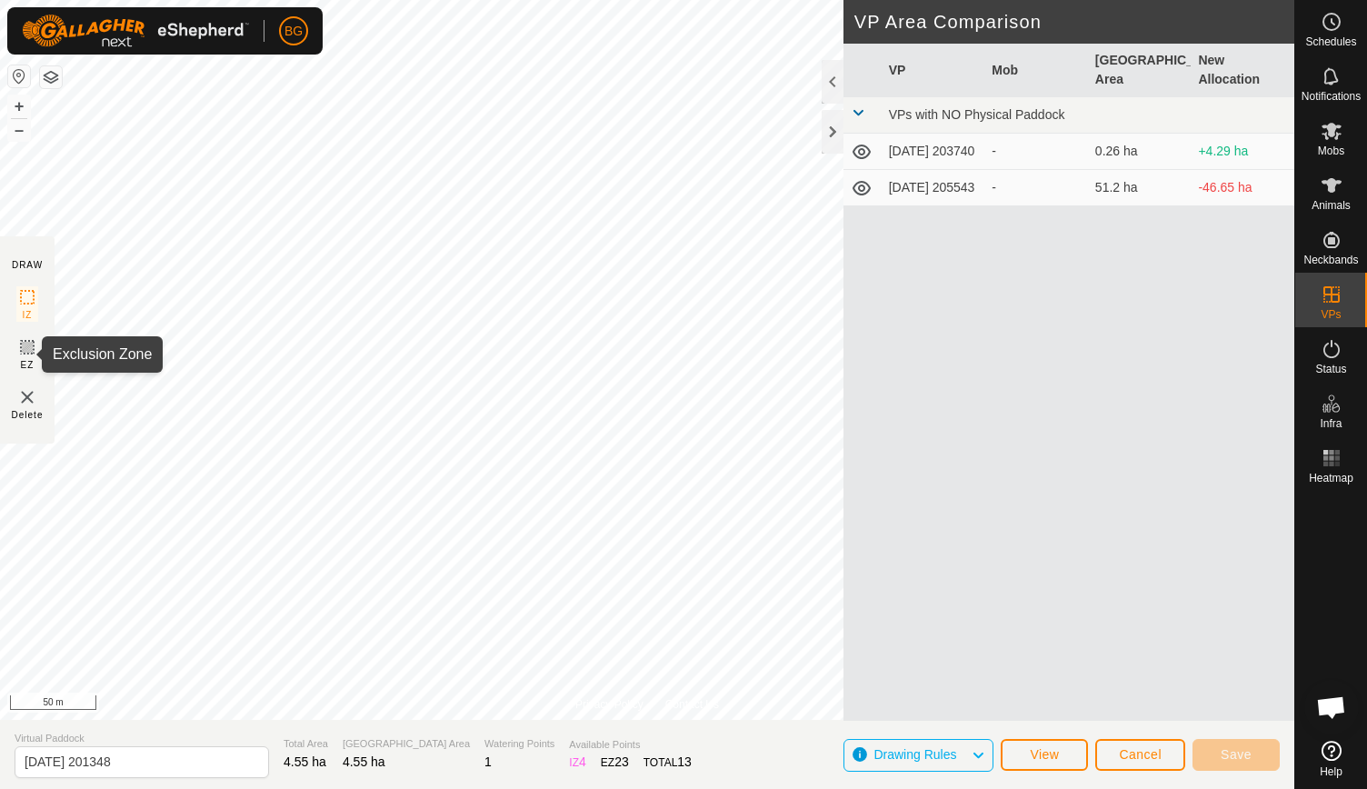
click at [24, 349] on icon at bounding box center [27, 347] width 22 height 22
click at [25, 395] on img at bounding box center [27, 397] width 22 height 22
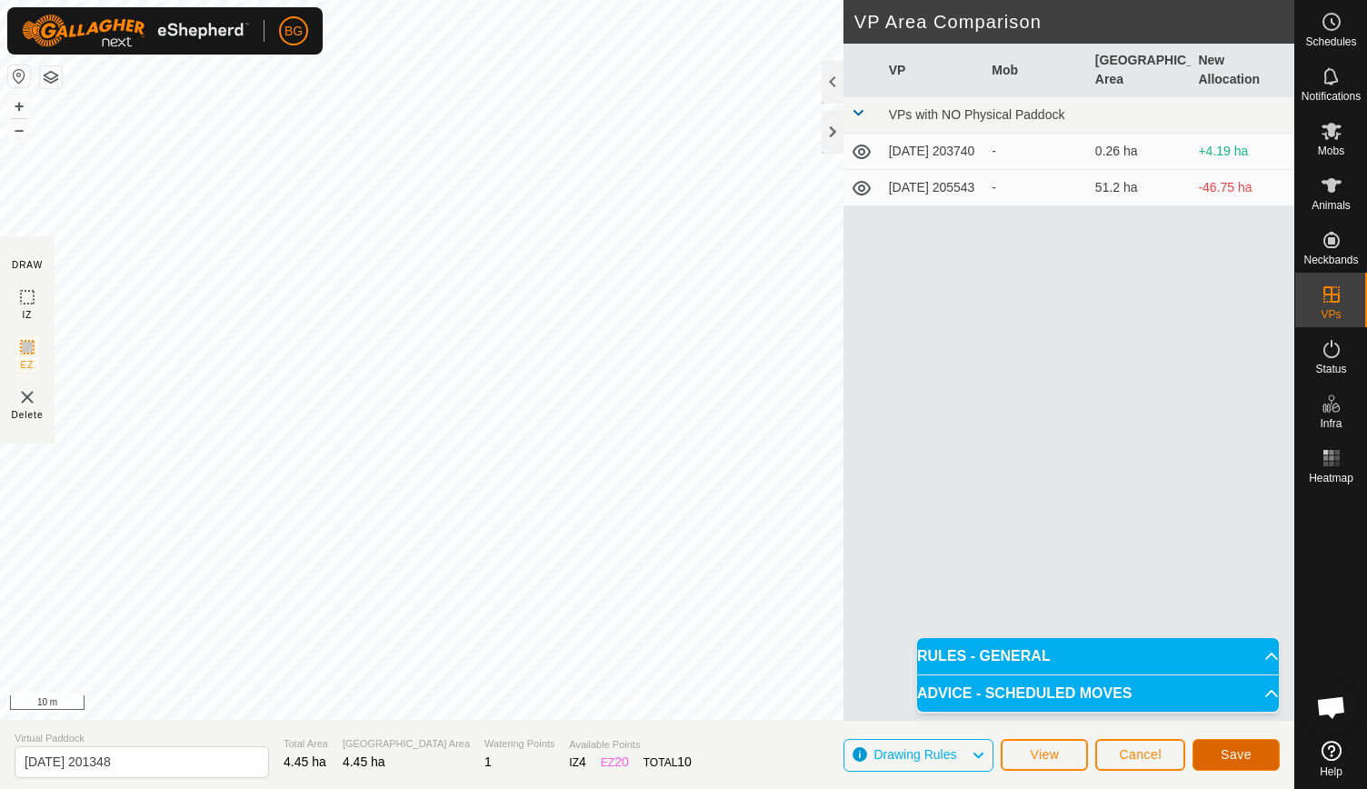
click at [1249, 760] on span "Save" at bounding box center [1235, 754] width 31 height 15
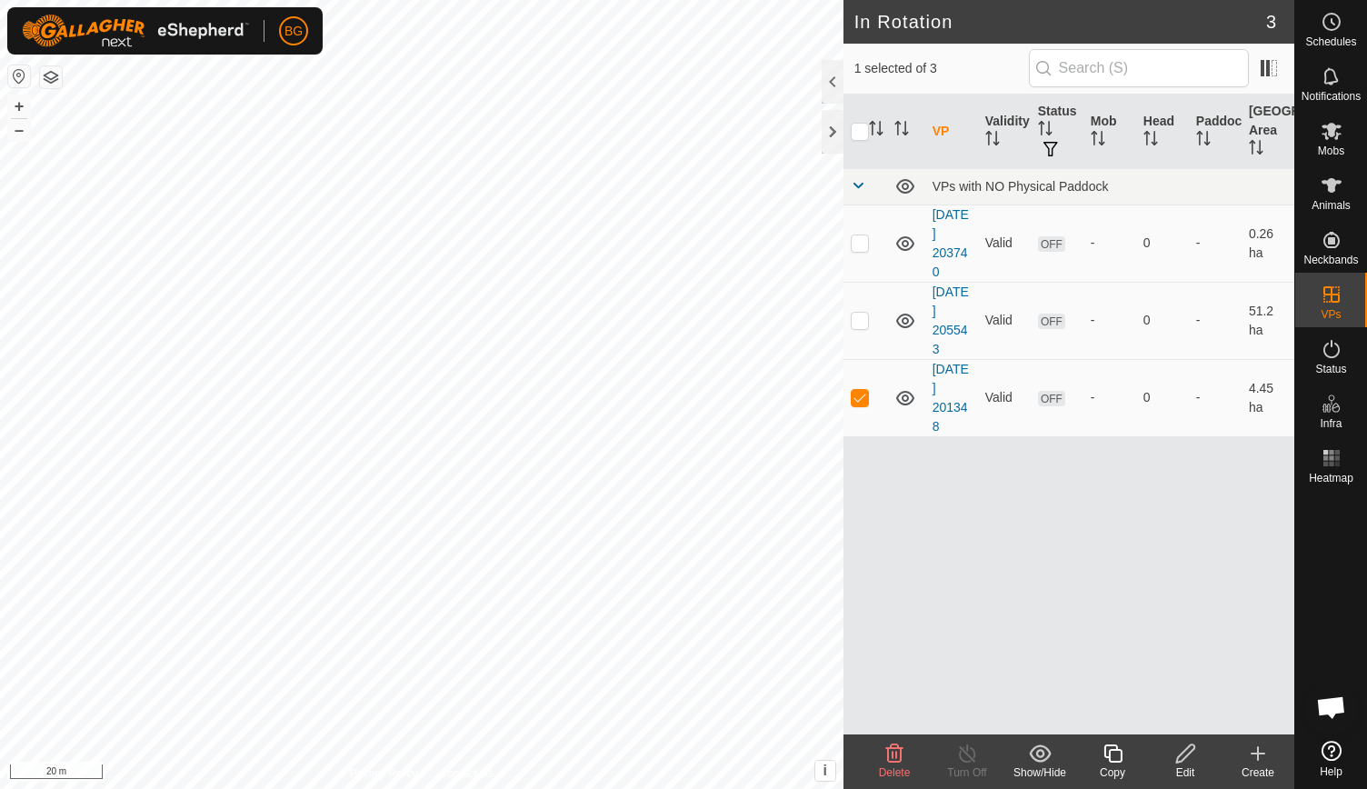
checkbox input "true"
click at [835, 128] on div at bounding box center [832, 132] width 22 height 44
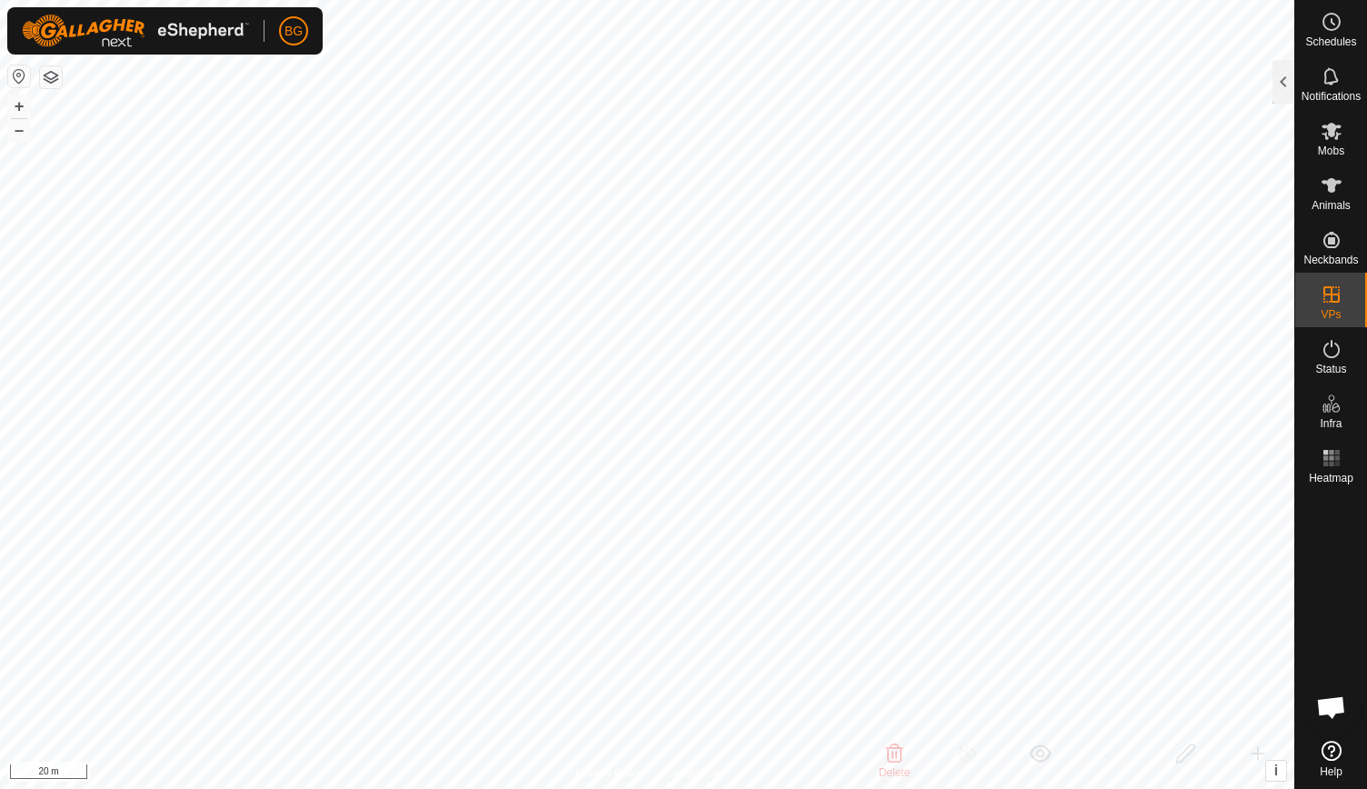
checkbox input "true"
checkbox input "false"
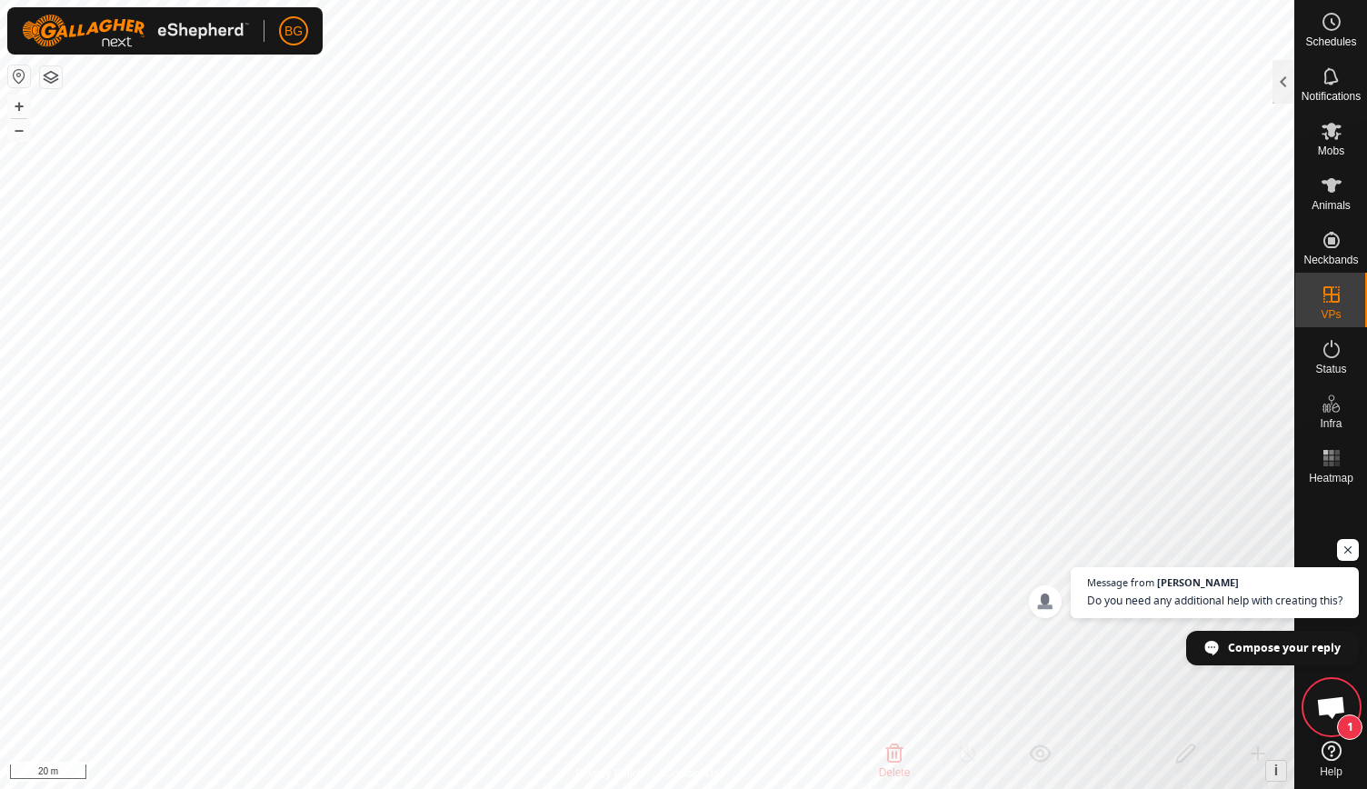
scroll to position [2281, 0]
click at [1237, 588] on span "Message from Natasha Do you need any additional help with creating this?" at bounding box center [1214, 593] width 293 height 52
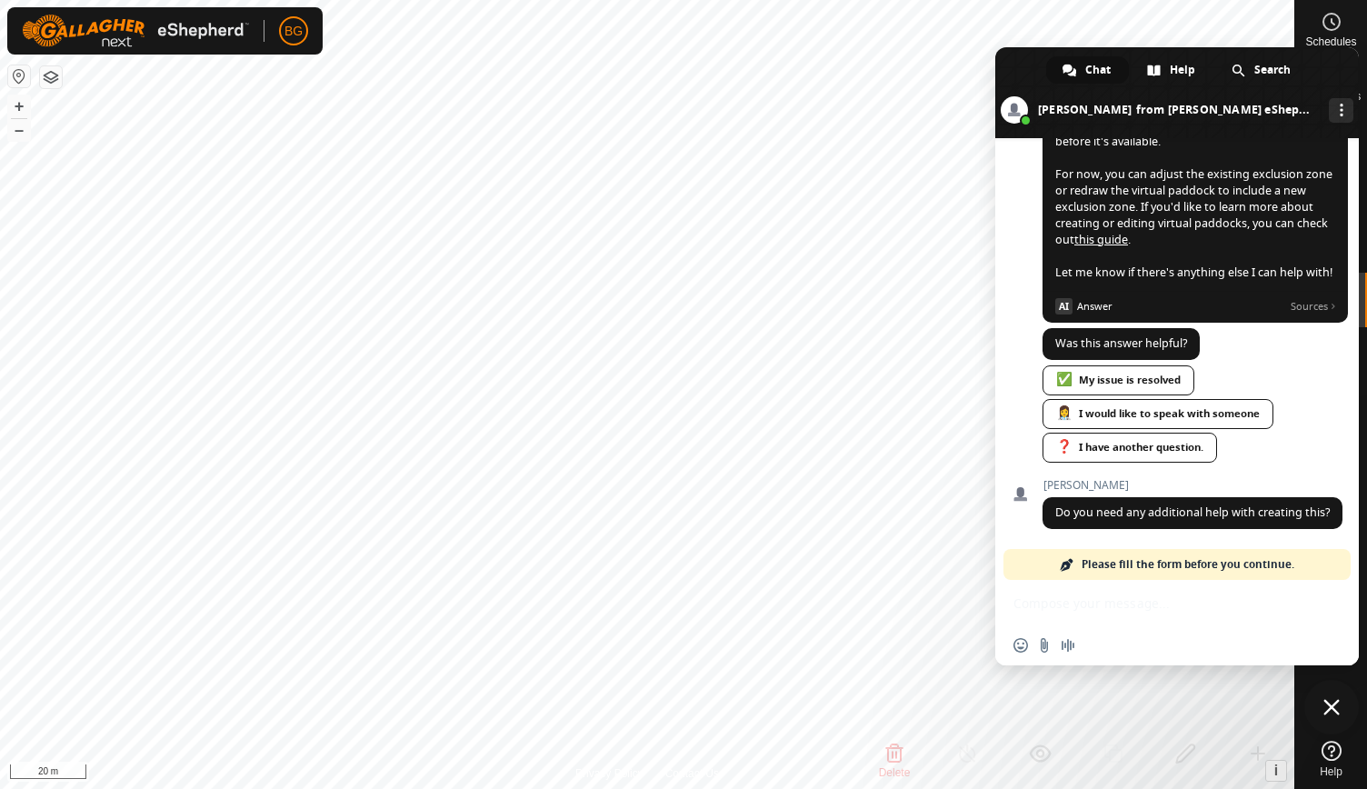
scroll to position [2325, 0]
click at [1098, 611] on div "Network offline. Reconnecting... No messages can be received or sent for now. S…" at bounding box center [1176, 401] width 363 height 527
click at [1134, 556] on span "Please fill the form before you continue." at bounding box center [1187, 564] width 213 height 31
click at [1142, 569] on span "Please fill the form before you continue." at bounding box center [1187, 564] width 213 height 31
click at [1091, 621] on div "Network offline. Reconnecting... No messages can be received or sent for now. S…" at bounding box center [1176, 401] width 363 height 527
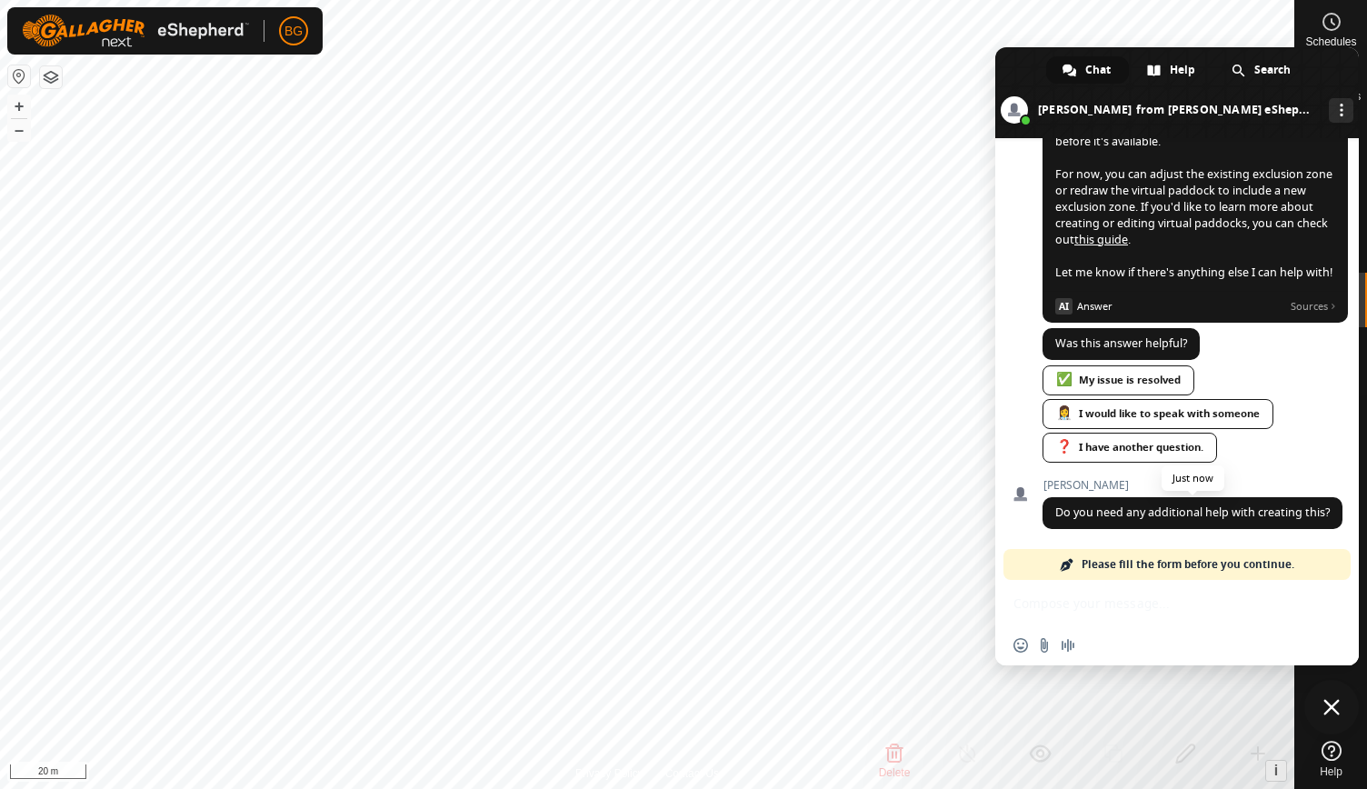
click at [1170, 504] on span "Do you need any additional help with creating this?" at bounding box center [1192, 511] width 274 height 15
click at [1135, 562] on span "Please fill the form before you continue." at bounding box center [1187, 564] width 213 height 31
click at [1059, 561] on span at bounding box center [1066, 564] width 15 height 15
click at [1052, 617] on div "Network offline. Reconnecting... No messages can be received or sent for now. S…" at bounding box center [1176, 401] width 363 height 527
click at [1086, 608] on div "Network offline. Reconnecting... No messages can be received or sent for now. S…" at bounding box center [1176, 401] width 363 height 527
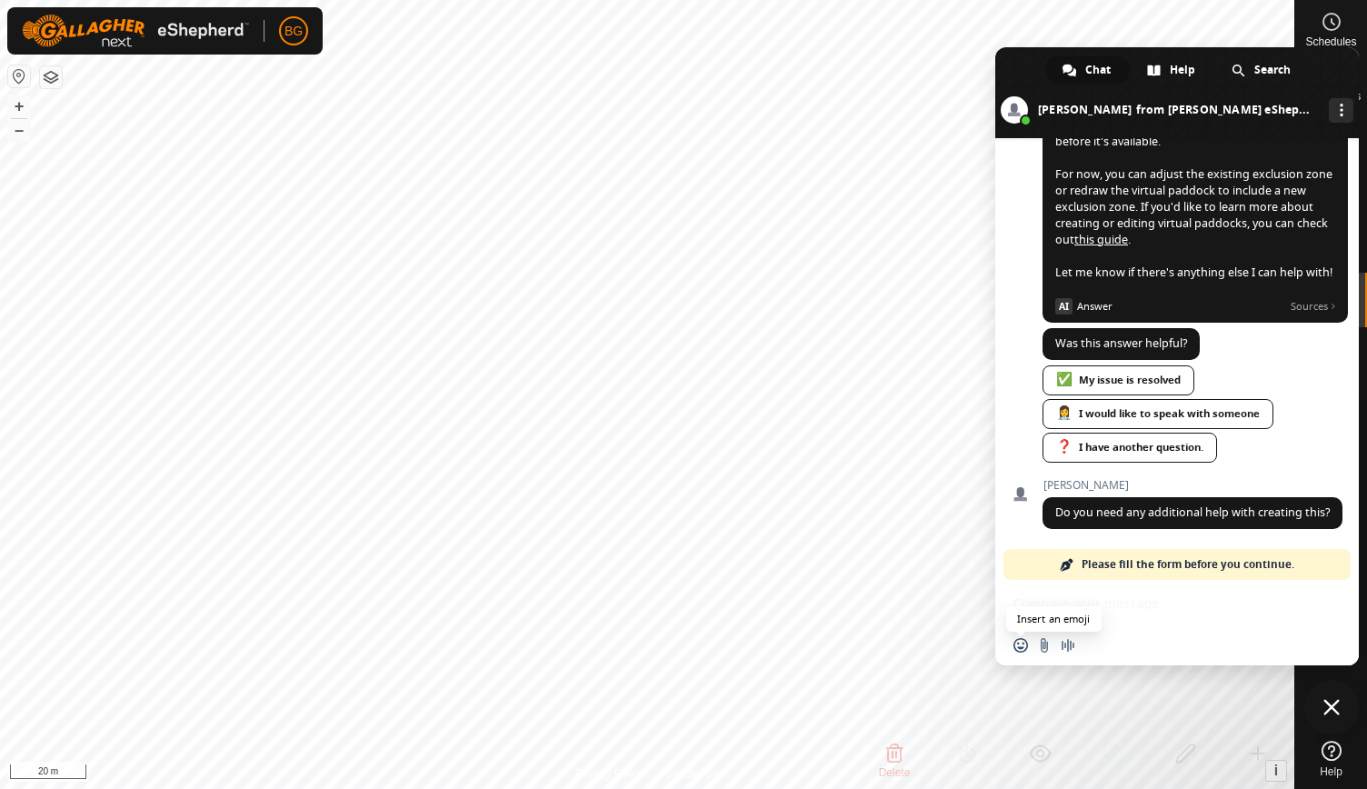
click at [1020, 648] on span "Insert an emoji" at bounding box center [1020, 645] width 15 height 15
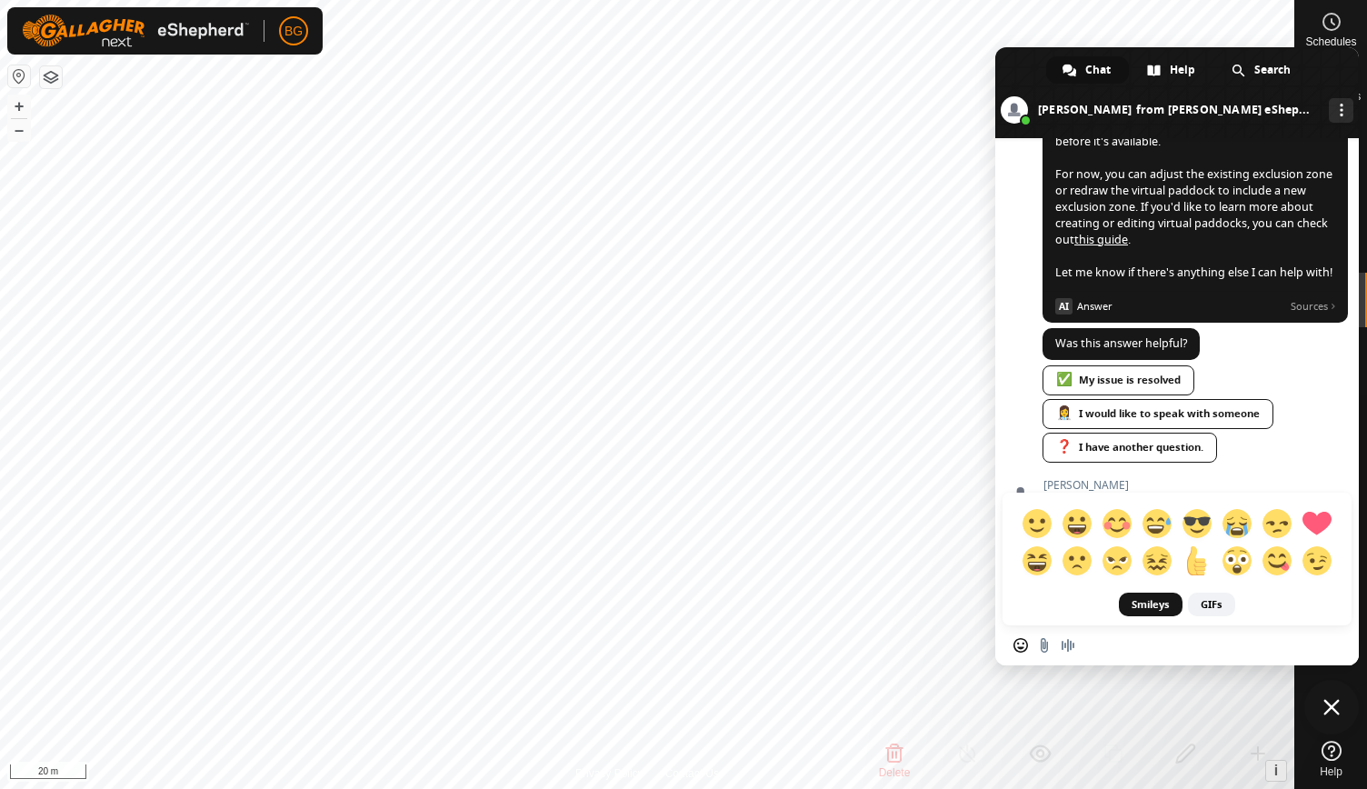
click at [1136, 641] on div "Insert an emoji Send a file Audio message" at bounding box center [1176, 645] width 363 height 40
click at [1069, 646] on span "Audio message" at bounding box center [1067, 645] width 15 height 15
click at [1122, 648] on div "Insert an emoji Send a file Audio message" at bounding box center [1176, 645] width 363 height 40
click at [1257, 641] on div "Insert an emoji Send a file Audio message" at bounding box center [1176, 645] width 363 height 40
click at [1272, 482] on div "Smileys GIFs" at bounding box center [1176, 381] width 363 height 487
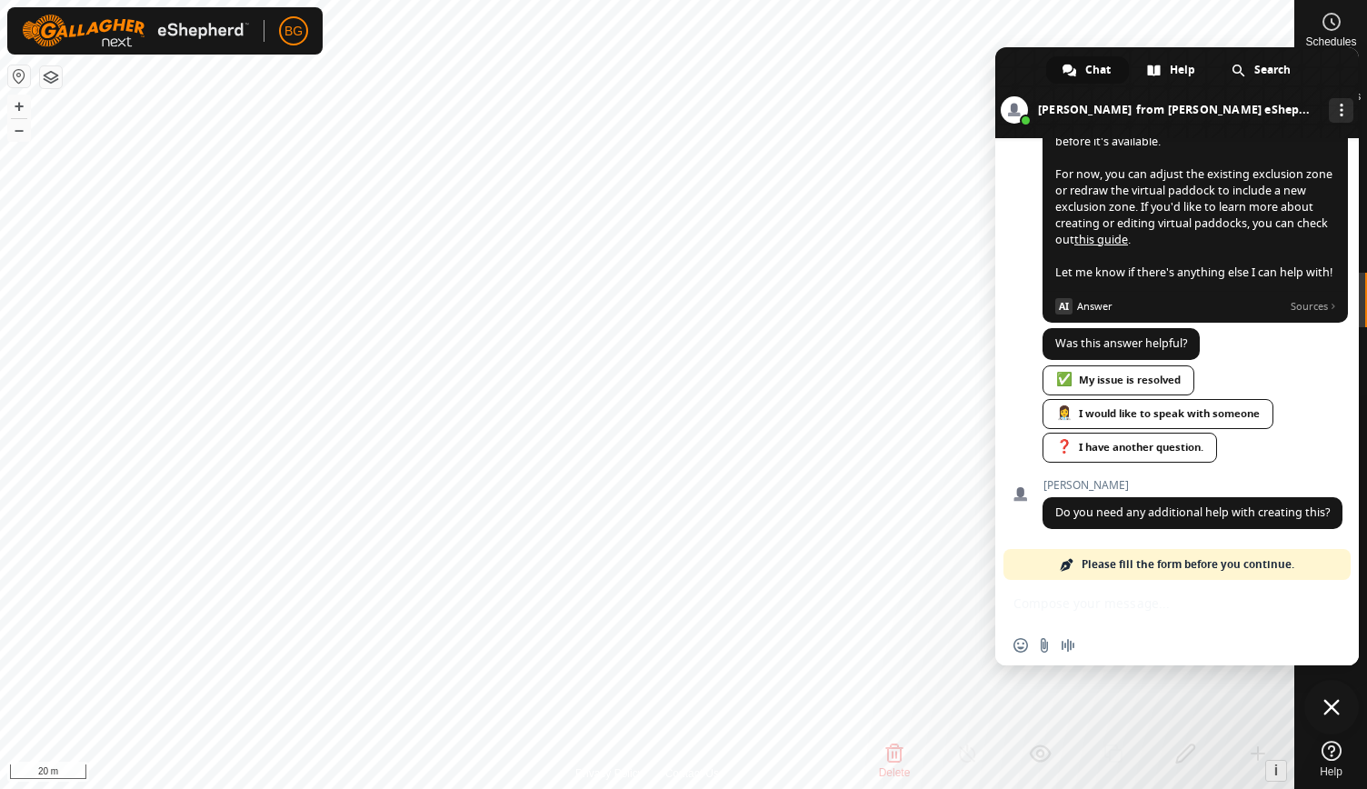
click at [1084, 562] on span "Please fill the form before you continue." at bounding box center [1187, 564] width 213 height 31
click at [1265, 573] on span "Please fill the form before you continue." at bounding box center [1187, 564] width 213 height 31
click at [1152, 503] on span "Do you need any additional help with creating this?" at bounding box center [1192, 513] width 300 height 32
click at [1283, 421] on span "✅ My issue is resolved 👩‍⚕️ I would like to speak with someone ❓ I have another…" at bounding box center [1194, 415] width 305 height 101
click at [1151, 365] on link "✅ My issue is resolved" at bounding box center [1118, 380] width 152 height 30
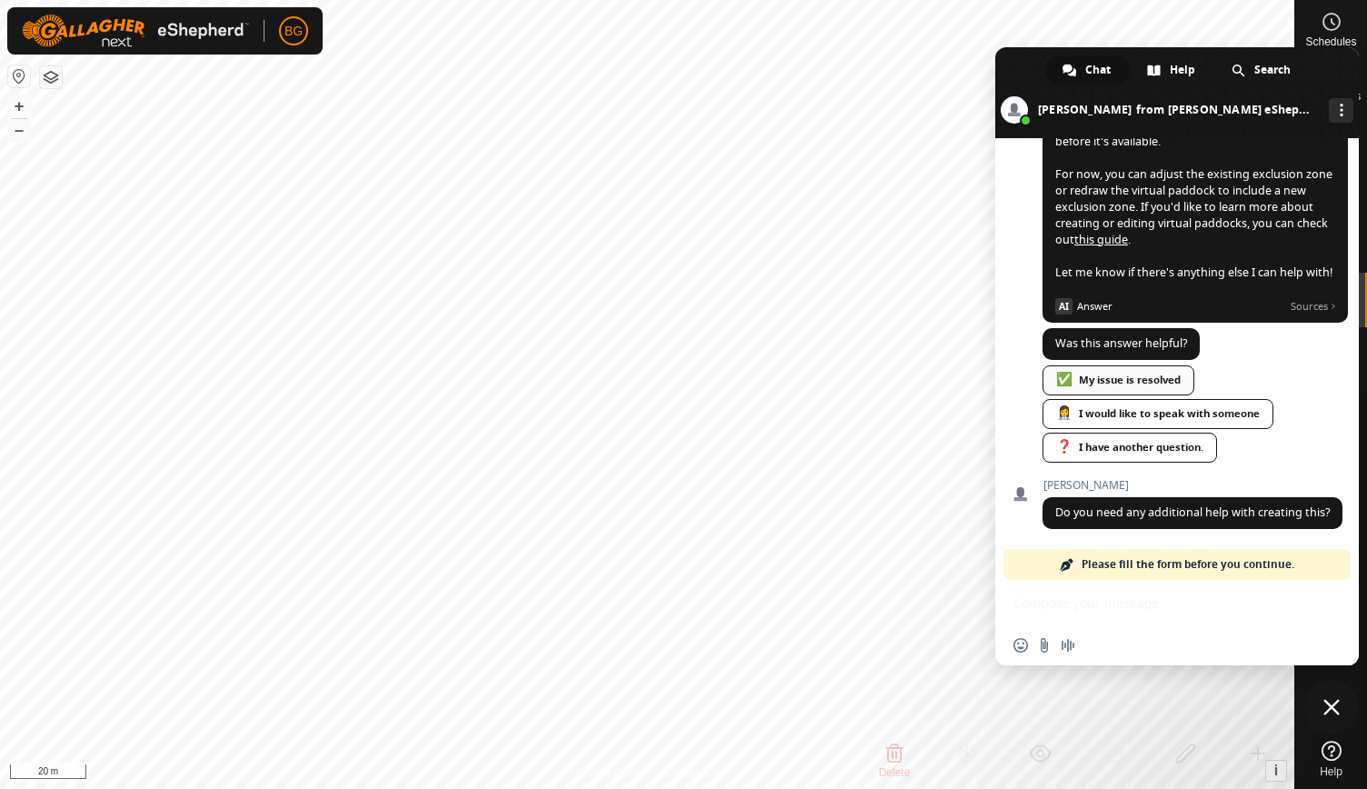
scroll to position [2294, 0]
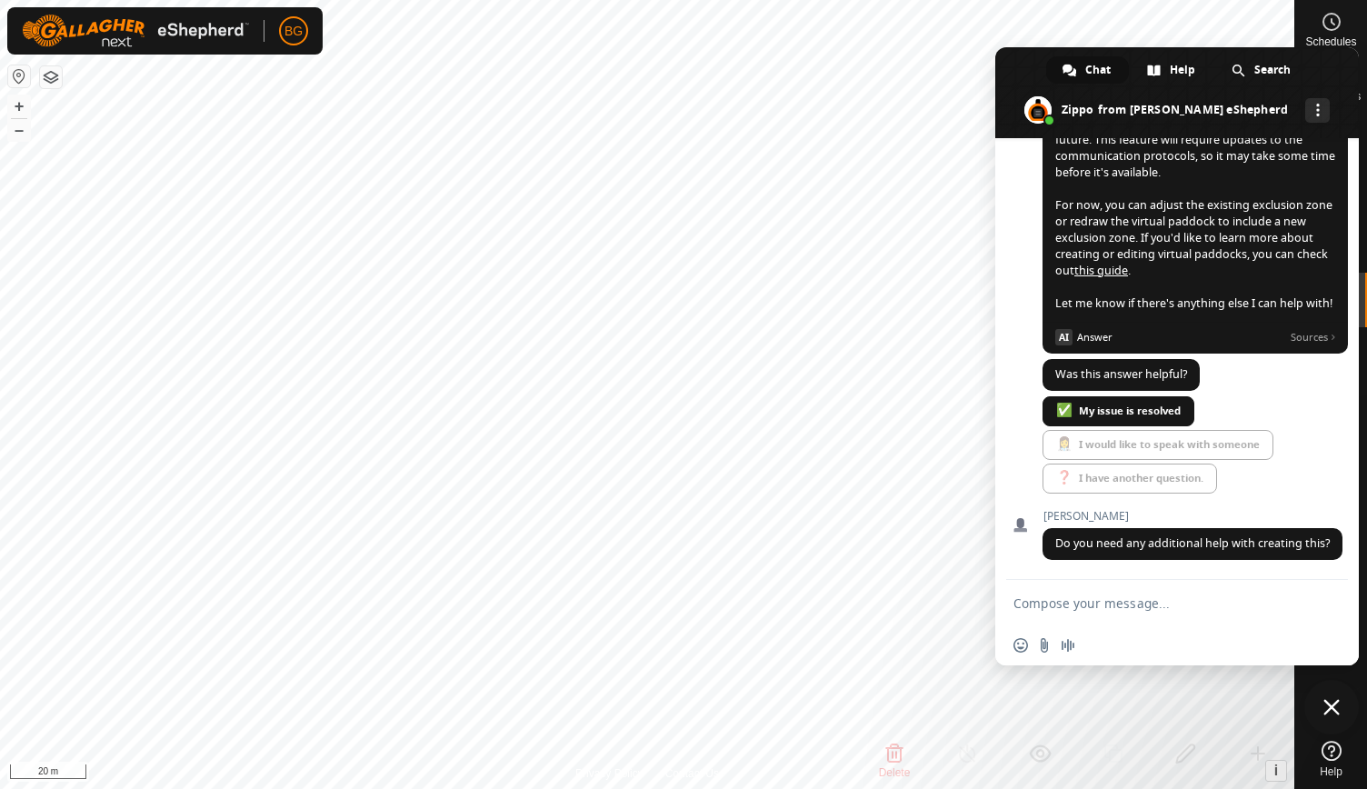
click at [1098, 596] on textarea "Compose your message..." at bounding box center [1158, 602] width 291 height 45
type textarea "Hi Natasha,"
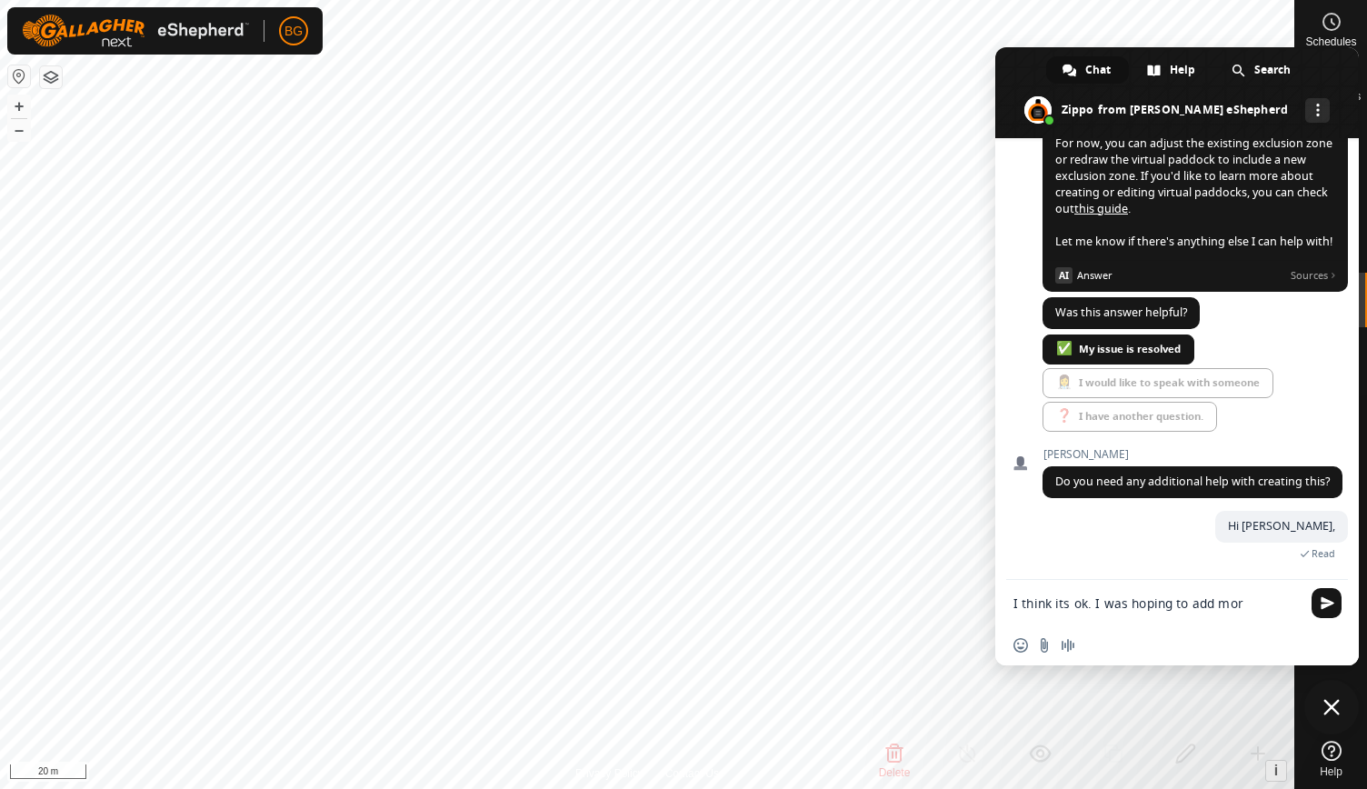
scroll to position [2343, 0]
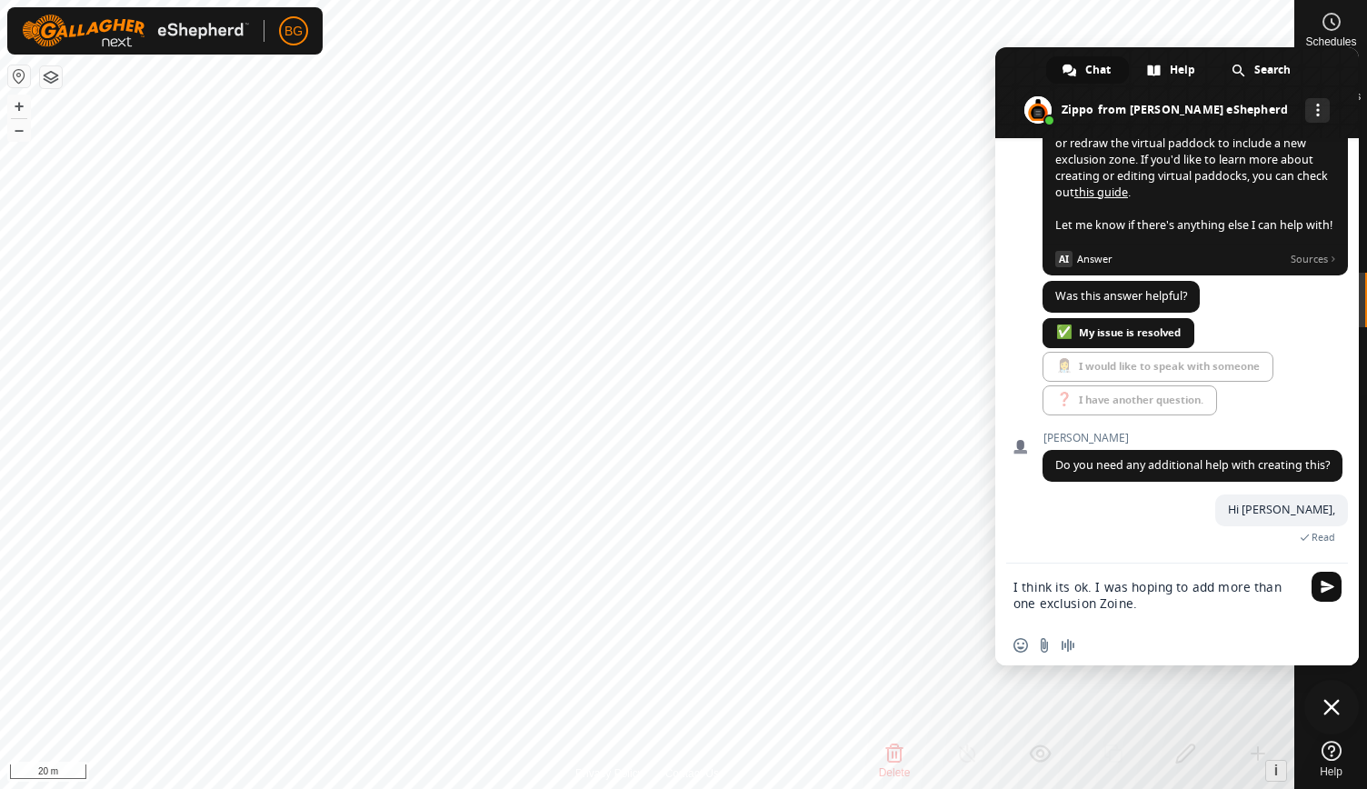
type textarea "I think its ok. I was hoping to add more than one exclusion Zoine."
click at [1330, 585] on span "Send" at bounding box center [1327, 587] width 14 height 14
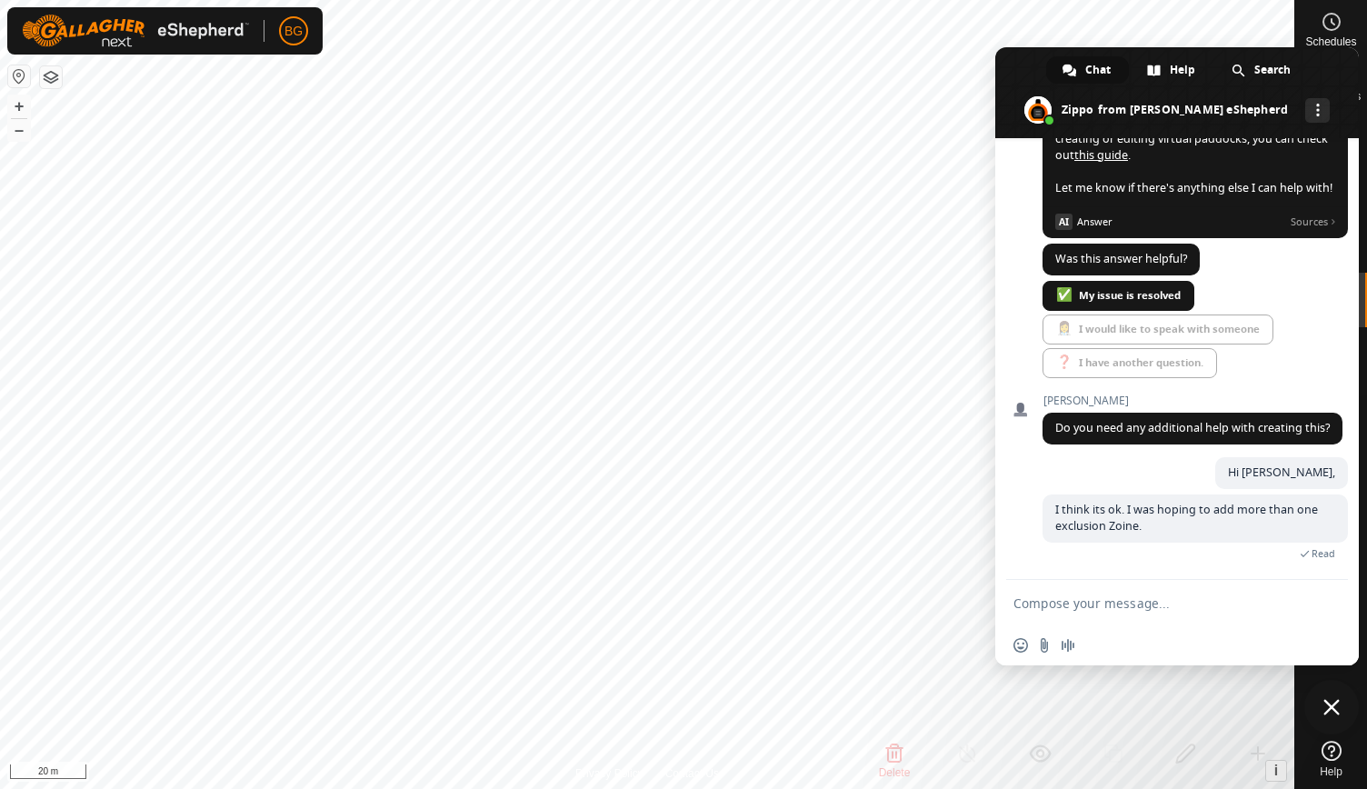
scroll to position [2430, 0]
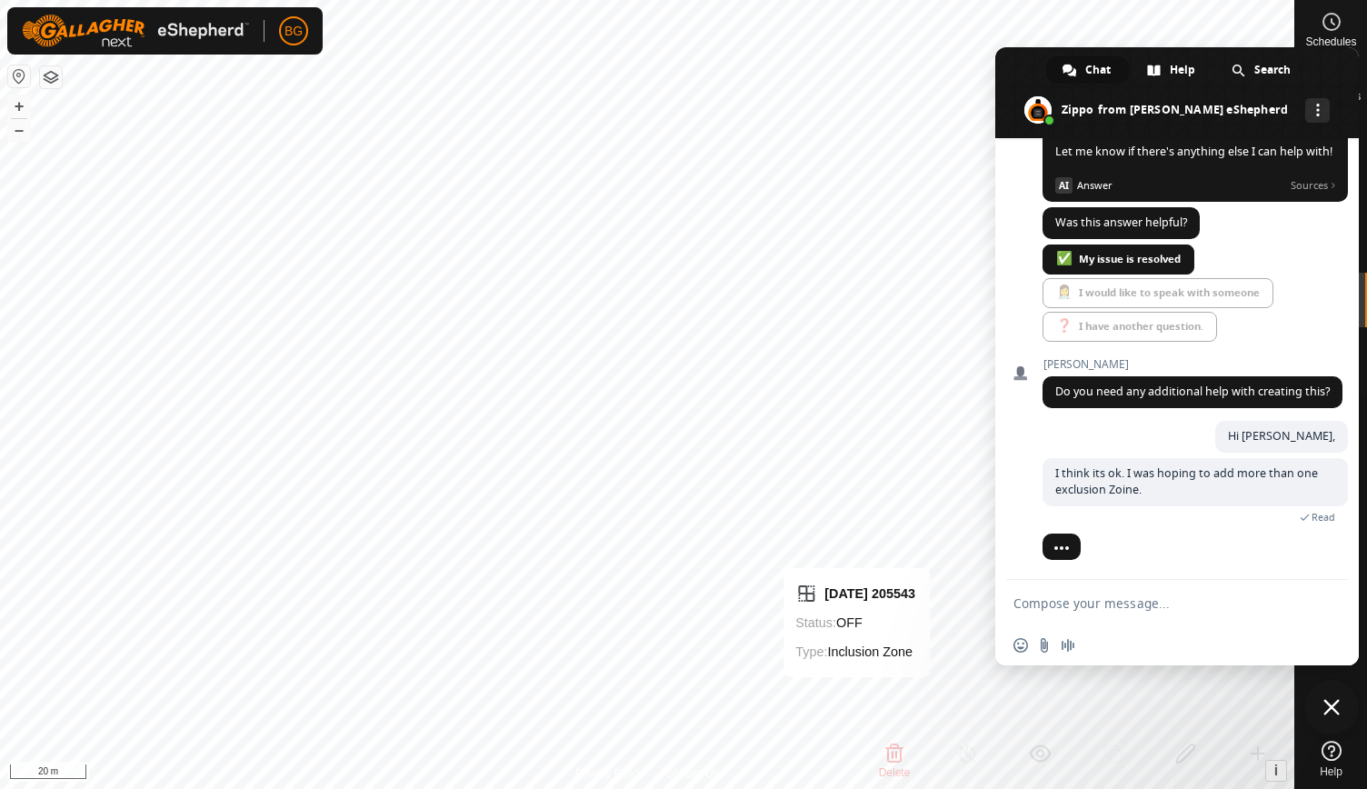
checkbox input "false"
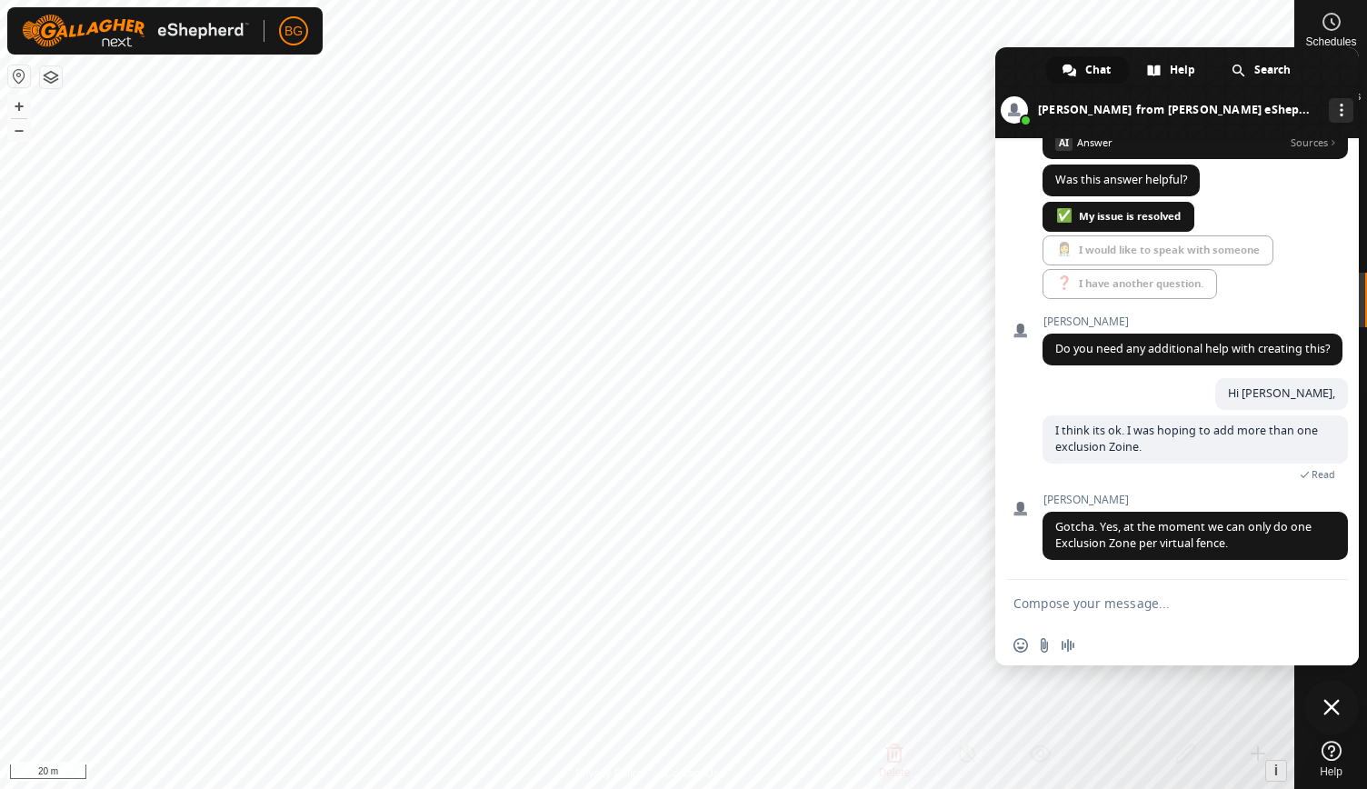
scroll to position [2475, 0]
click at [1099, 603] on textarea "Compose your message..." at bounding box center [1158, 602] width 291 height 45
type textarea "All good. Thanks for checking."
click at [1325, 611] on span "Send" at bounding box center [1326, 603] width 30 height 30
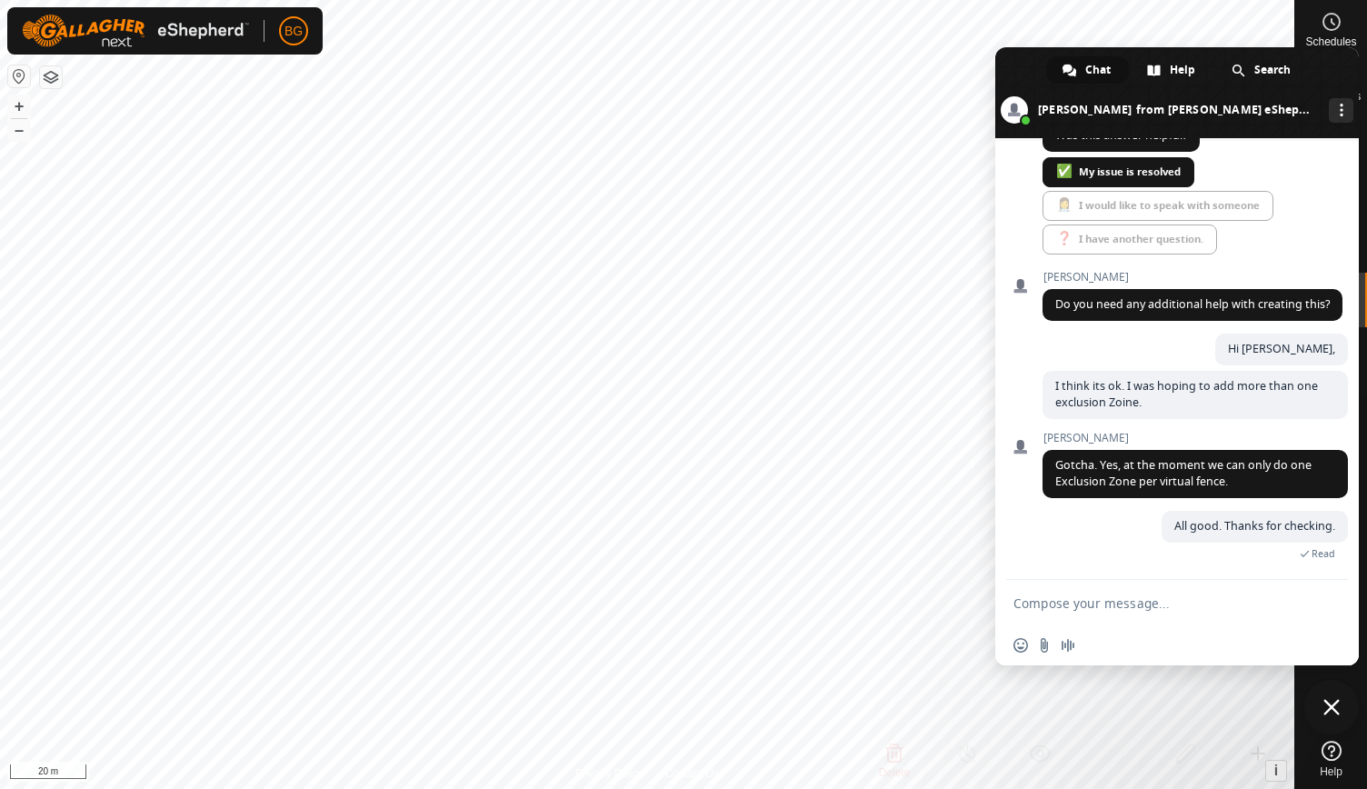
scroll to position [2583, 0]
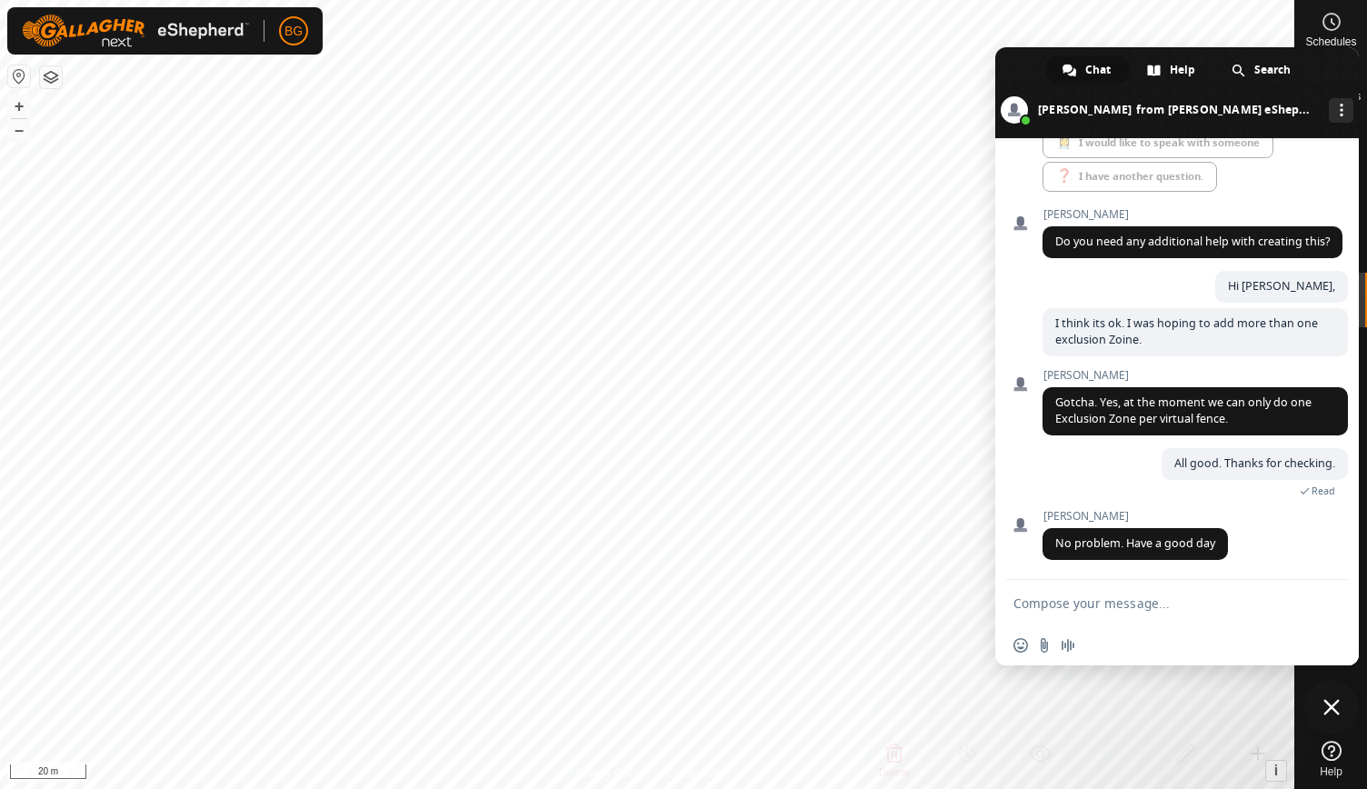
click at [1330, 707] on span "Close chat" at bounding box center [1331, 707] width 16 height 16
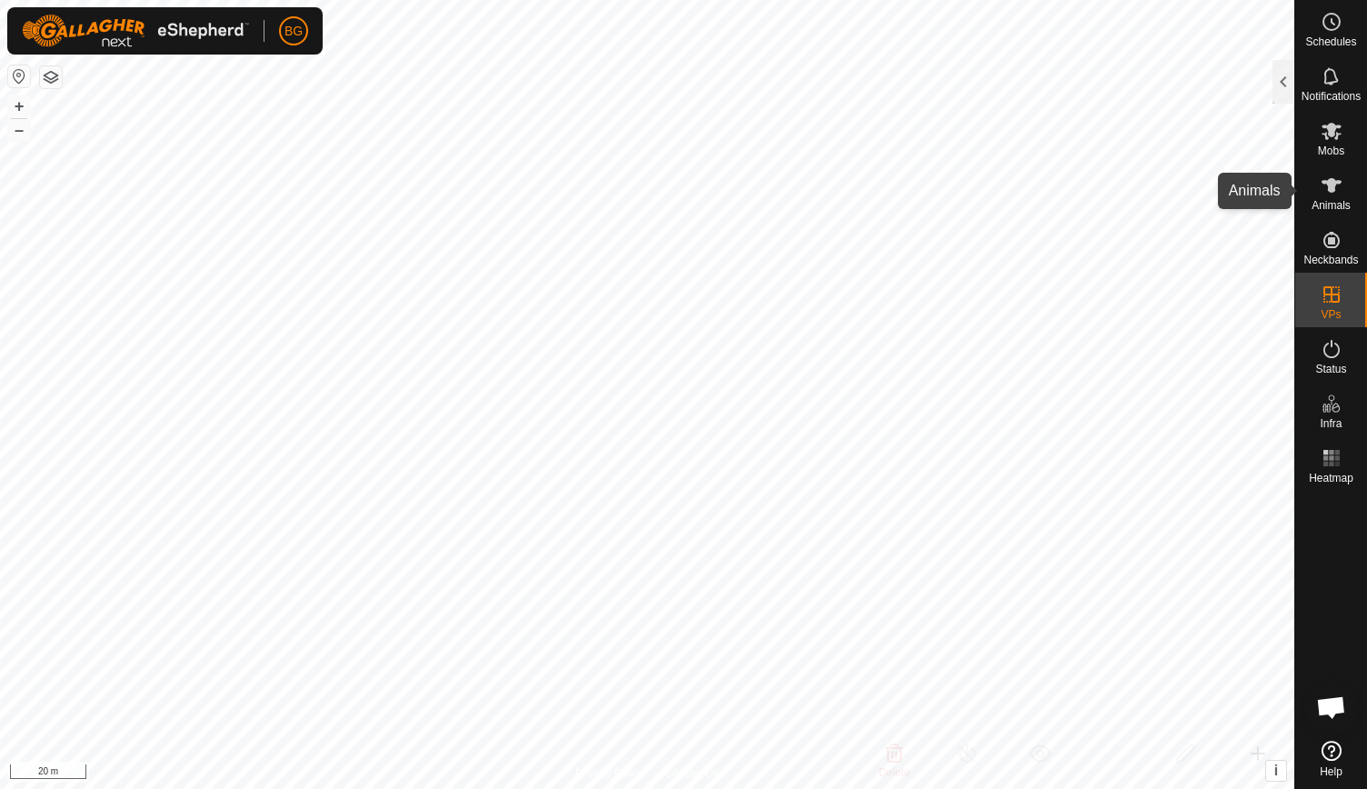
click at [1343, 200] on span "Animals" at bounding box center [1330, 205] width 39 height 11
click at [1285, 80] on div at bounding box center [1283, 82] width 22 height 44
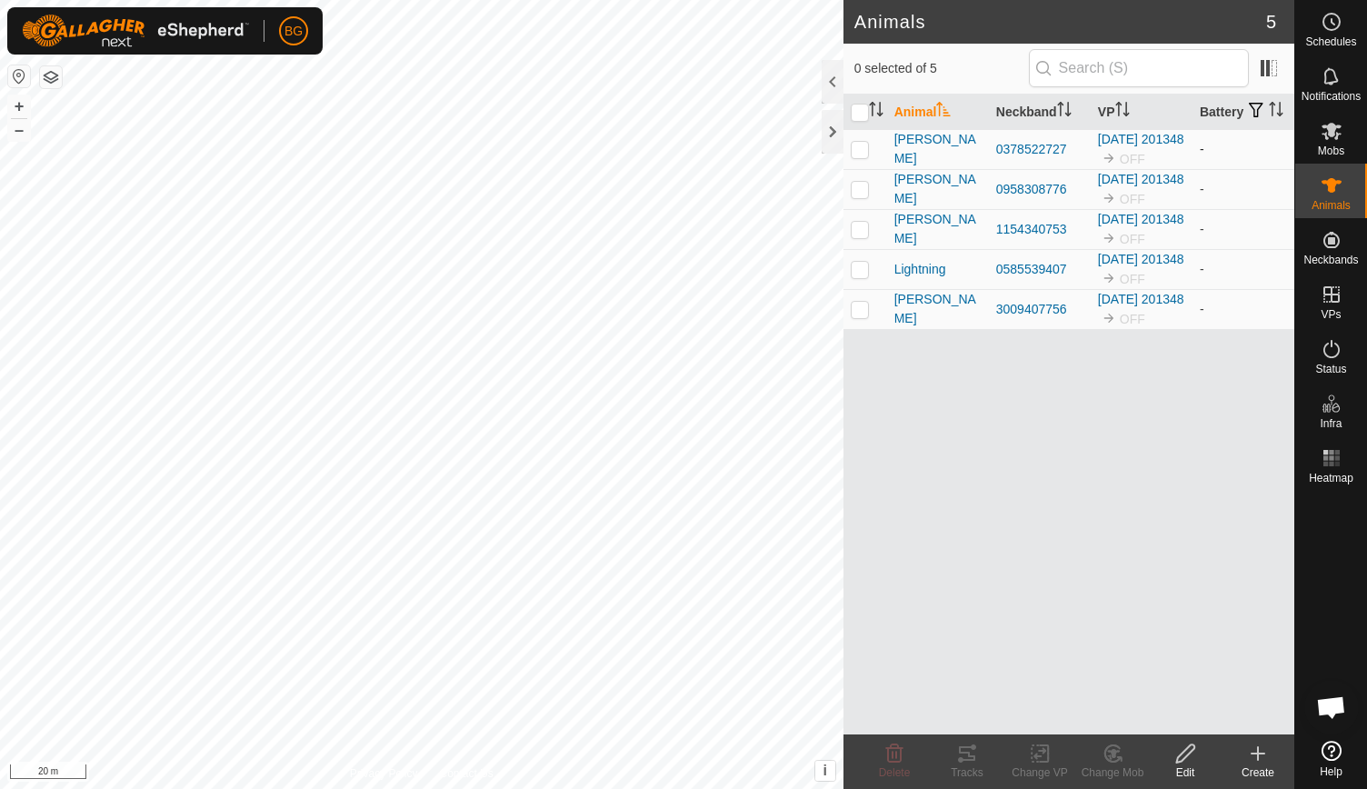
click at [860, 156] on p-checkbox at bounding box center [859, 149] width 18 height 15
checkbox input "true"
click at [854, 118] on input "checkbox" at bounding box center [859, 113] width 18 height 18
checkbox input "true"
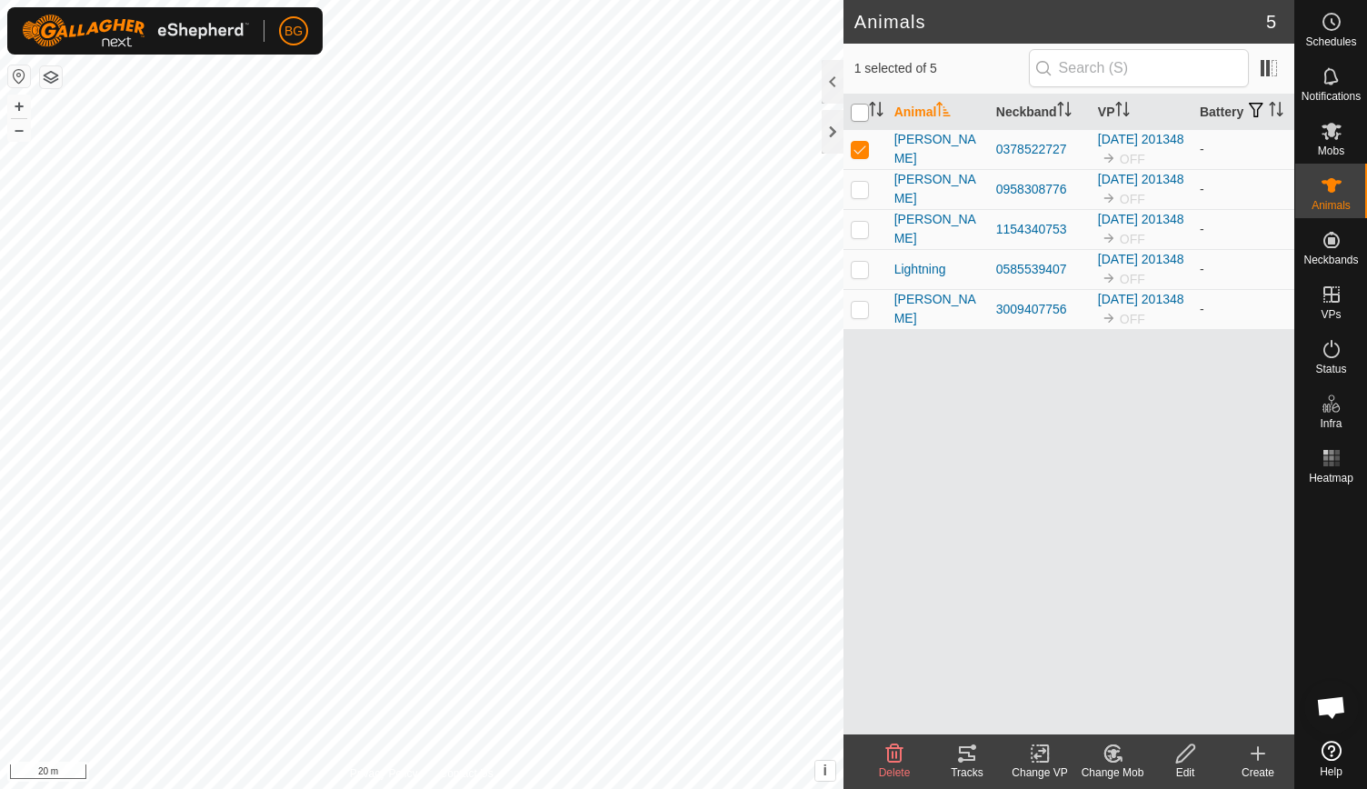
checkbox input "true"
click at [1033, 756] on icon at bounding box center [1039, 754] width 13 height 12
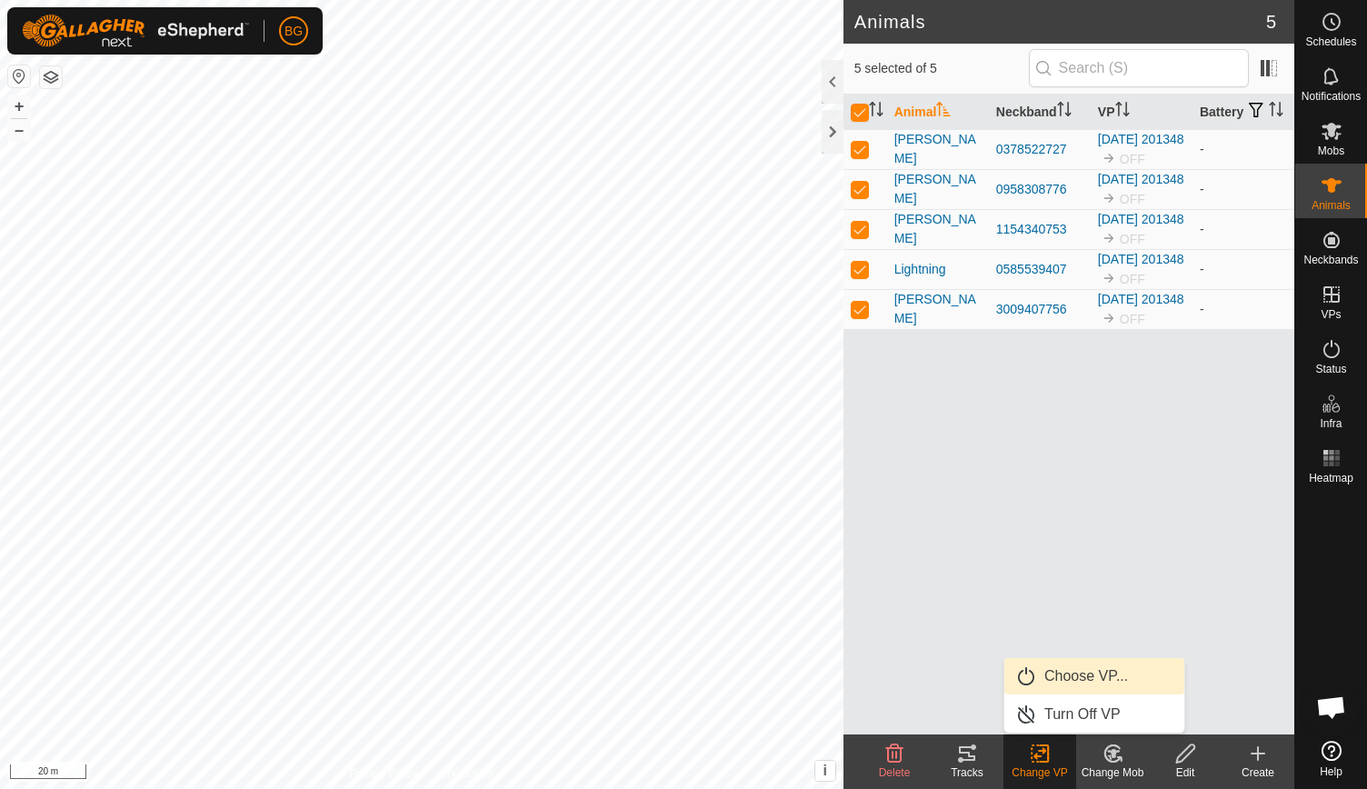
click at [1088, 675] on link "Choose VP..." at bounding box center [1094, 676] width 180 height 36
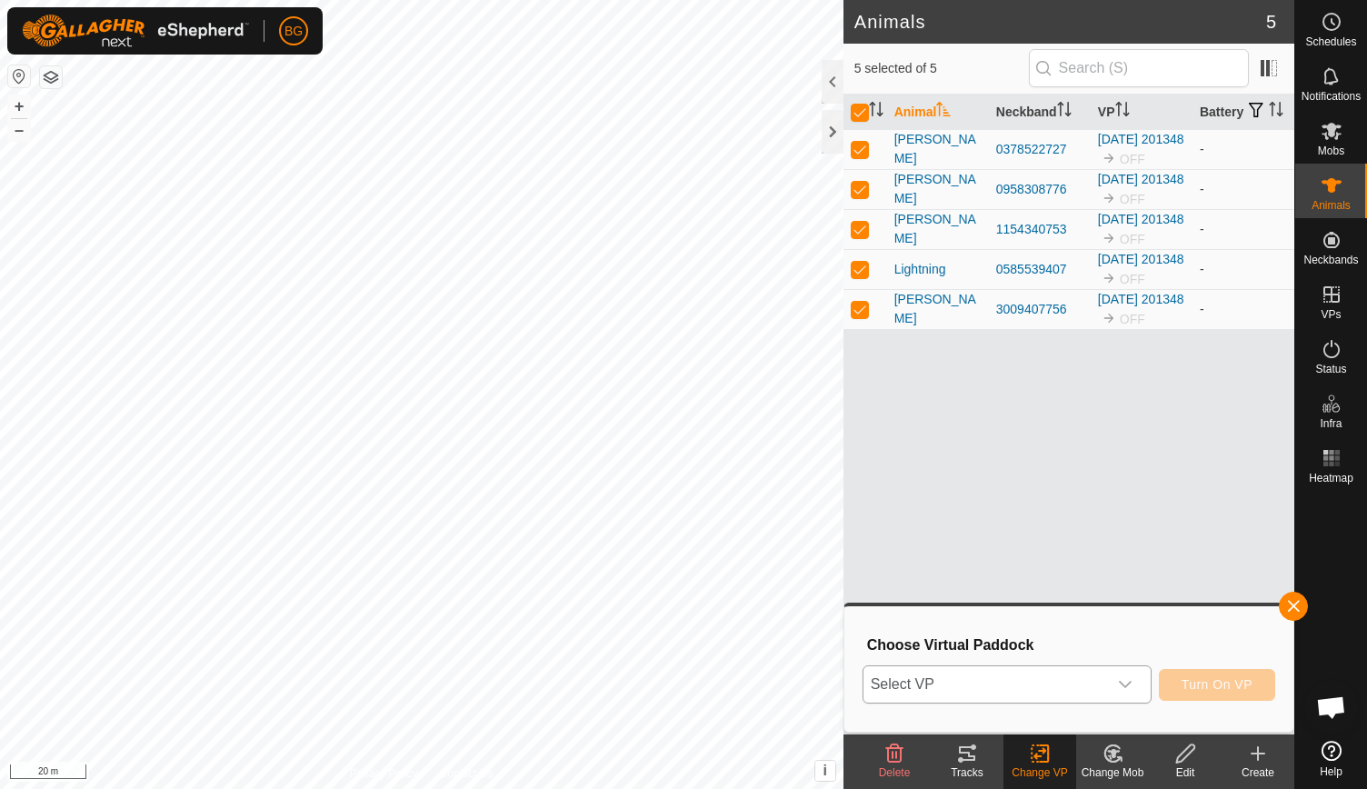
click at [1132, 686] on icon "dropdown trigger" at bounding box center [1125, 684] width 15 height 15
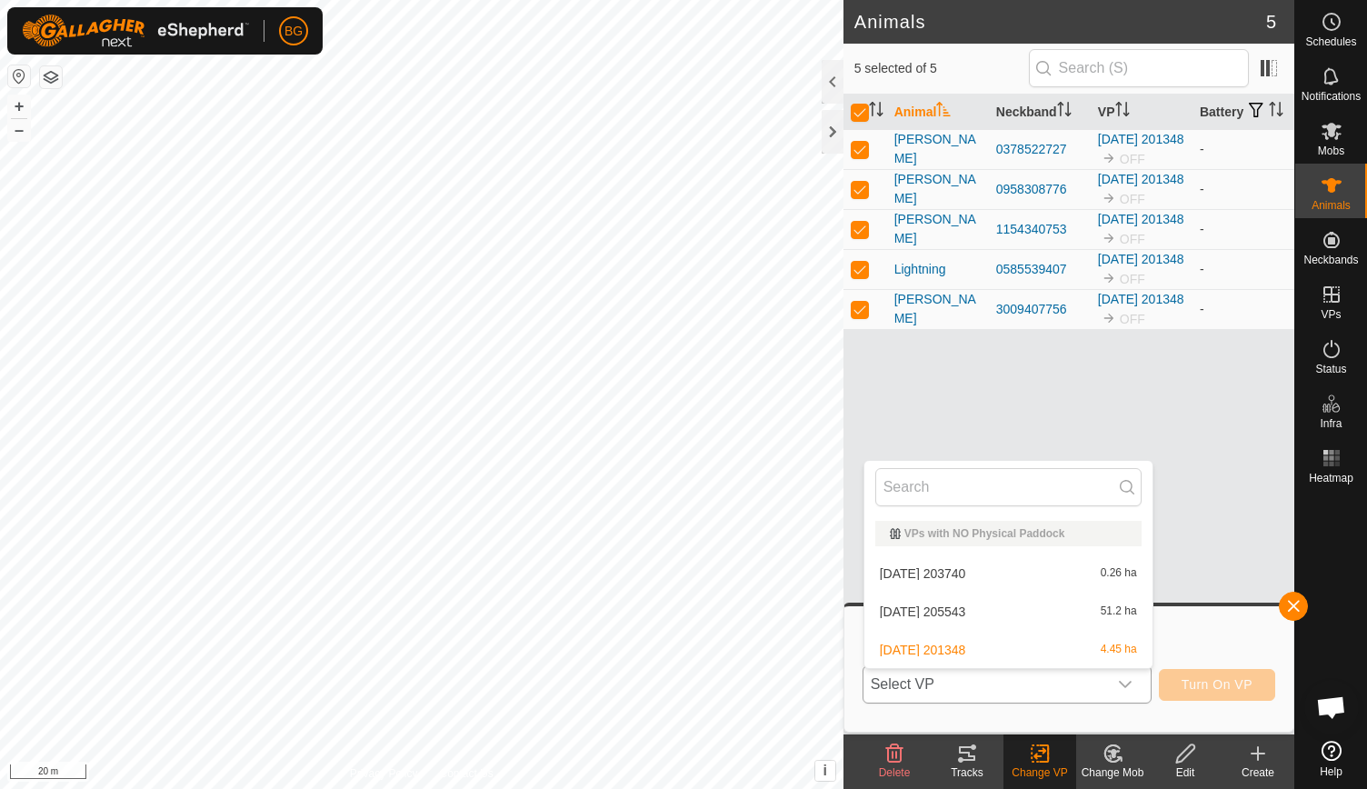
click at [1086, 651] on li "2025-08-27 201348 4.45 ha" at bounding box center [1008, 649] width 288 height 36
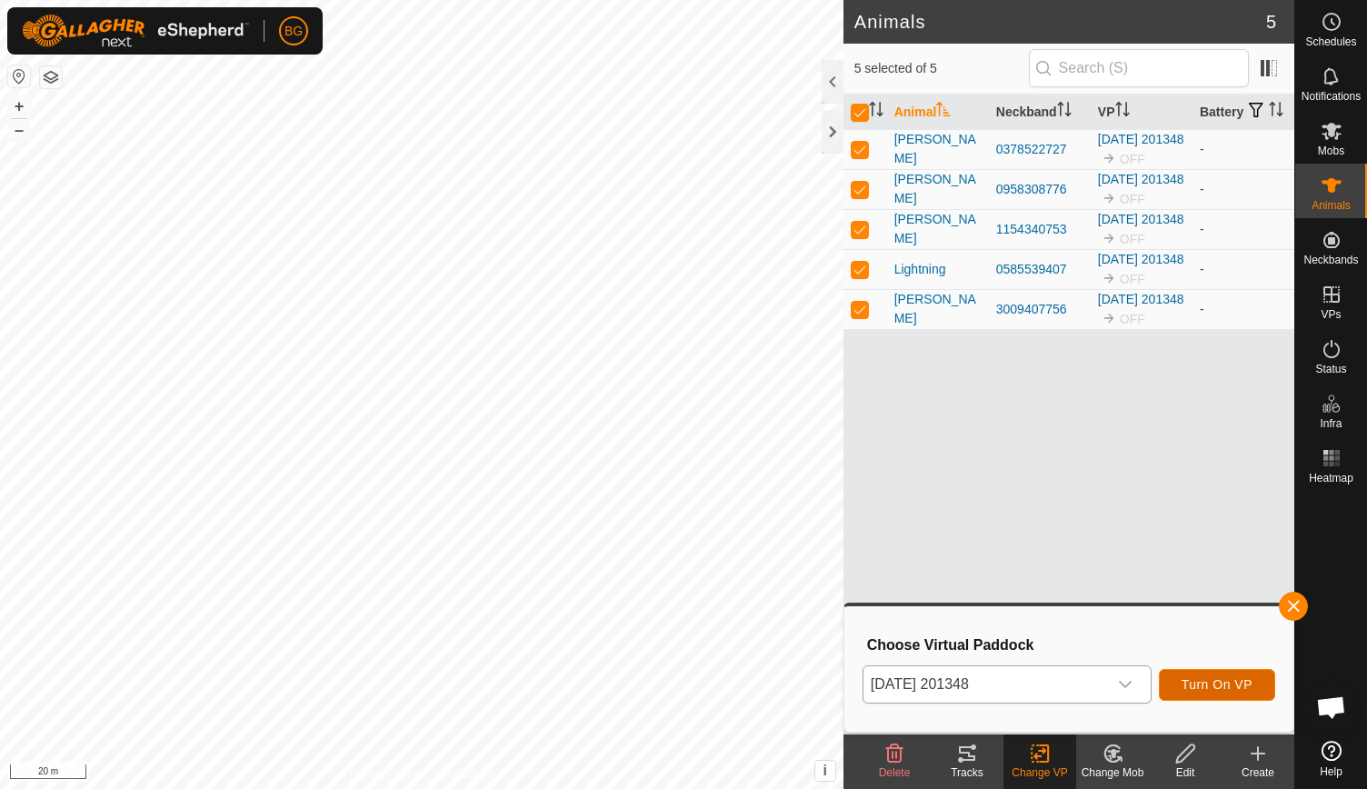
click at [1188, 690] on span "Turn On VP" at bounding box center [1216, 684] width 71 height 15
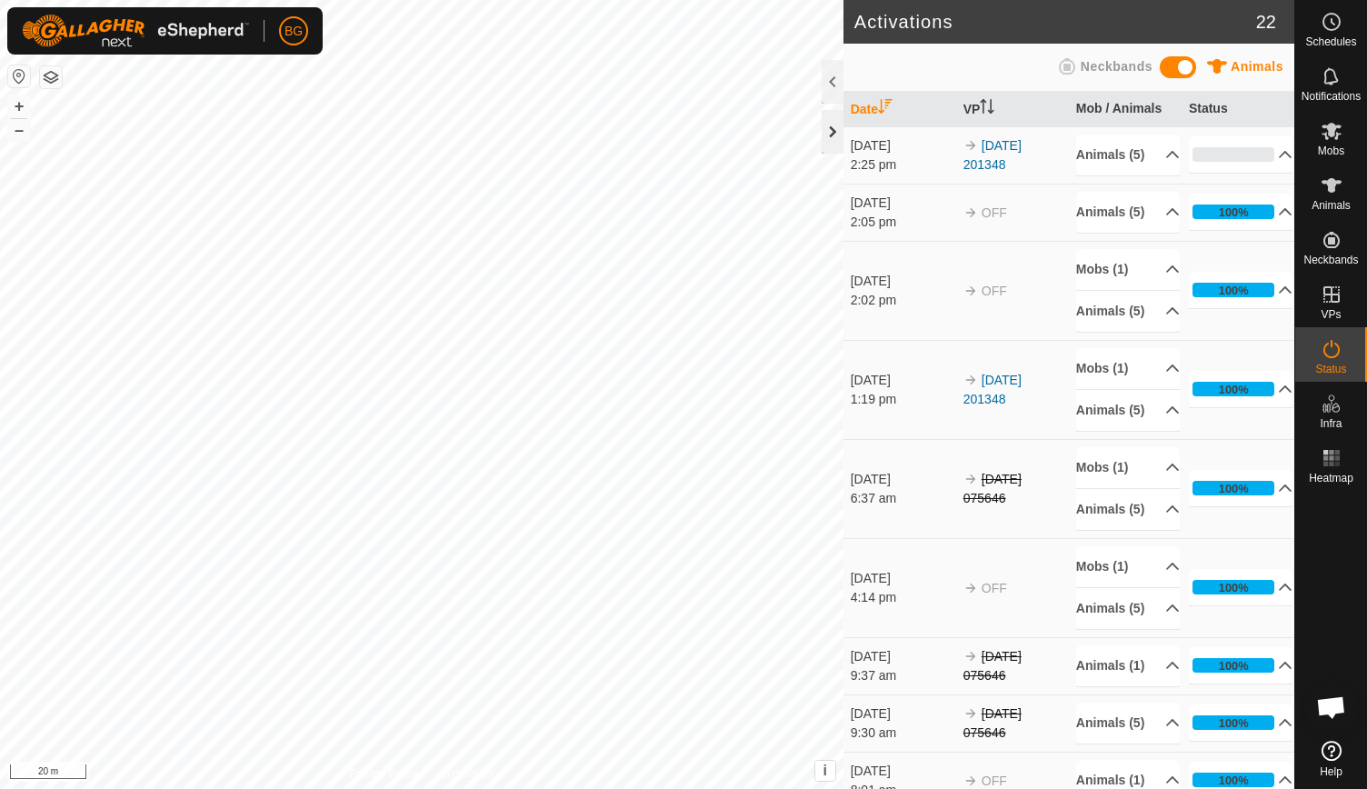
click at [826, 130] on div at bounding box center [832, 132] width 22 height 44
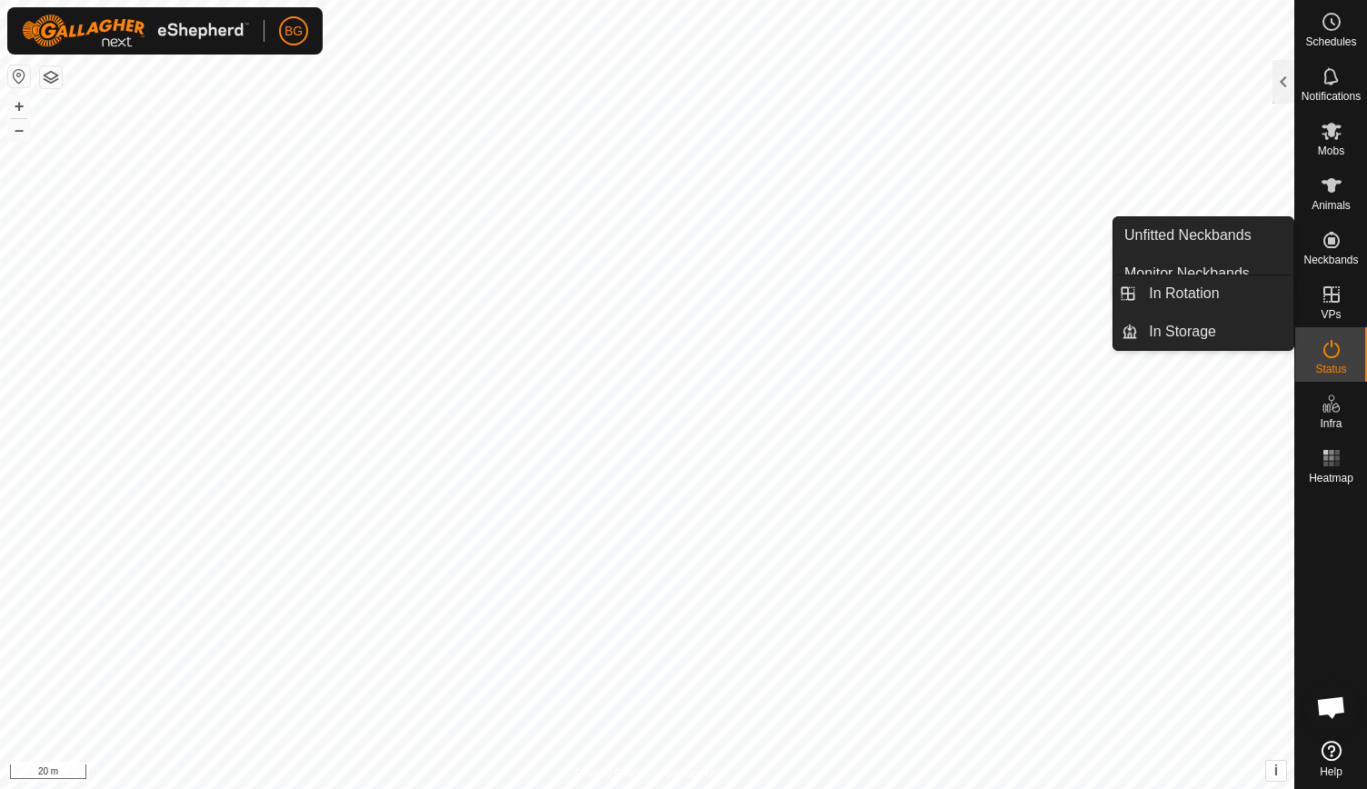
click at [1331, 304] on icon at bounding box center [1331, 294] width 22 height 22
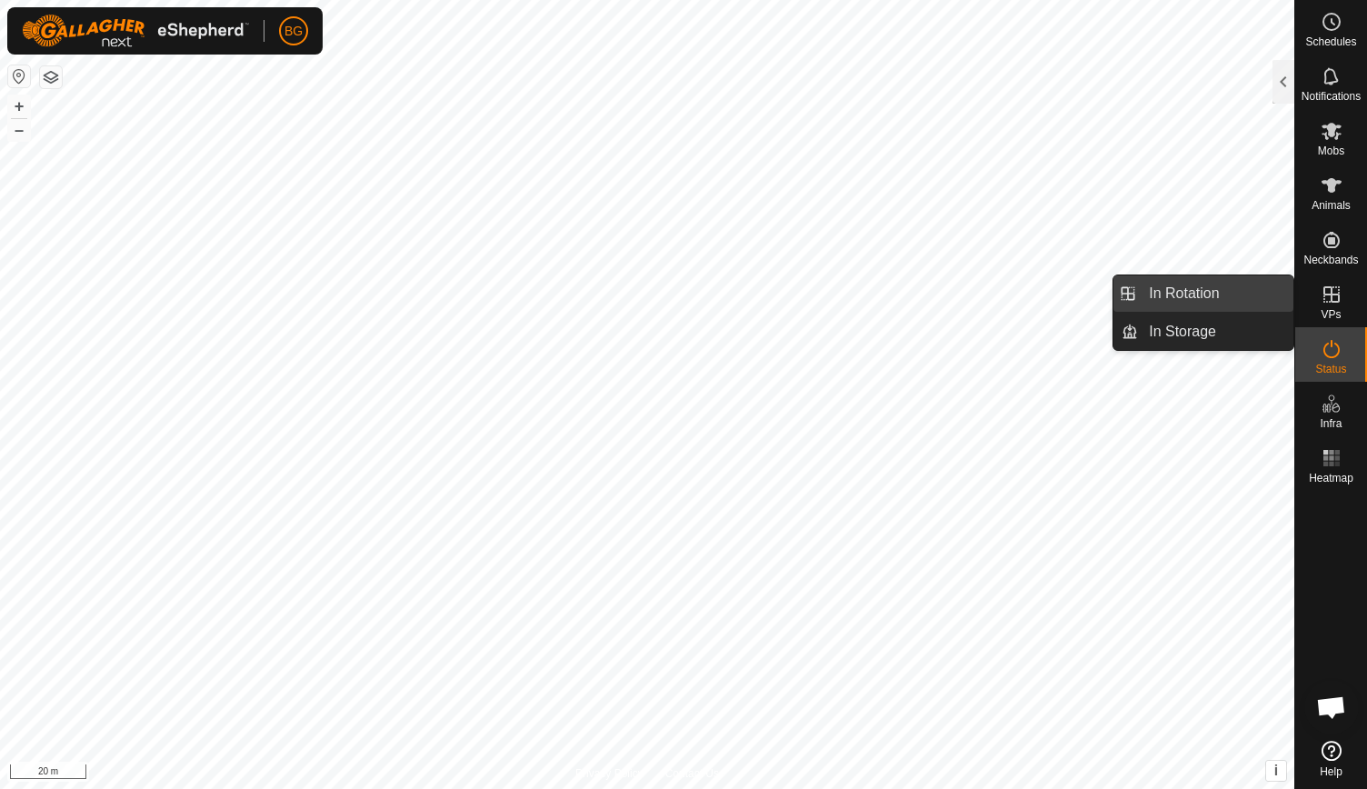
click at [1212, 293] on link "In Rotation" at bounding box center [1215, 293] width 155 height 36
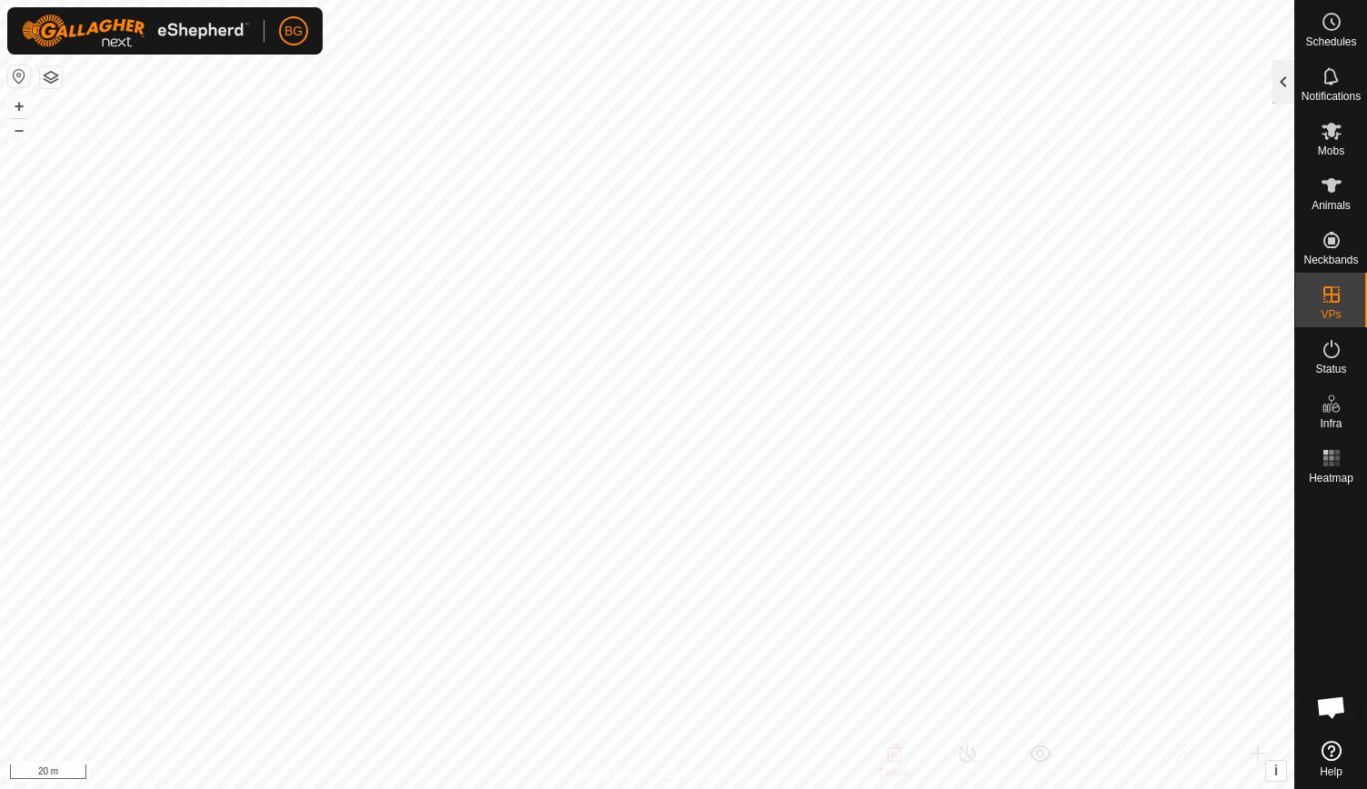
click at [1286, 77] on div at bounding box center [1283, 82] width 22 height 44
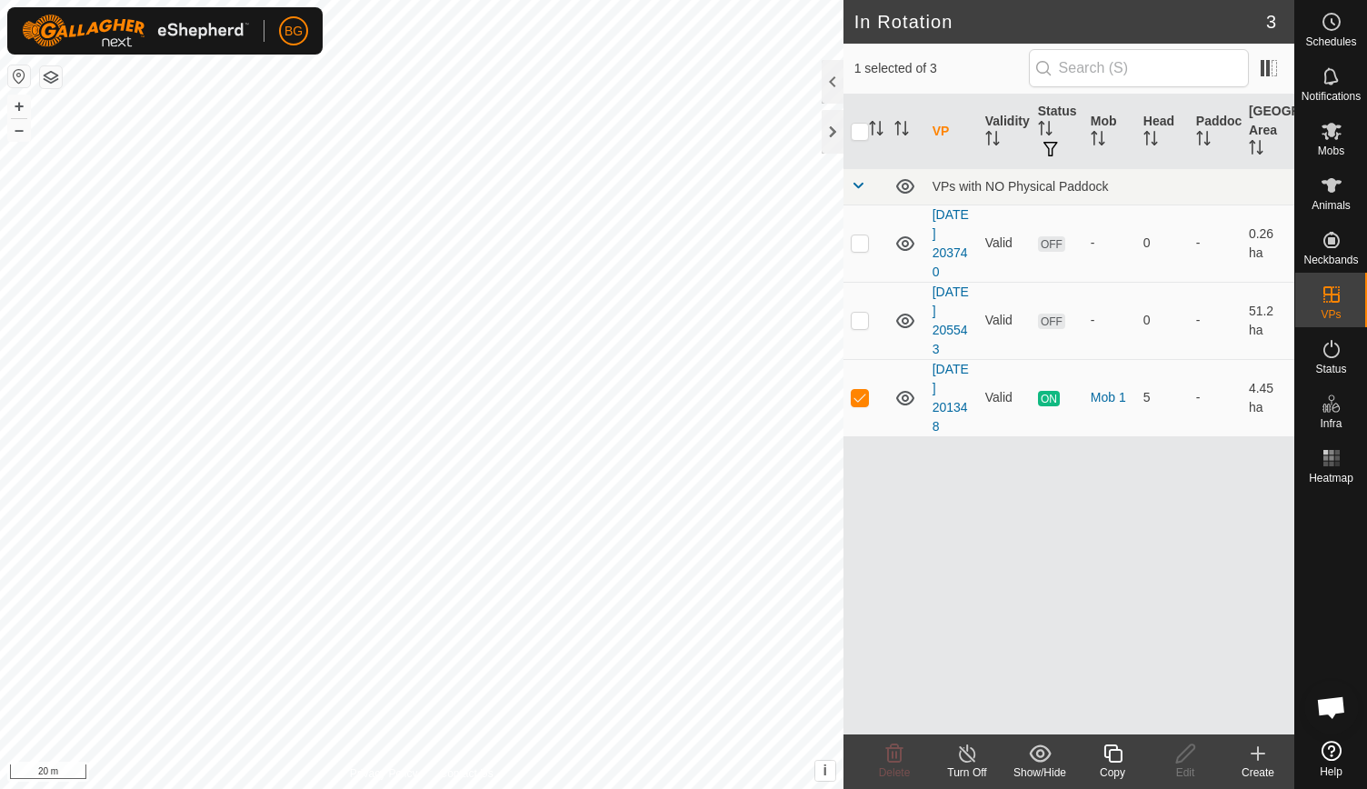
click at [1257, 760] on icon at bounding box center [1257, 753] width 0 height 13
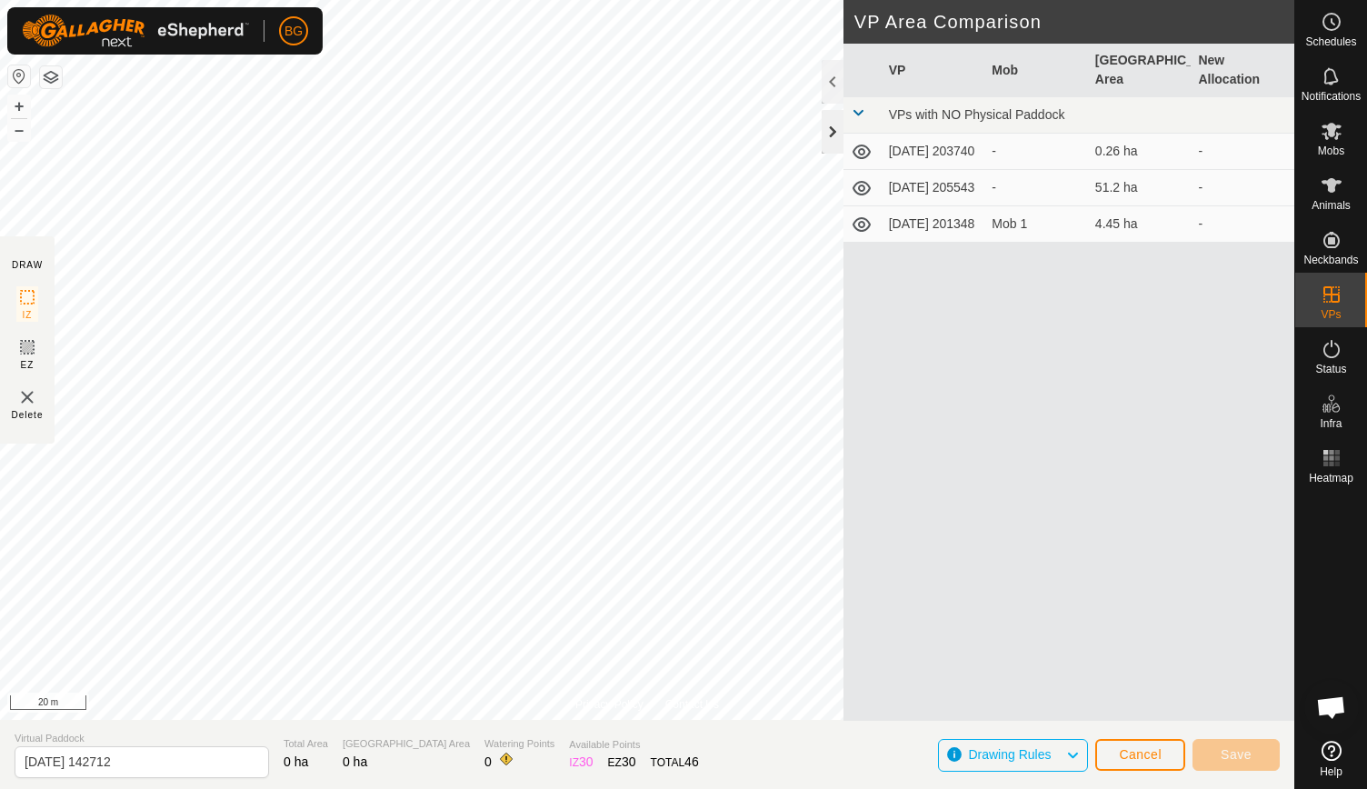
click at [836, 134] on div at bounding box center [832, 132] width 22 height 44
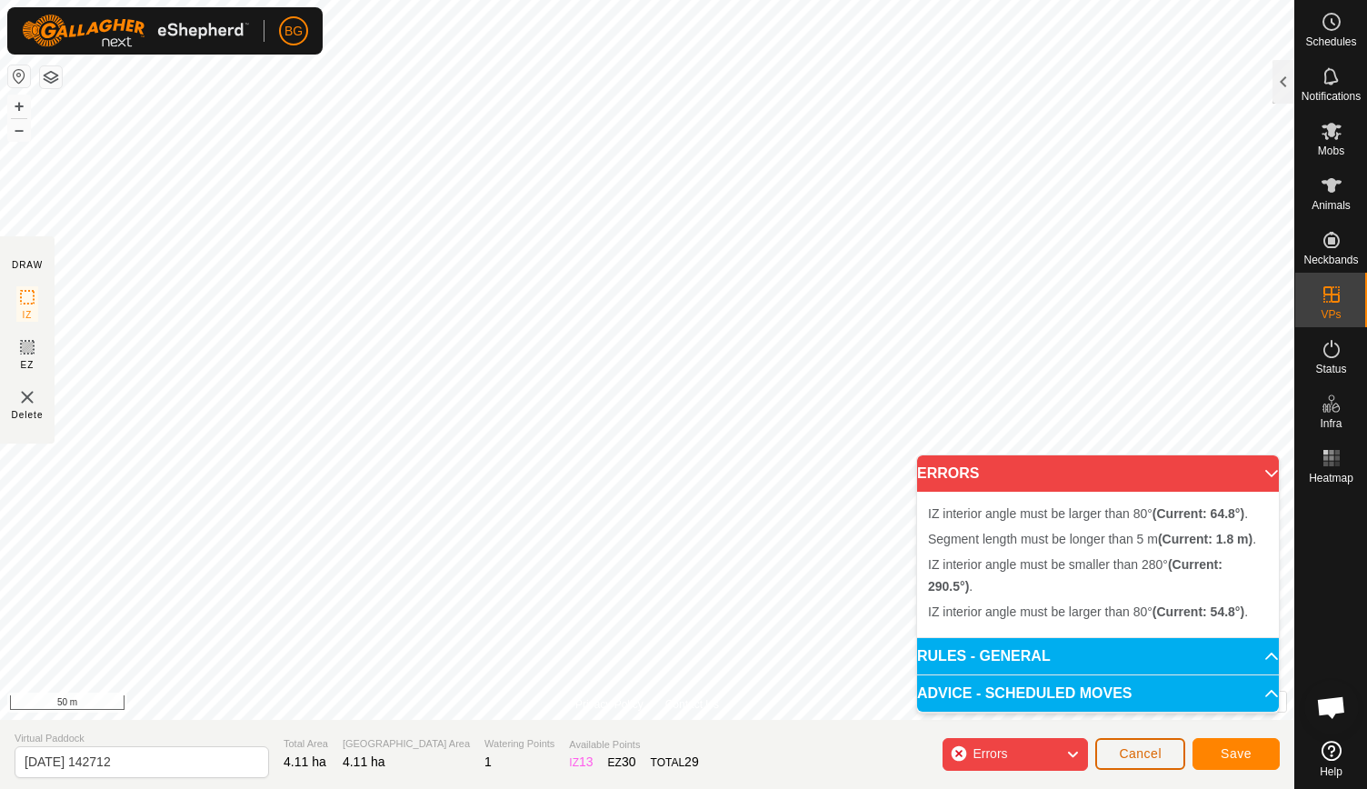
click at [1128, 757] on span "Cancel" at bounding box center [1139, 753] width 43 height 15
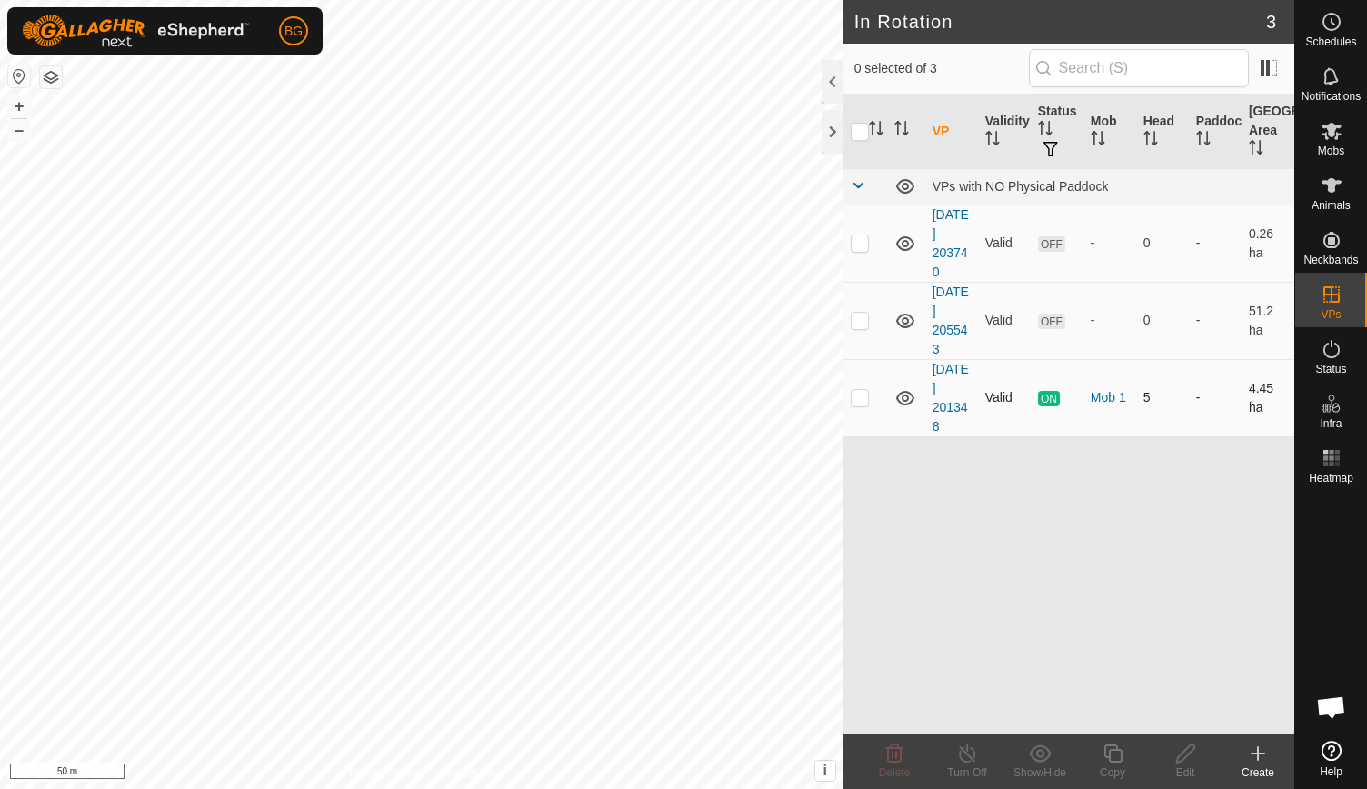
click at [868, 392] on p-checkbox at bounding box center [859, 397] width 18 height 15
checkbox input "true"
click at [863, 393] on p-checkbox at bounding box center [859, 397] width 18 height 15
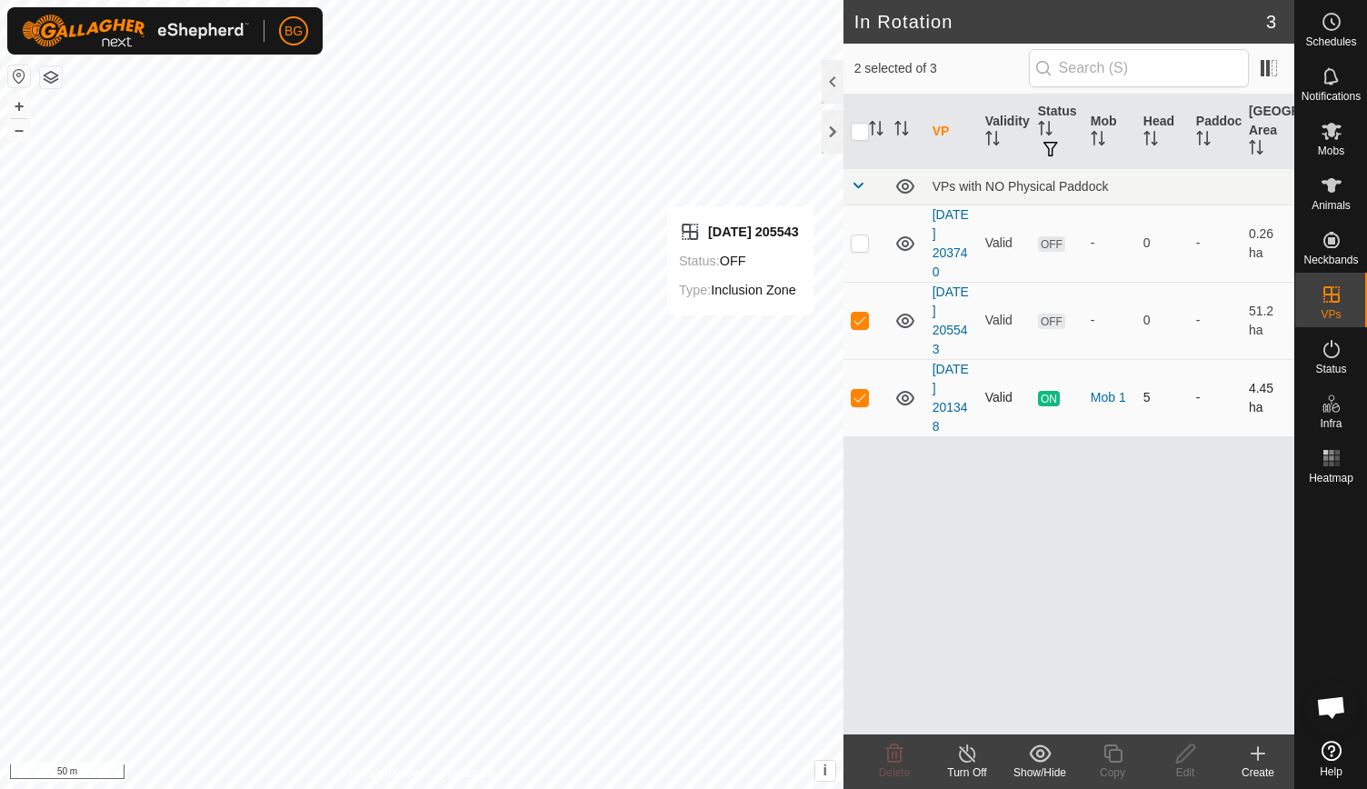
checkbox input "false"
